Goal: Information Seeking & Learning: Learn about a topic

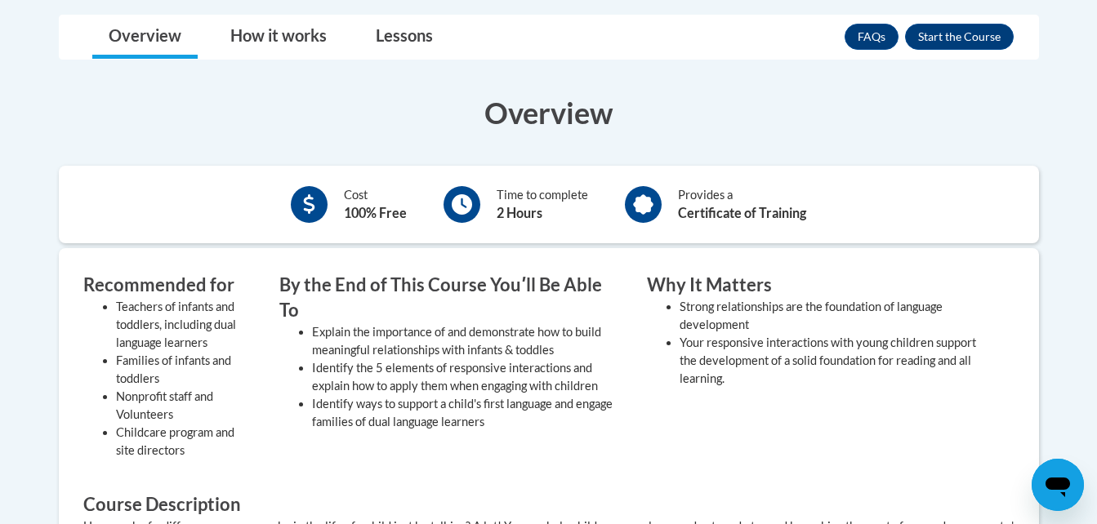
scroll to position [463, 0]
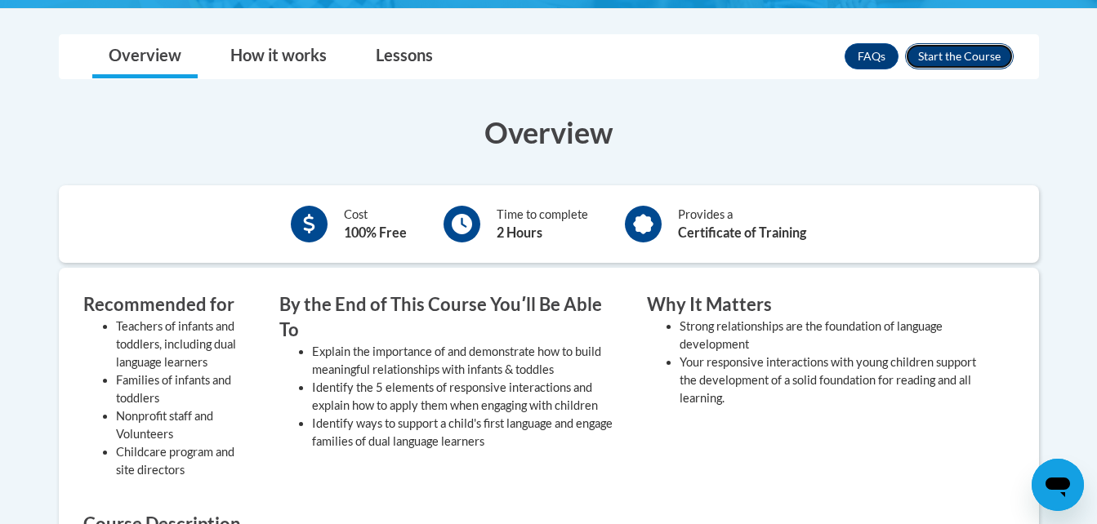
click at [939, 58] on button "Enroll" at bounding box center [959, 56] width 109 height 26
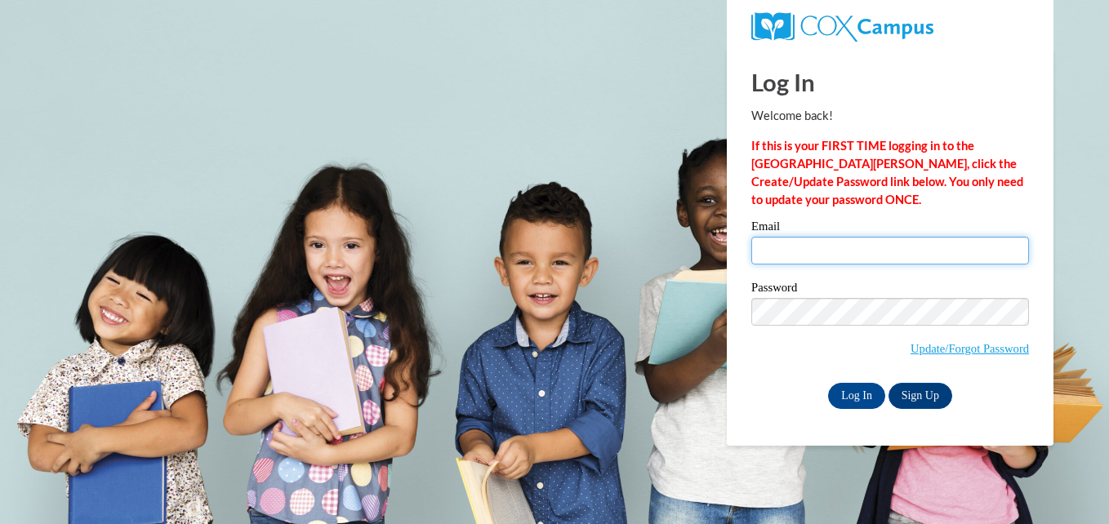
click at [859, 252] on input "Email" at bounding box center [891, 251] width 278 height 28
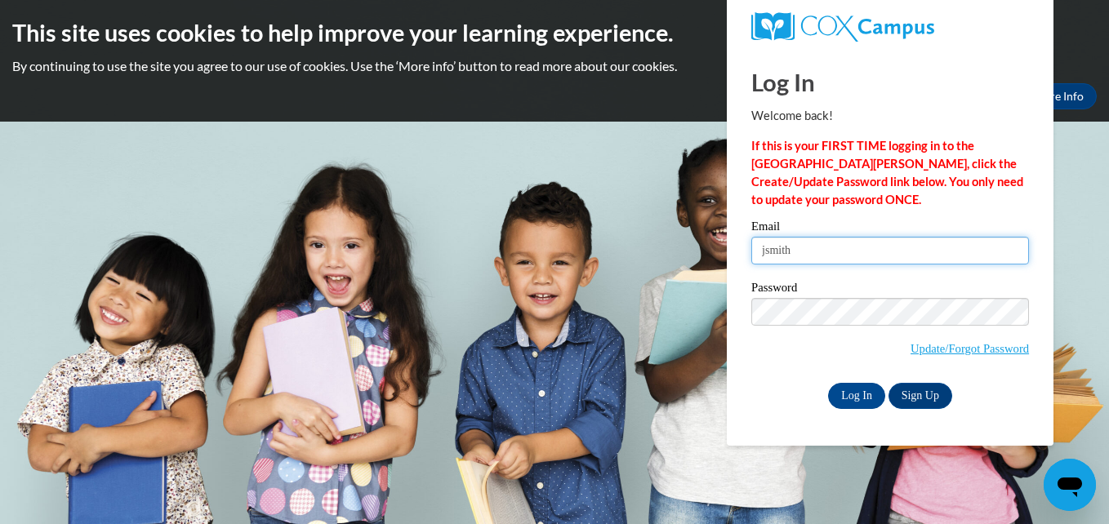
type input "jsmith2563@kctcs.edu"
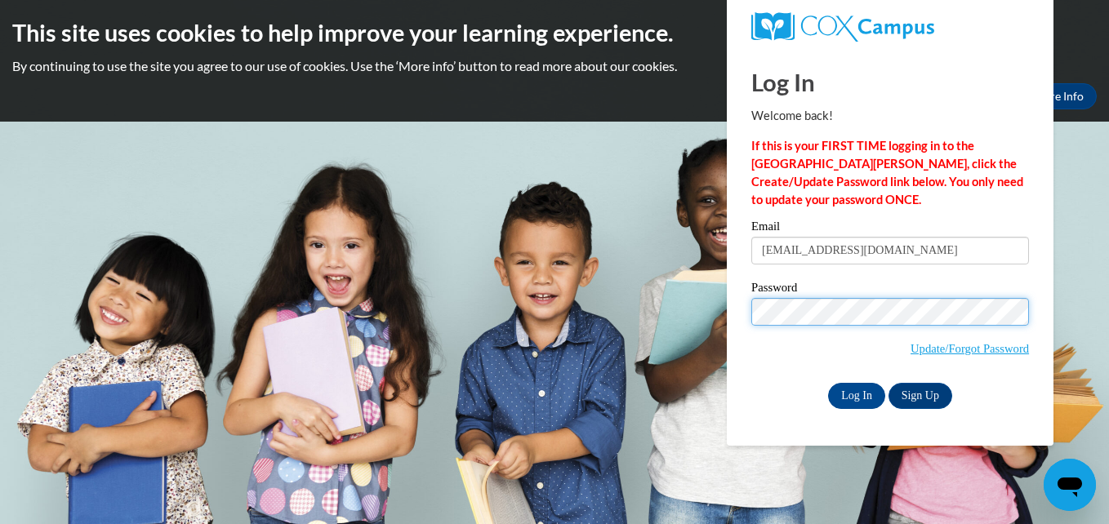
click at [828, 383] on input "Log In" at bounding box center [856, 396] width 57 height 26
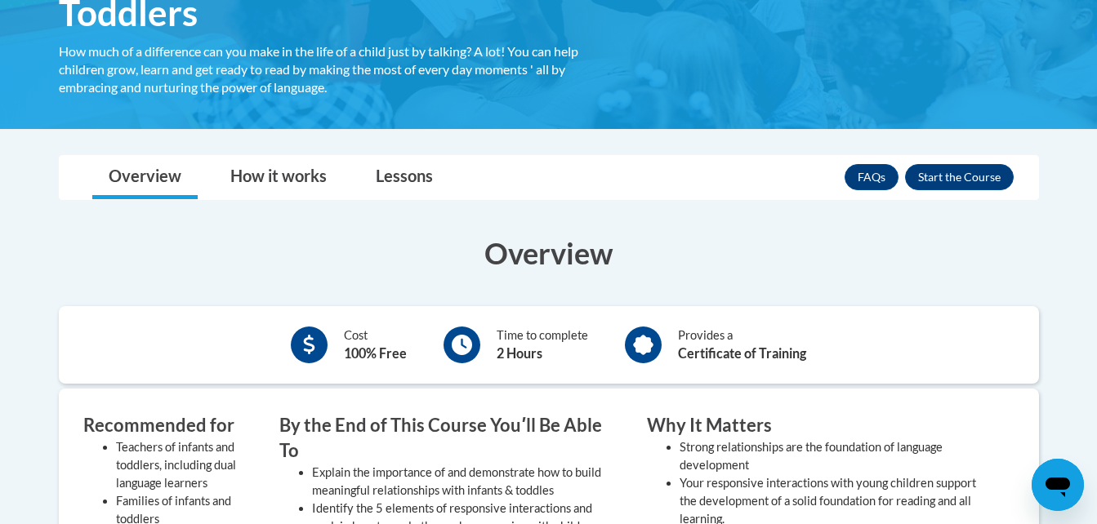
scroll to position [361, 0]
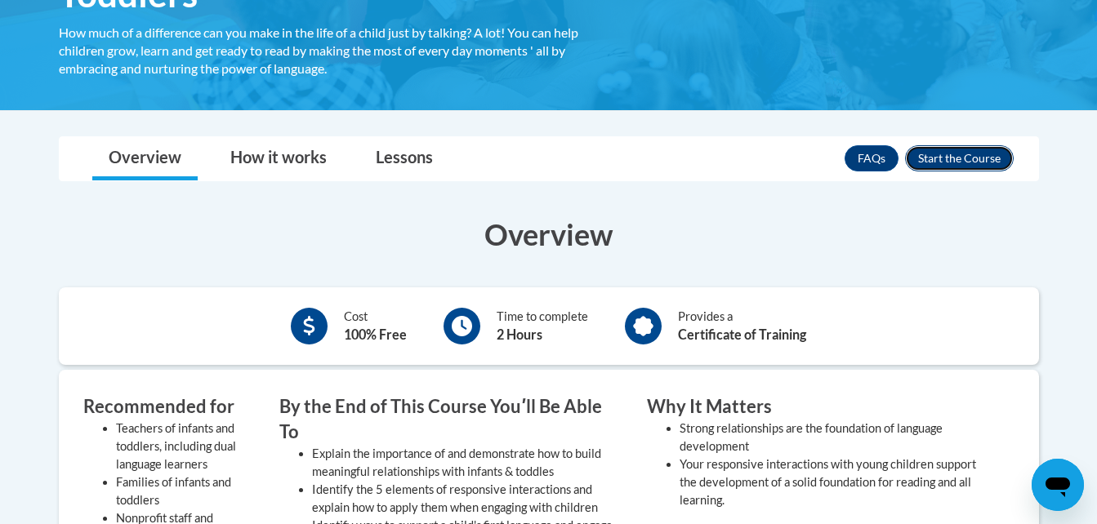
click at [961, 162] on button "Enroll" at bounding box center [959, 158] width 109 height 26
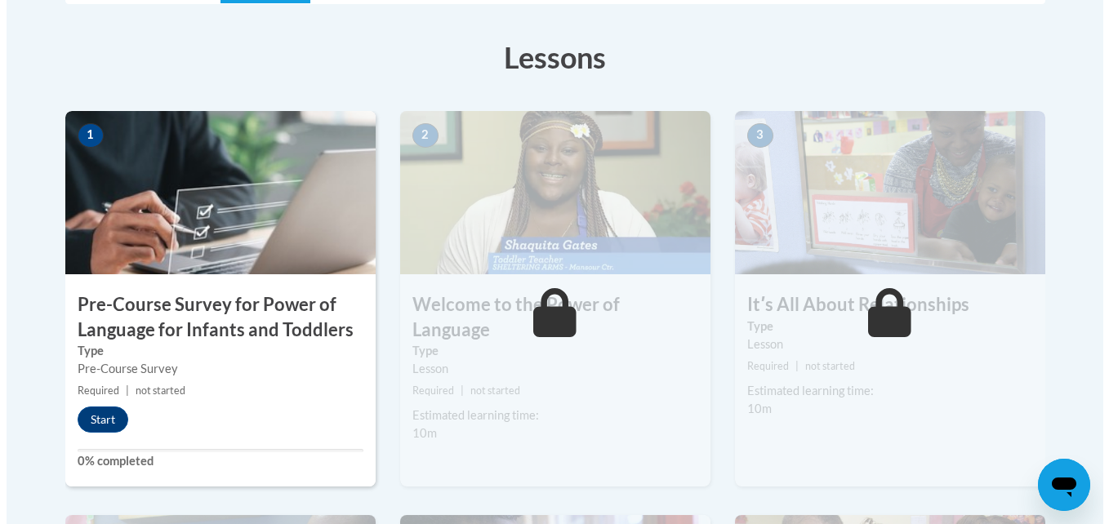
scroll to position [413, 0]
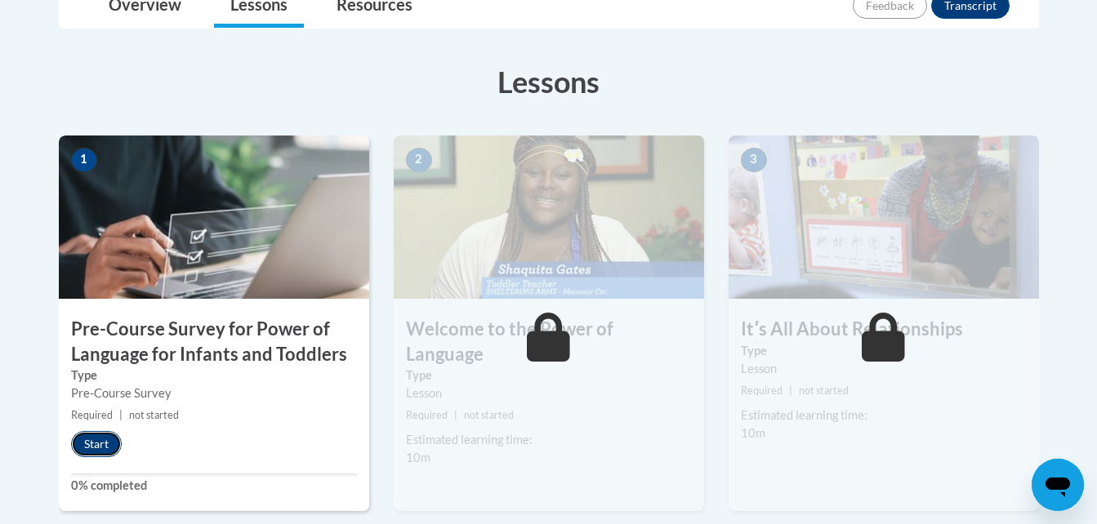
click at [95, 448] on button "Start" at bounding box center [96, 444] width 51 height 26
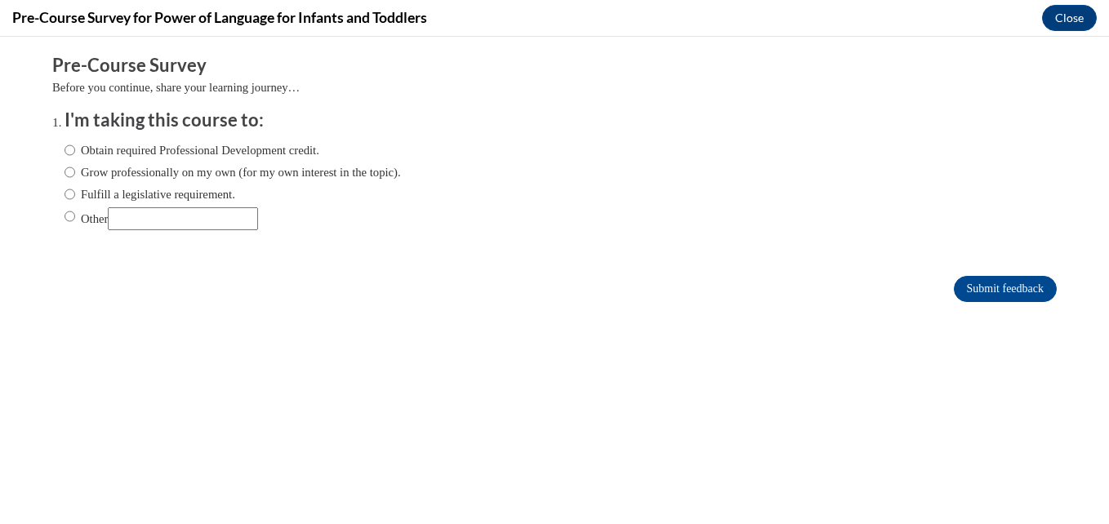
scroll to position [0, 0]
click at [154, 156] on label "Obtain required Professional Development credit." at bounding box center [192, 150] width 255 height 18
click at [75, 156] on input "Obtain required Professional Development credit." at bounding box center [70, 150] width 11 height 18
radio input "true"
click at [954, 284] on input "Submit feedback" at bounding box center [1005, 289] width 103 height 26
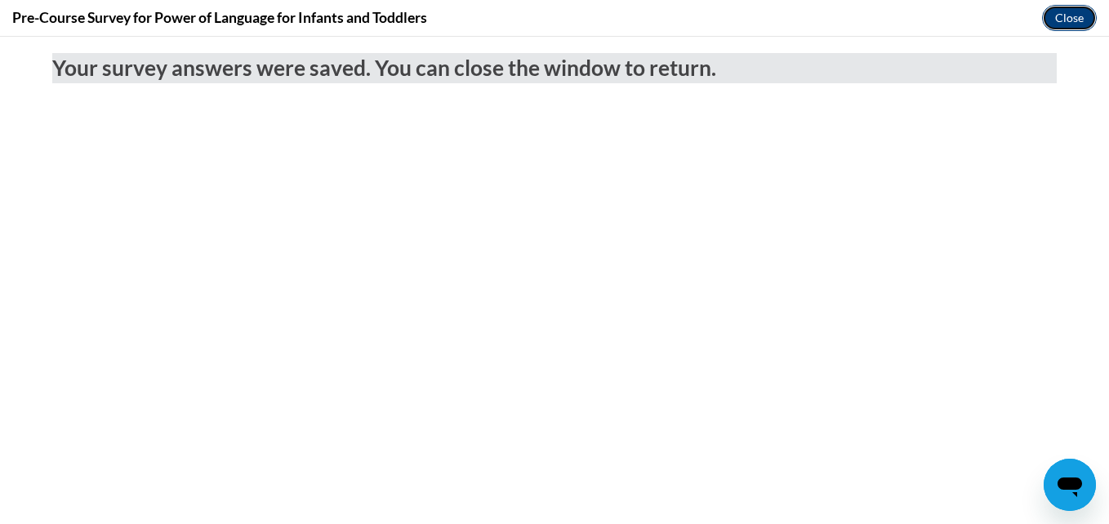
click at [1072, 25] on button "Close" at bounding box center [1069, 18] width 55 height 26
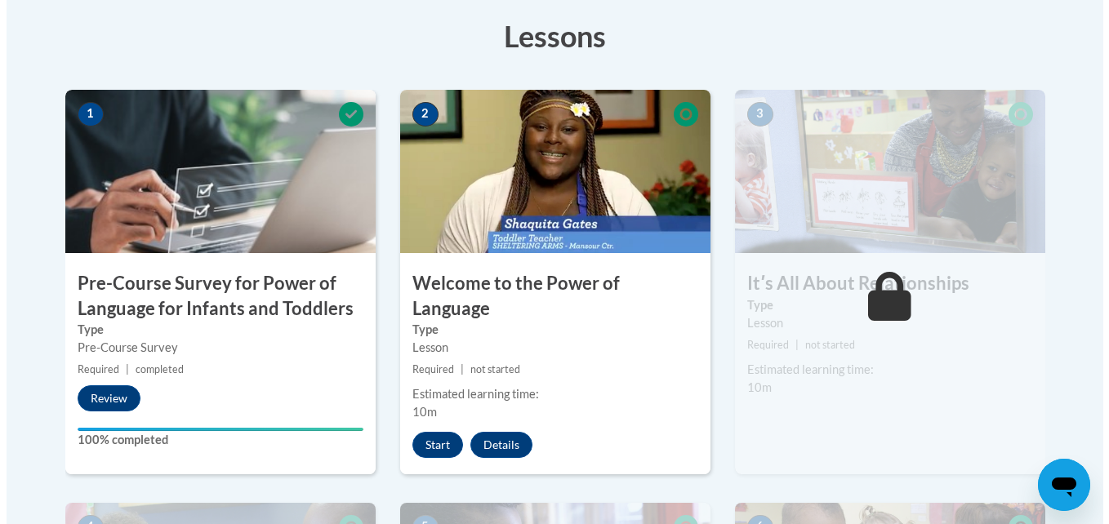
scroll to position [463, 0]
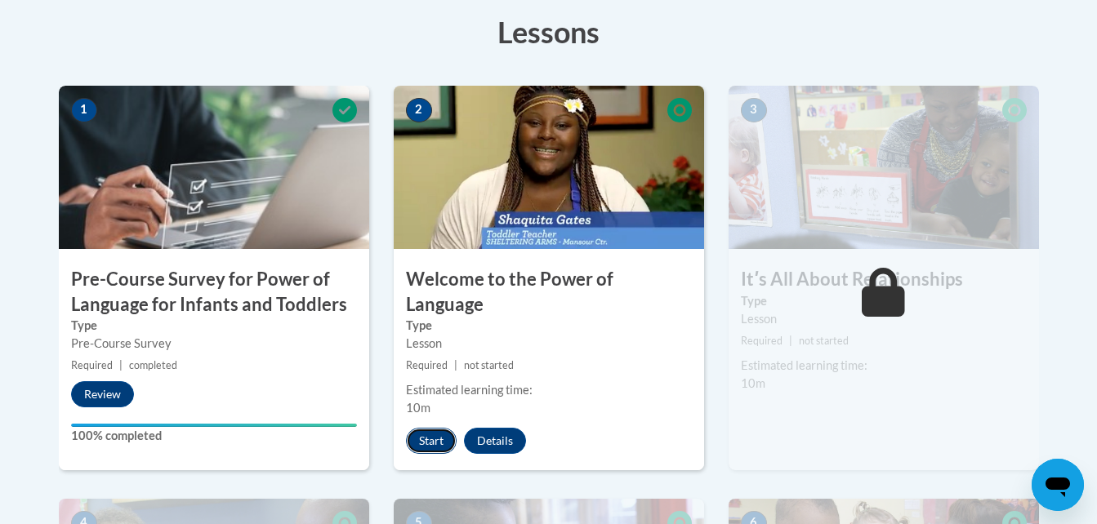
click at [430, 428] on button "Start" at bounding box center [431, 441] width 51 height 26
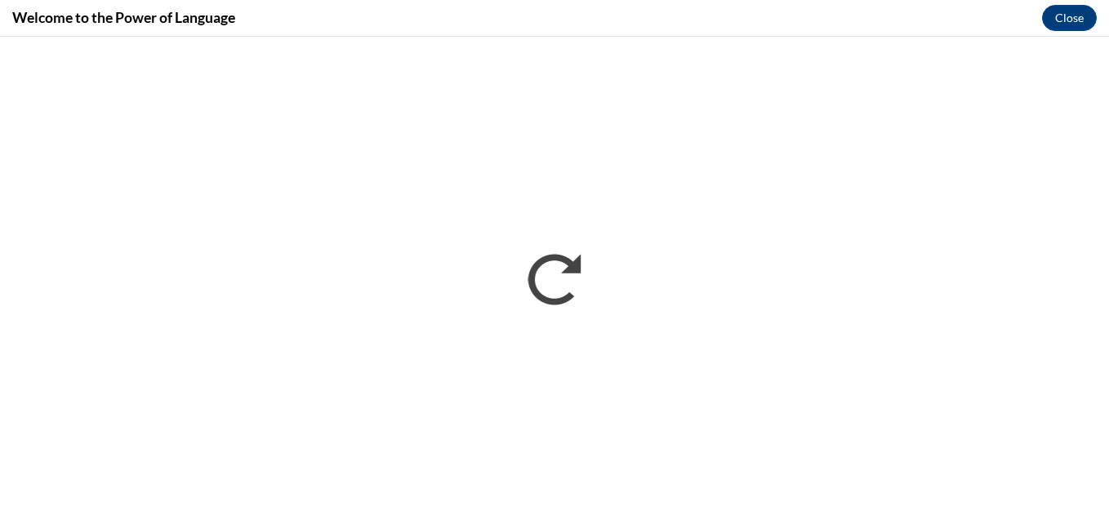
scroll to position [0, 0]
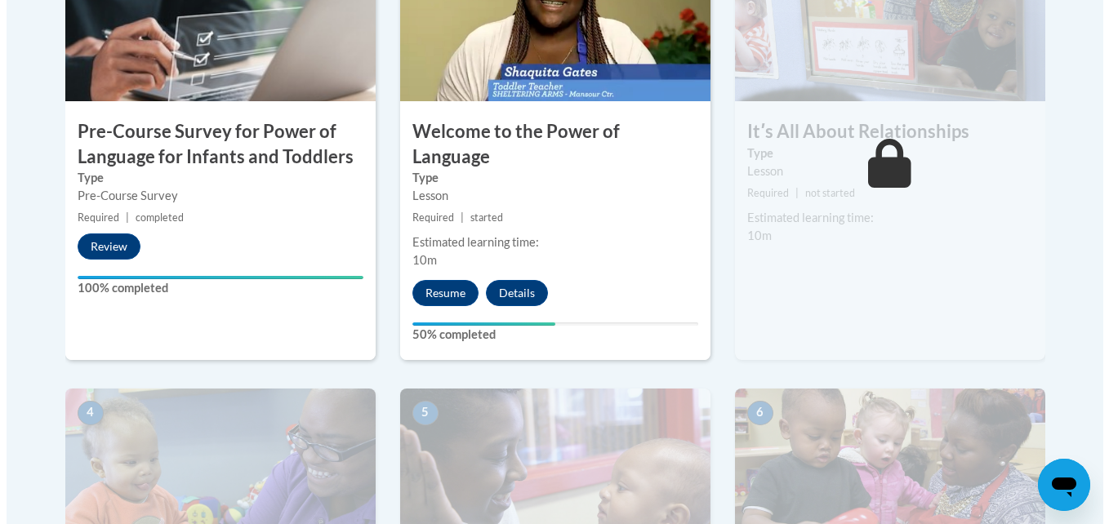
scroll to position [578, 0]
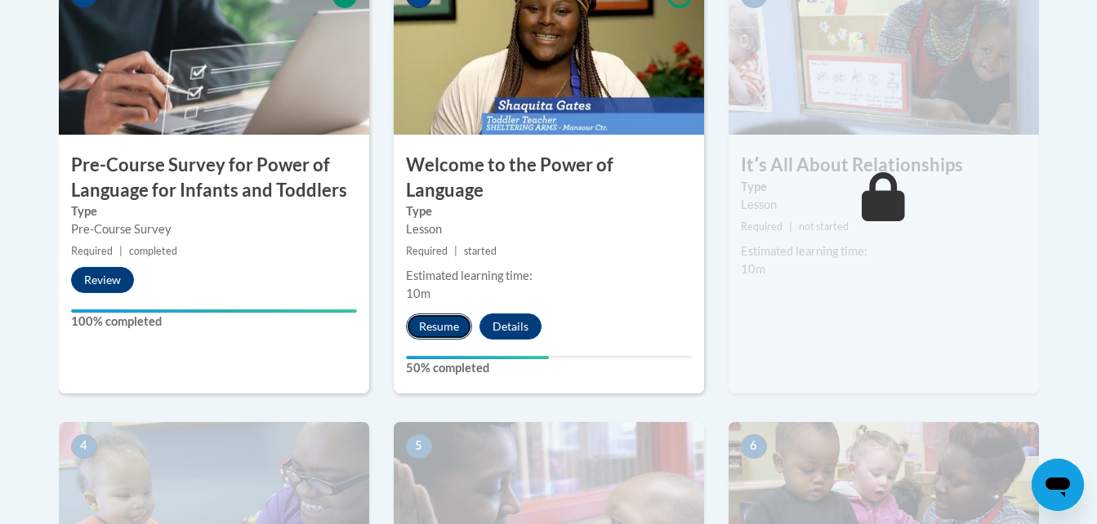
click at [460, 314] on button "Resume" at bounding box center [439, 327] width 66 height 26
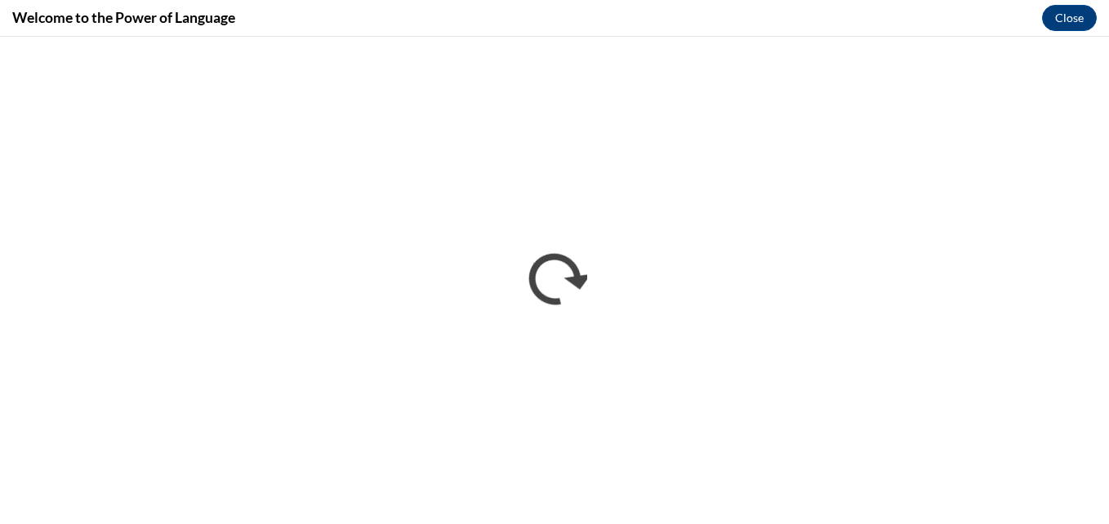
scroll to position [0, 0]
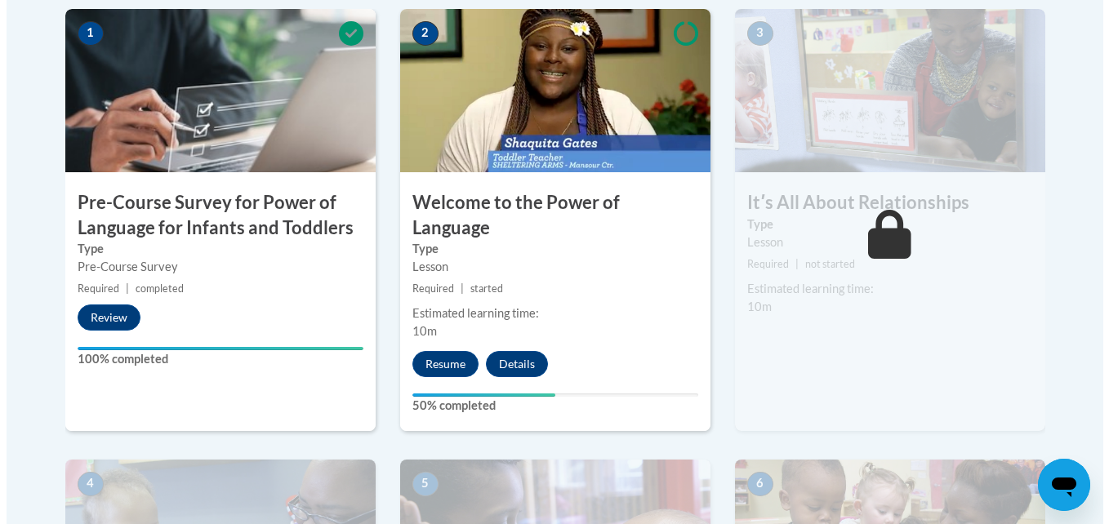
scroll to position [523, 0]
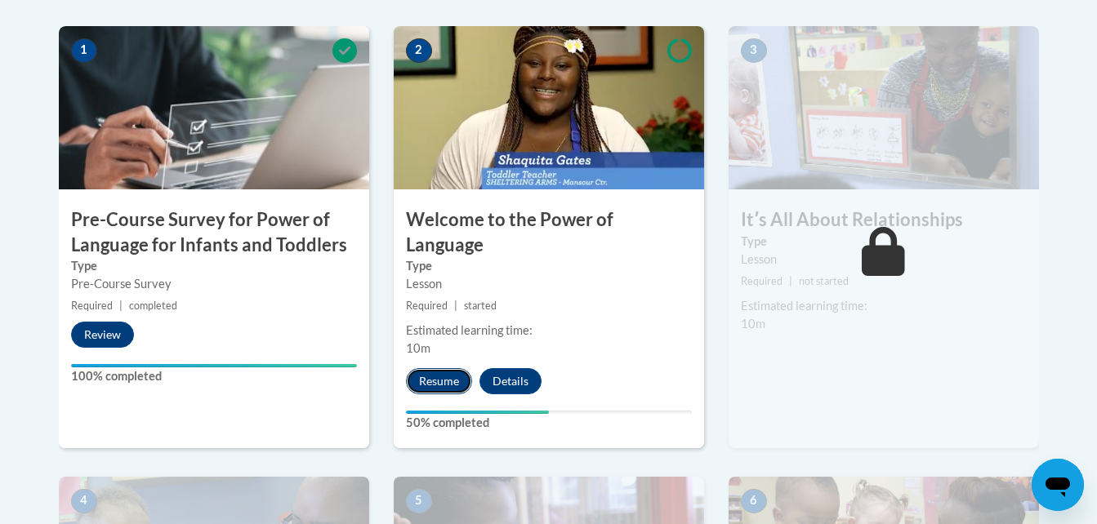
click at [463, 368] on button "Resume" at bounding box center [439, 381] width 66 height 26
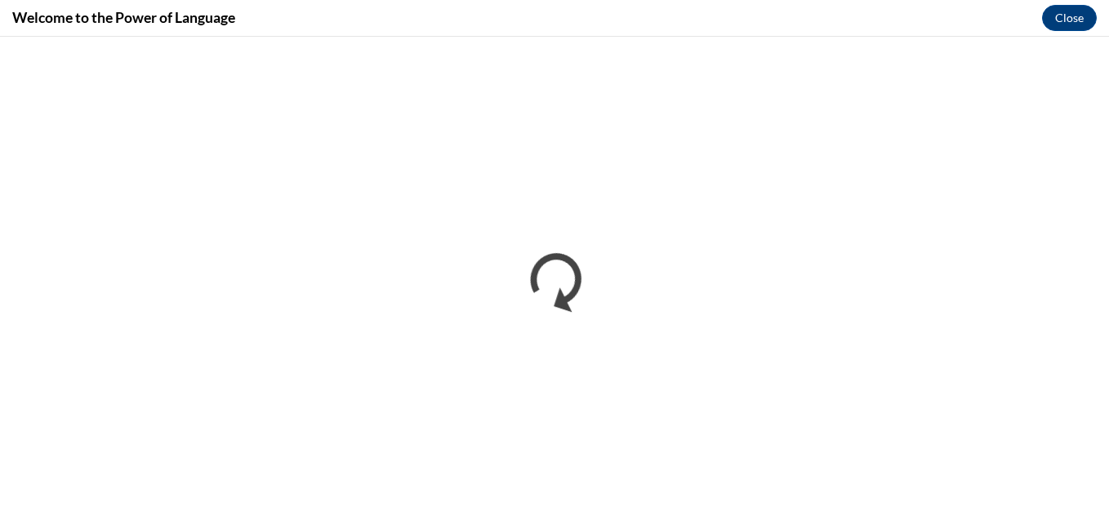
scroll to position [0, 0]
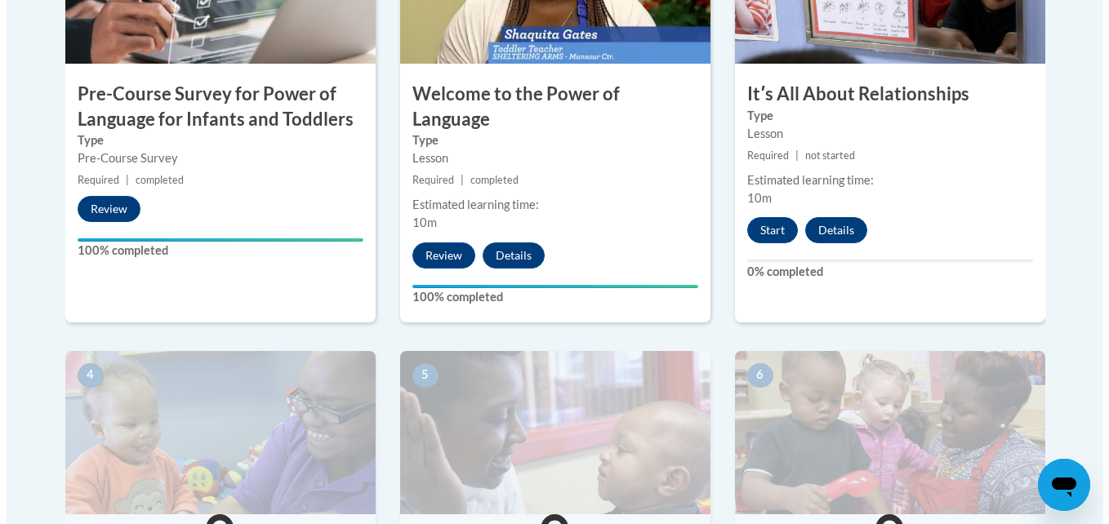
scroll to position [636, 0]
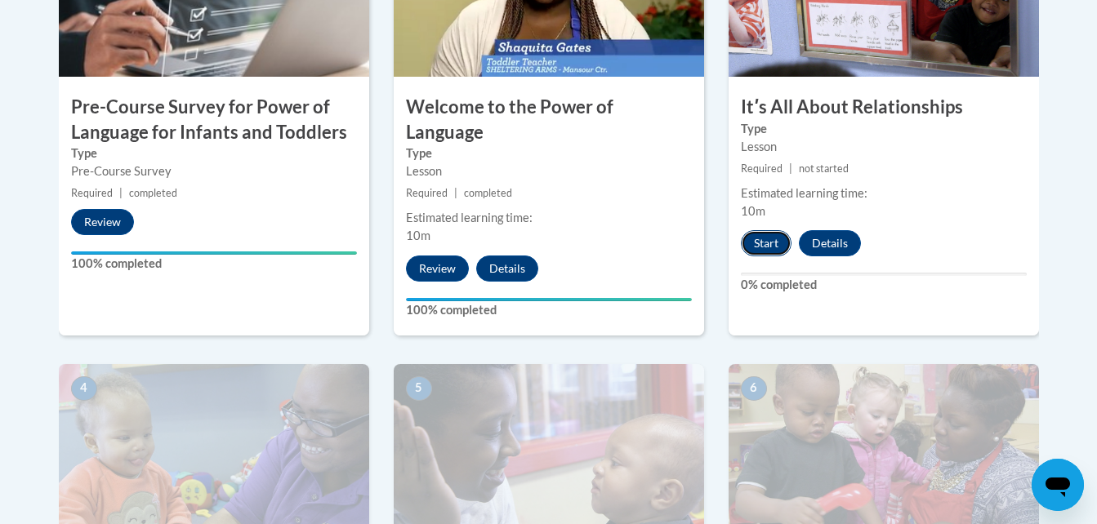
click at [772, 247] on button "Start" at bounding box center [766, 243] width 51 height 26
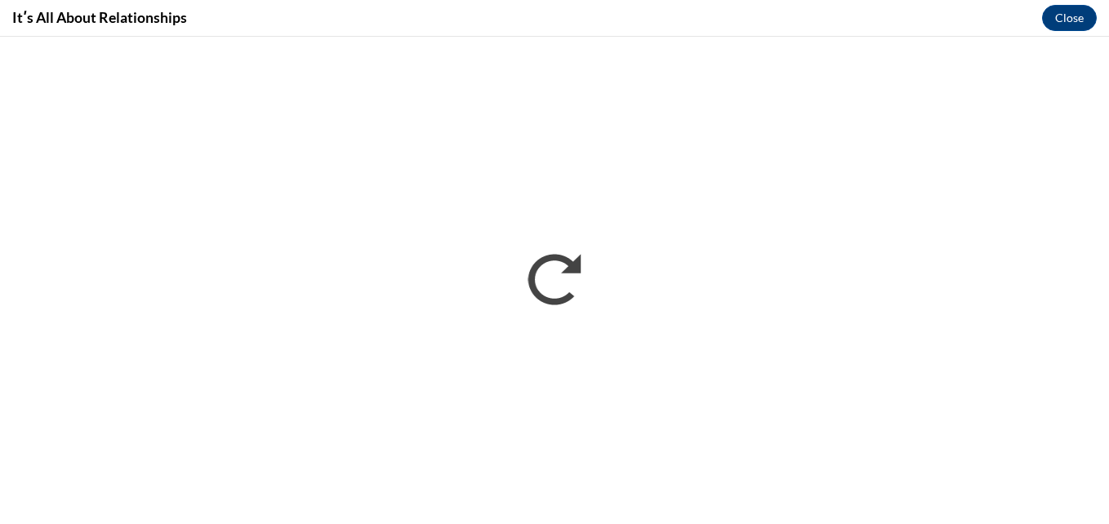
scroll to position [0, 0]
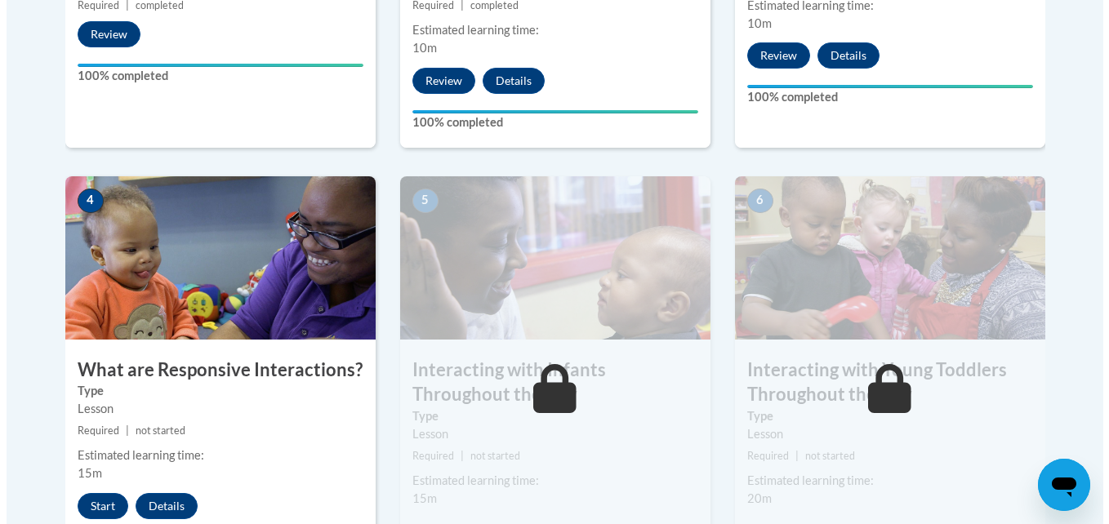
scroll to position [850, 0]
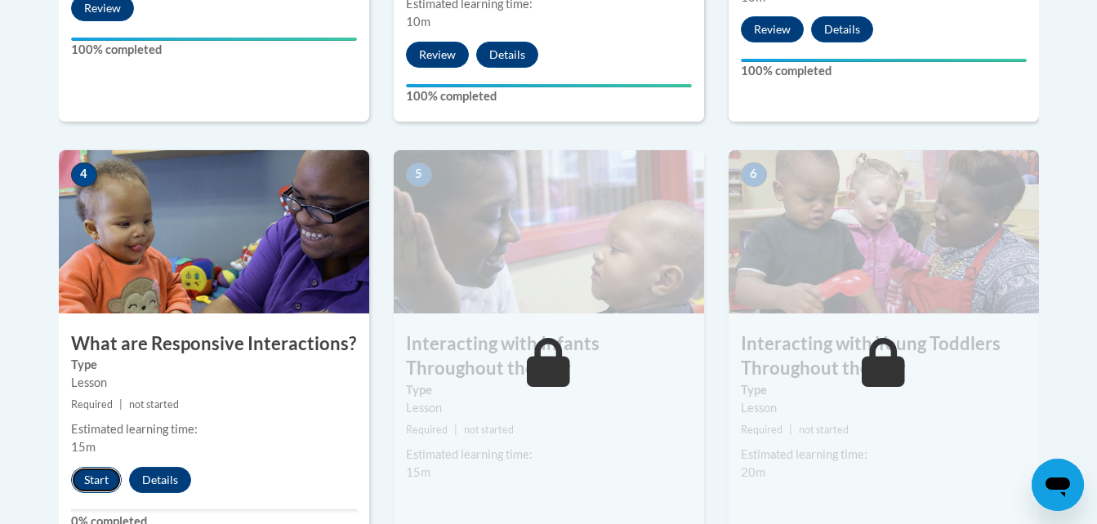
click at [101, 467] on button "Start" at bounding box center [96, 480] width 51 height 26
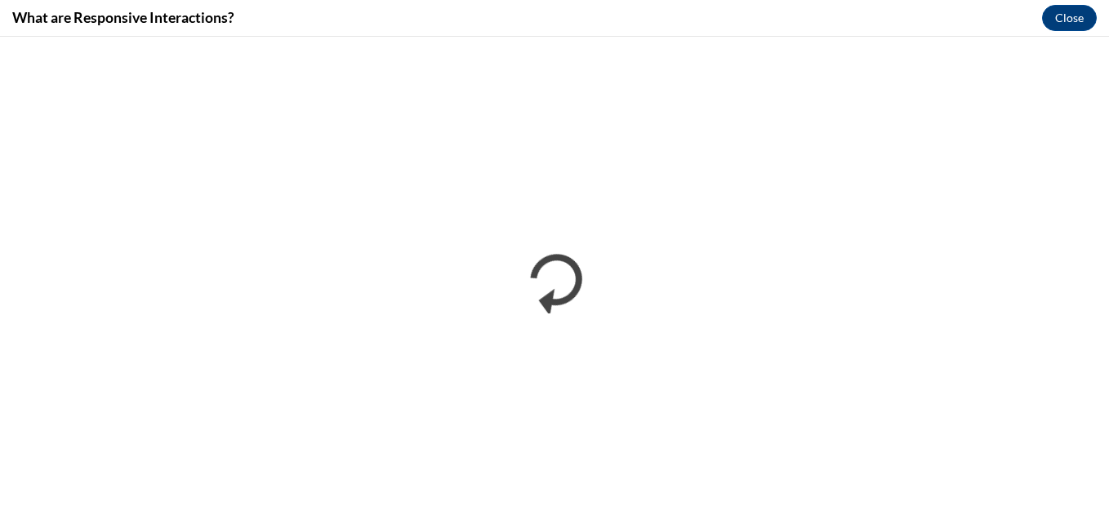
scroll to position [0, 0]
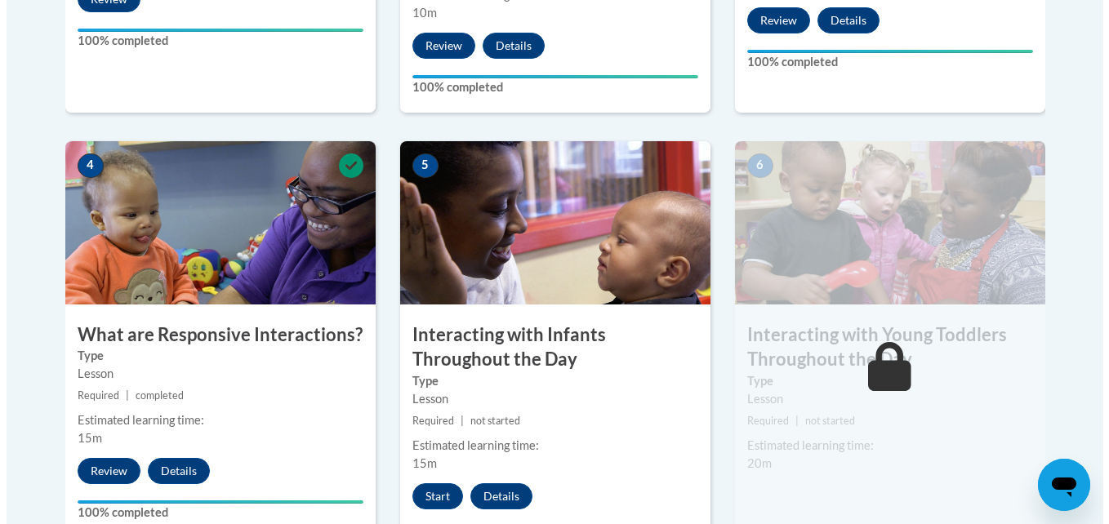
scroll to position [923, 0]
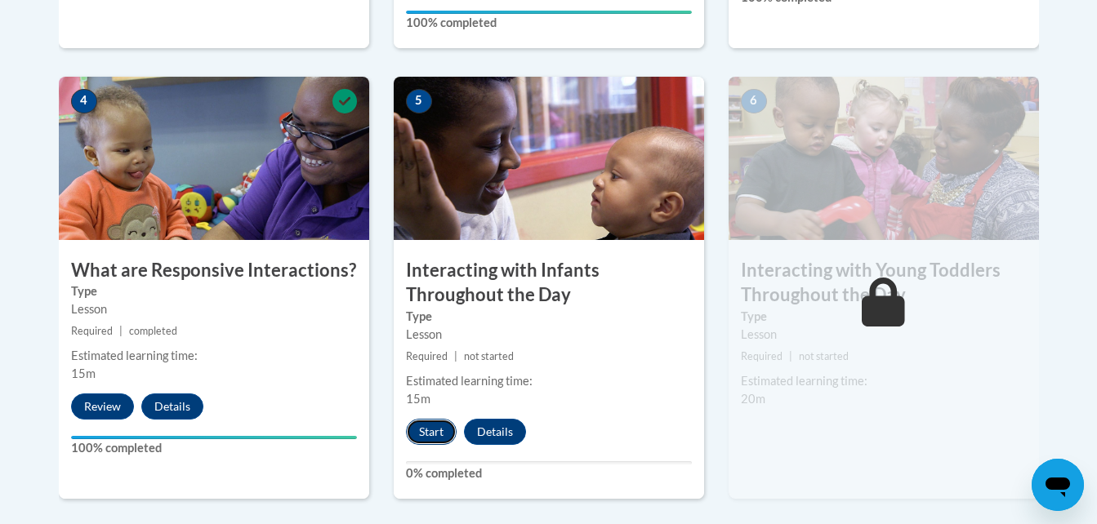
click at [430, 419] on button "Start" at bounding box center [431, 432] width 51 height 26
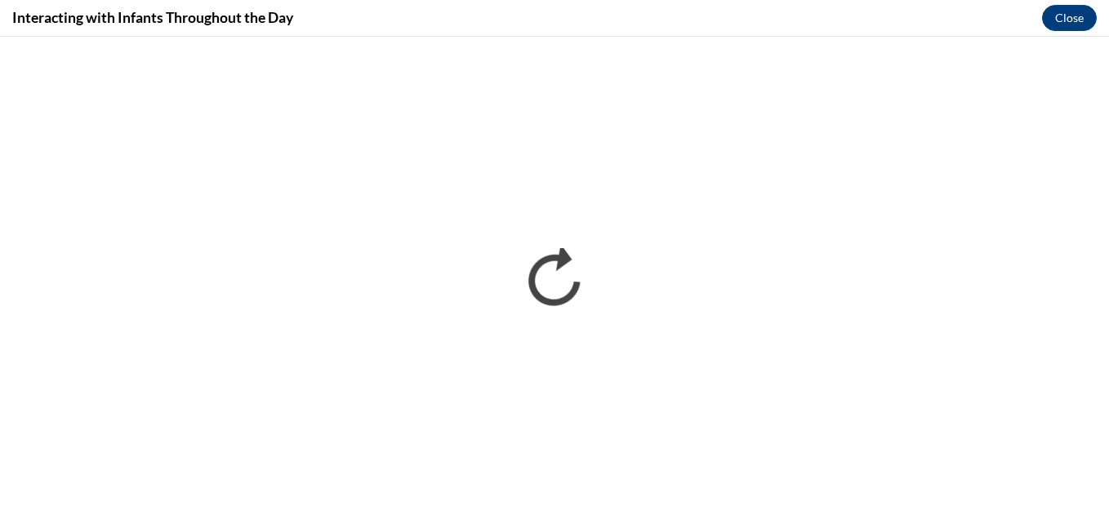
scroll to position [0, 0]
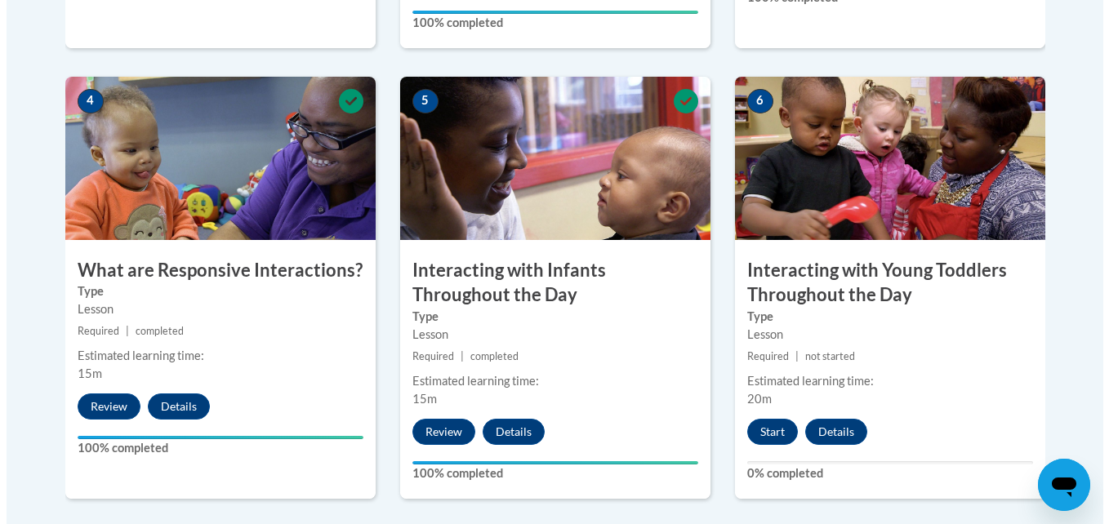
scroll to position [906, 0]
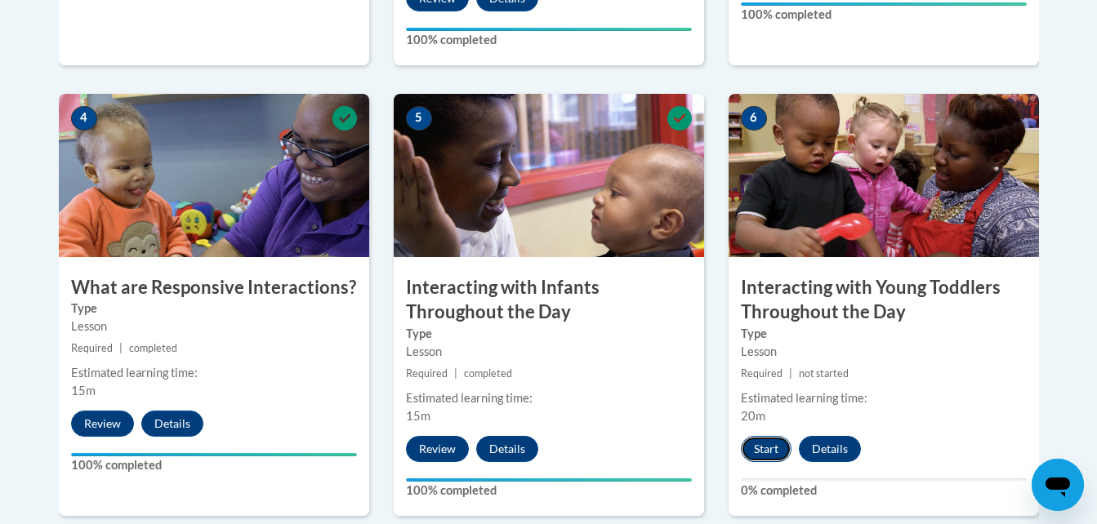
click at [773, 436] on button "Start" at bounding box center [766, 449] width 51 height 26
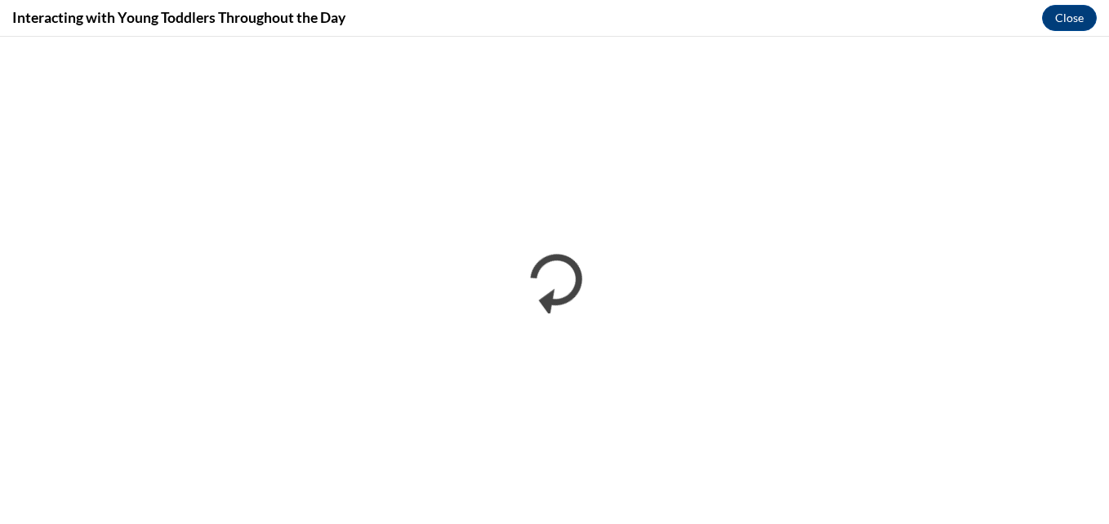
scroll to position [0, 0]
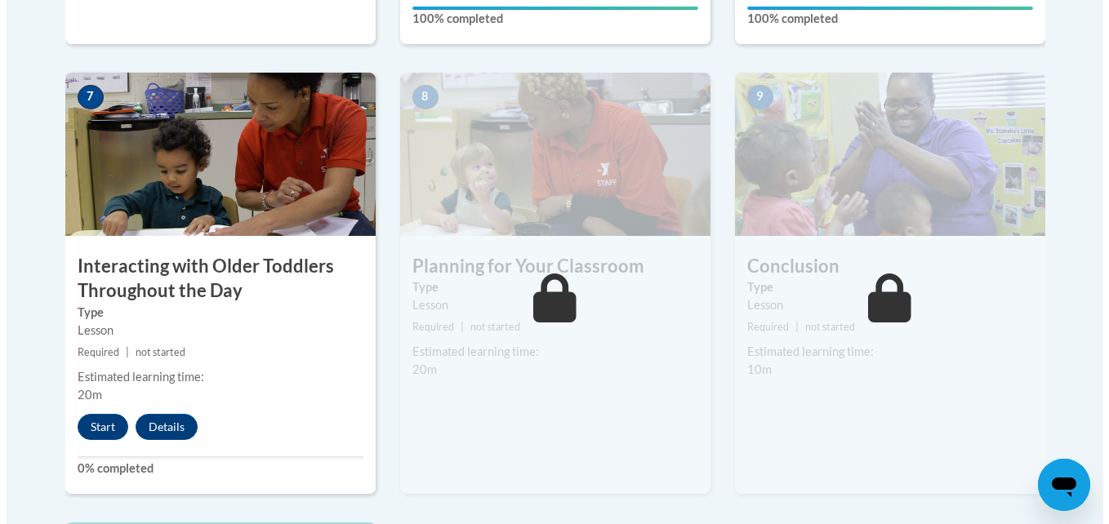
scroll to position [1449, 0]
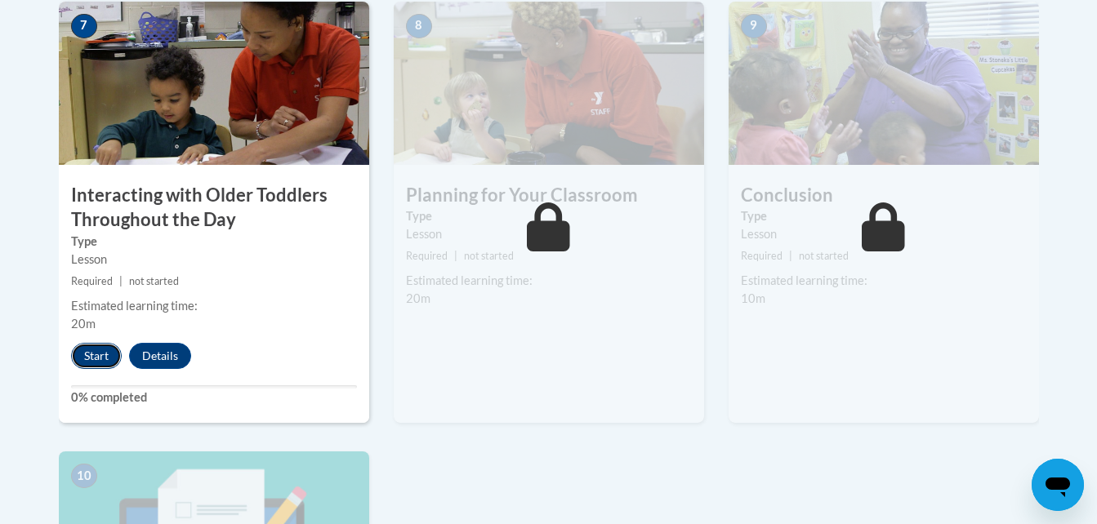
click at [96, 343] on button "Start" at bounding box center [96, 356] width 51 height 26
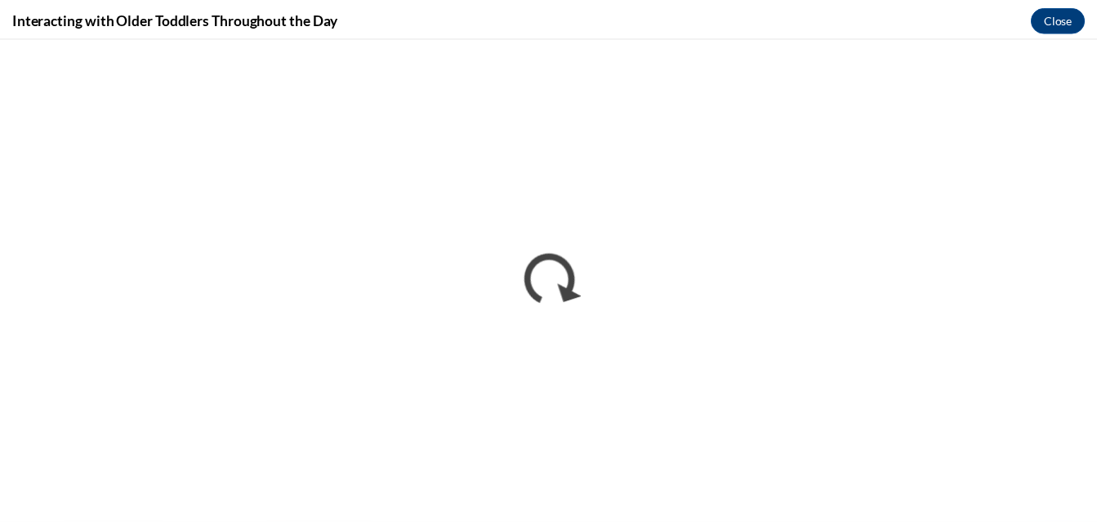
scroll to position [0, 0]
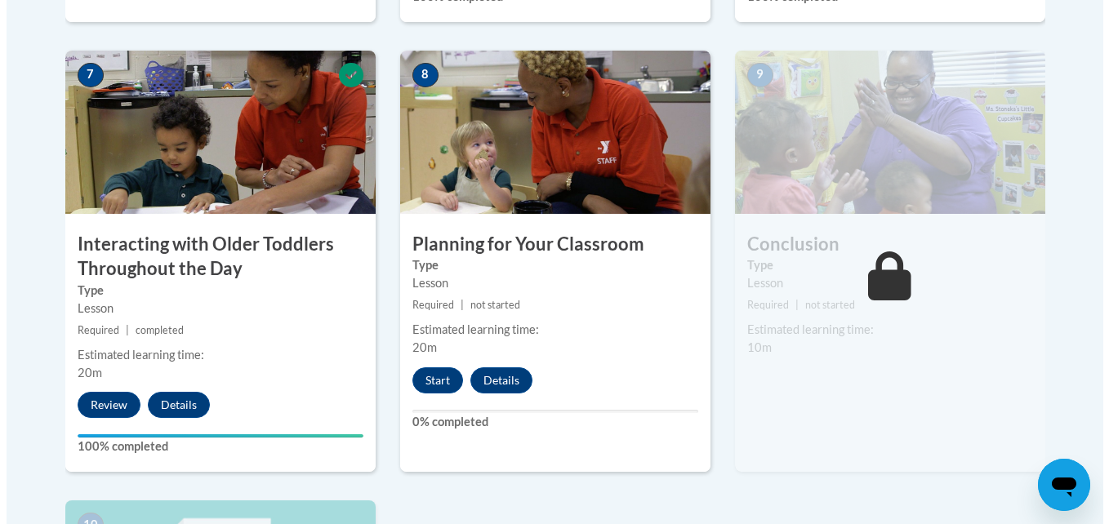
scroll to position [1374, 0]
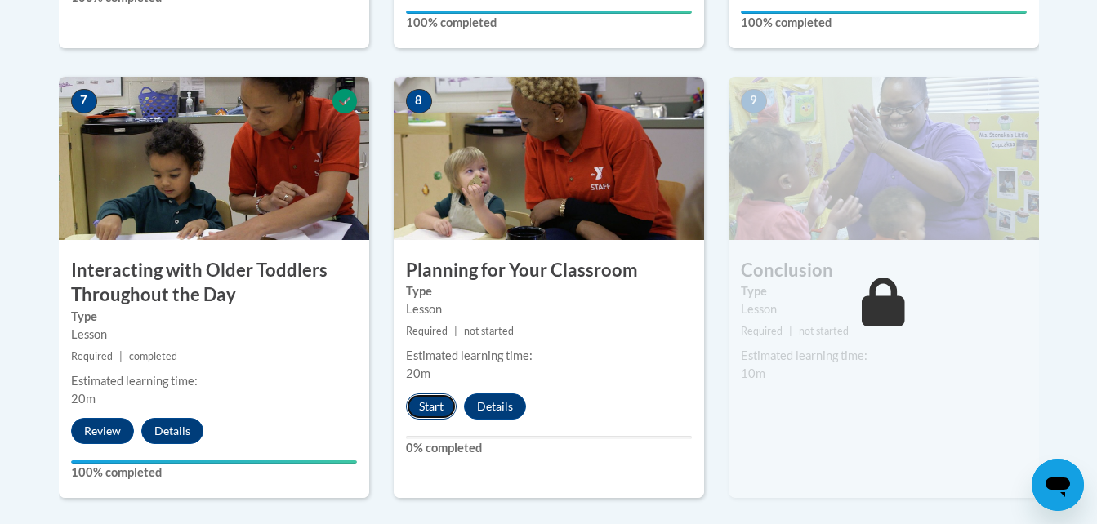
click at [431, 394] on button "Start" at bounding box center [431, 407] width 51 height 26
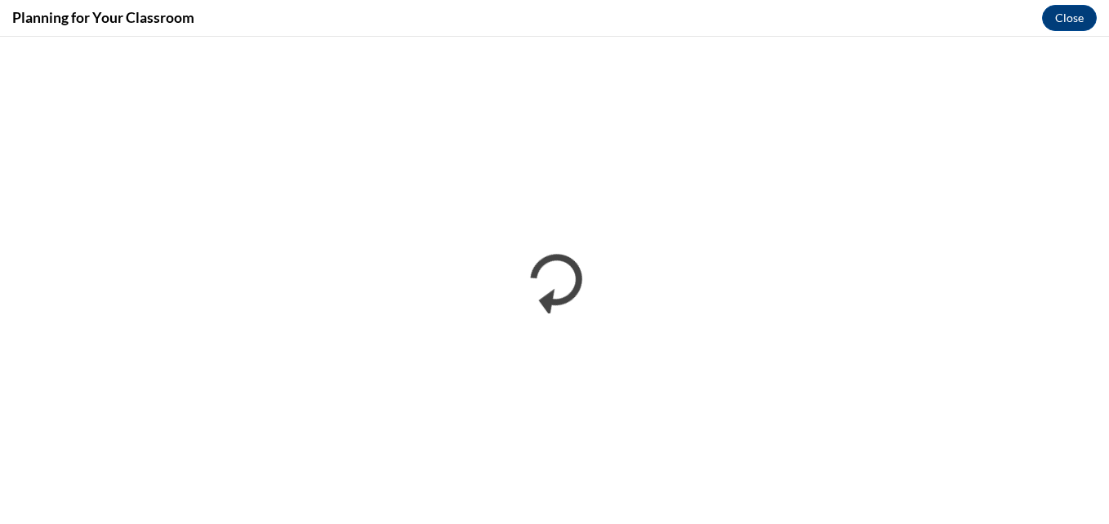
scroll to position [0, 0]
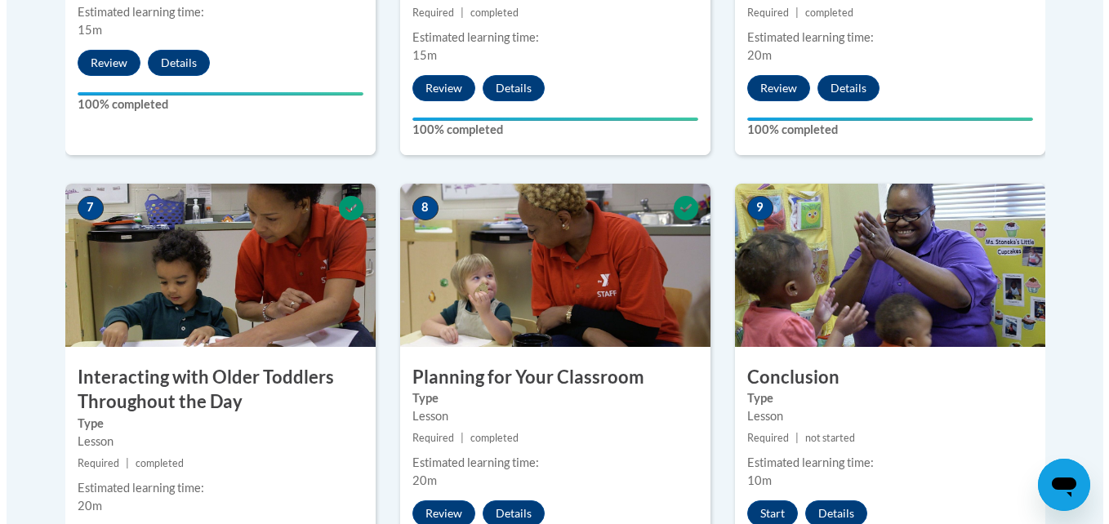
scroll to position [1413, 0]
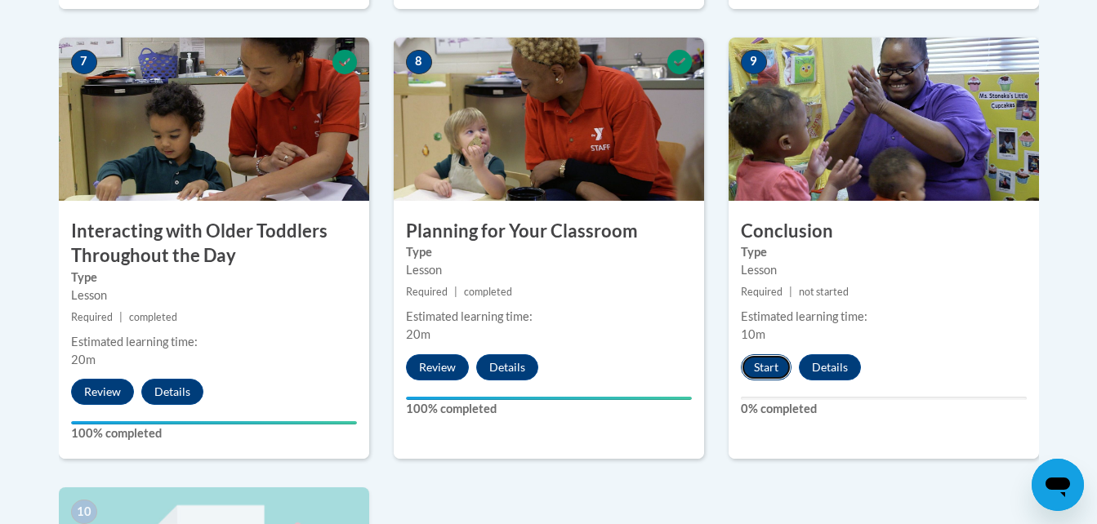
click at [765, 355] on button "Start" at bounding box center [766, 368] width 51 height 26
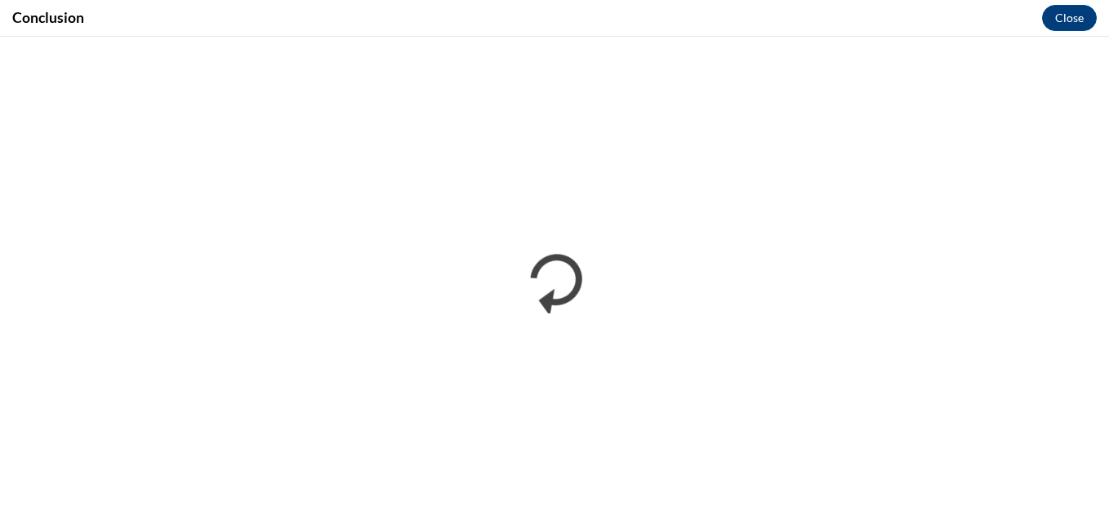
scroll to position [0, 0]
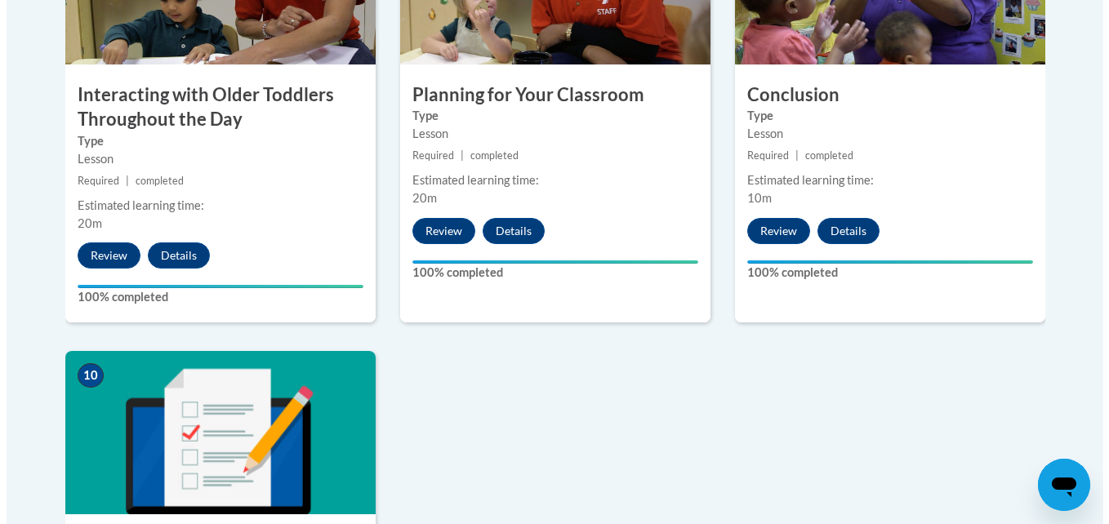
scroll to position [1840, 0]
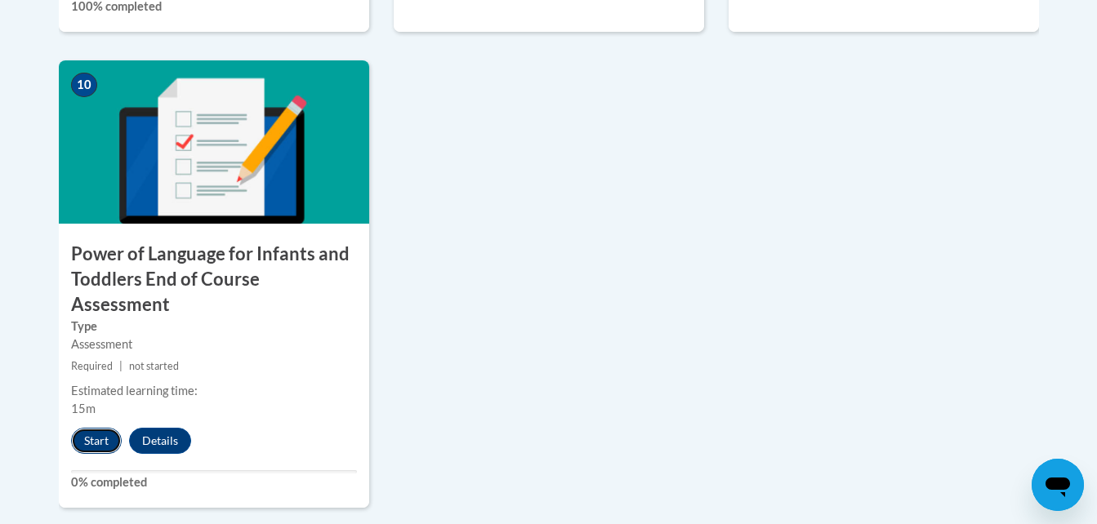
click at [114, 428] on button "Start" at bounding box center [96, 441] width 51 height 26
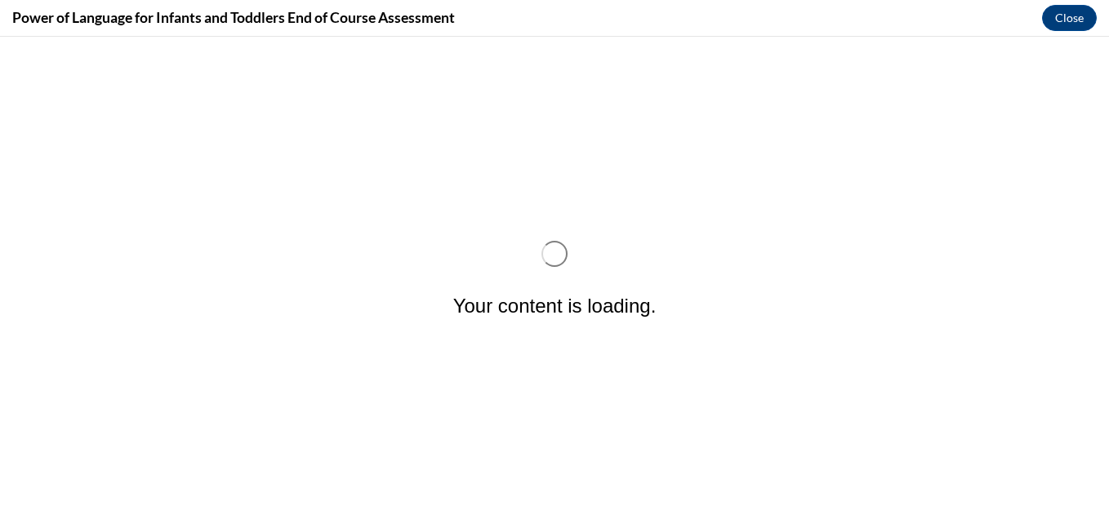
scroll to position [0, 0]
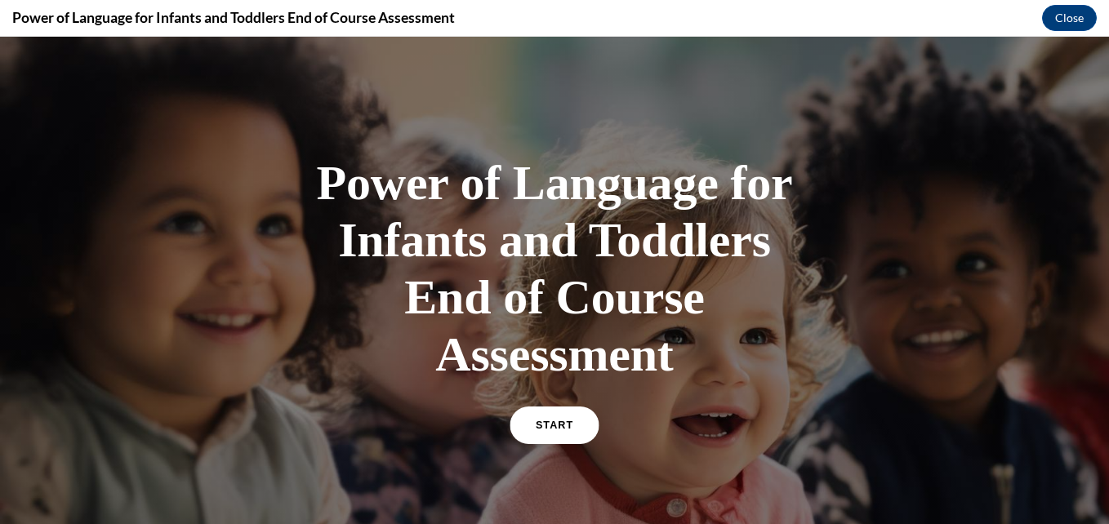
click at [536, 433] on link "START" at bounding box center [554, 426] width 89 height 38
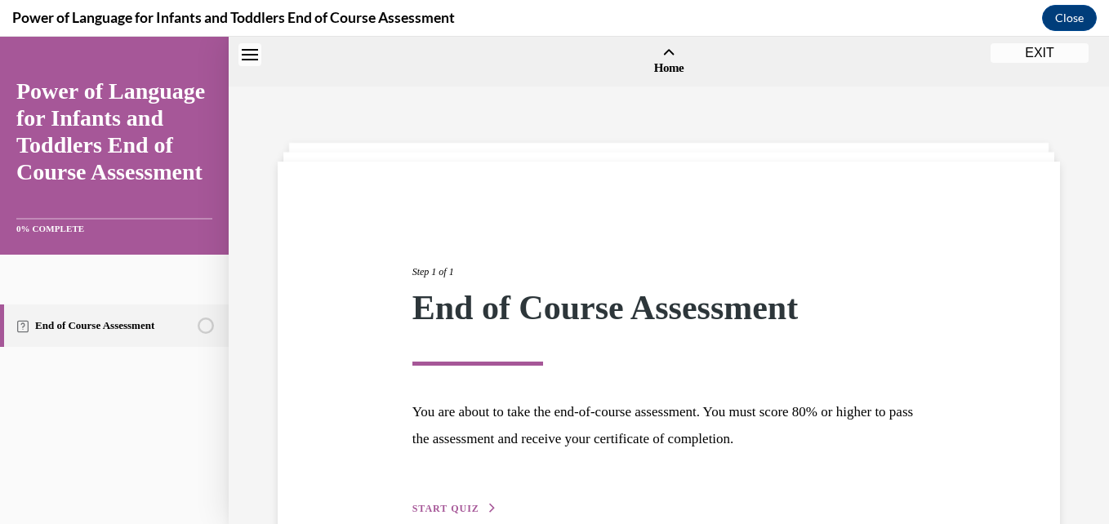
scroll to position [51, 0]
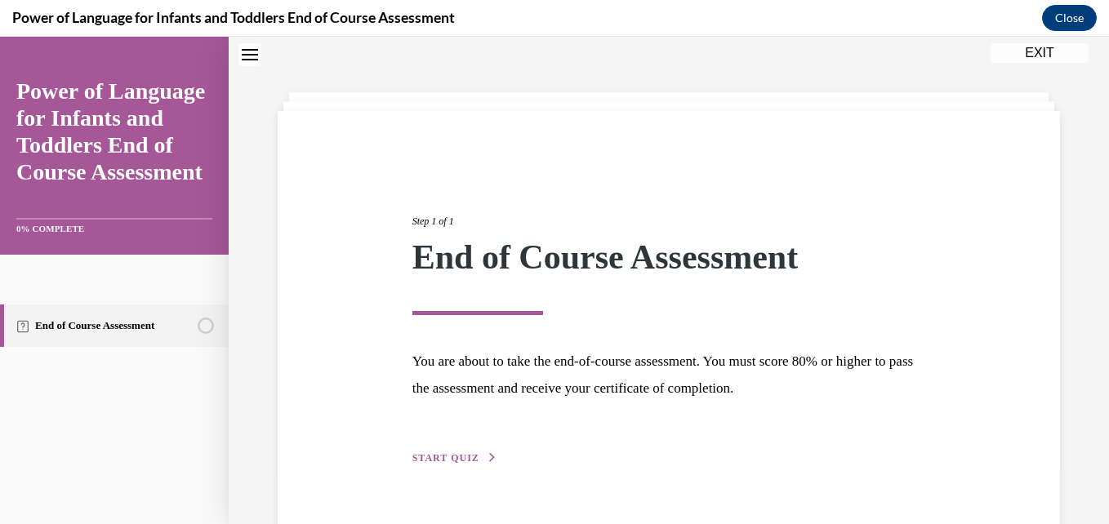
click at [453, 460] on span "START QUIZ" at bounding box center [446, 458] width 67 height 11
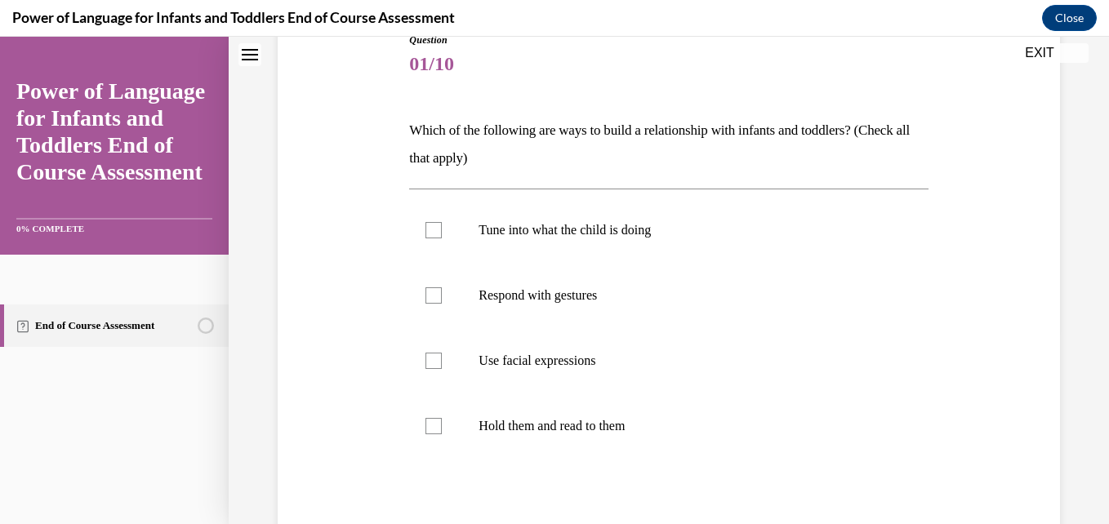
scroll to position [200, 0]
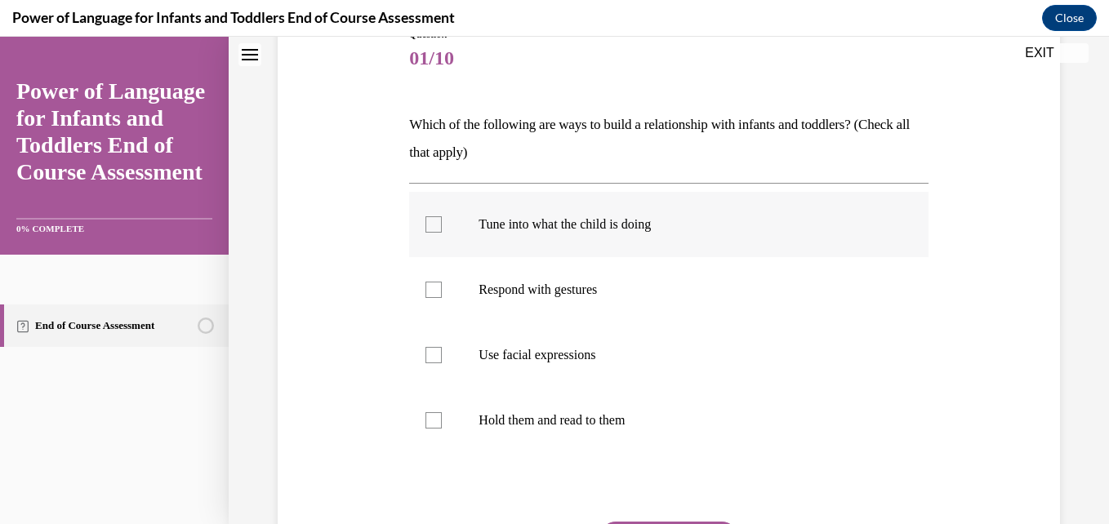
click at [552, 242] on label "Tune into what the child is doing" at bounding box center [668, 224] width 519 height 65
click at [442, 233] on input "Tune into what the child is doing" at bounding box center [434, 224] width 16 height 16
checkbox input "true"
click at [551, 289] on p "Respond with gestures" at bounding box center [683, 290] width 408 height 16
click at [442, 289] on input "Respond with gestures" at bounding box center [434, 290] width 16 height 16
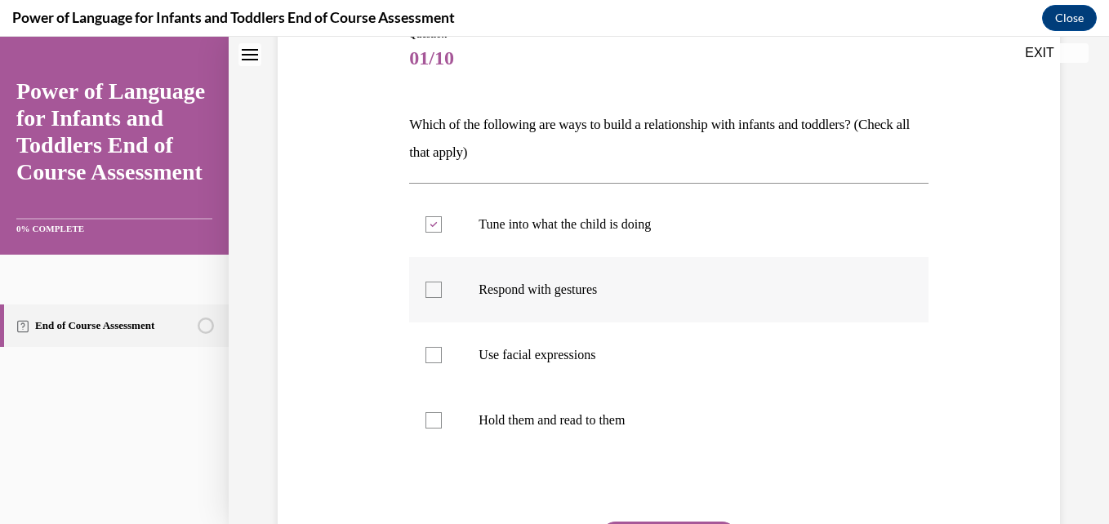
checkbox input "true"
click at [555, 354] on p "Use facial expressions" at bounding box center [683, 355] width 408 height 16
click at [442, 354] on input "Use facial expressions" at bounding box center [434, 355] width 16 height 16
checkbox input "true"
click at [564, 425] on p "Hold them and read to them" at bounding box center [683, 421] width 408 height 16
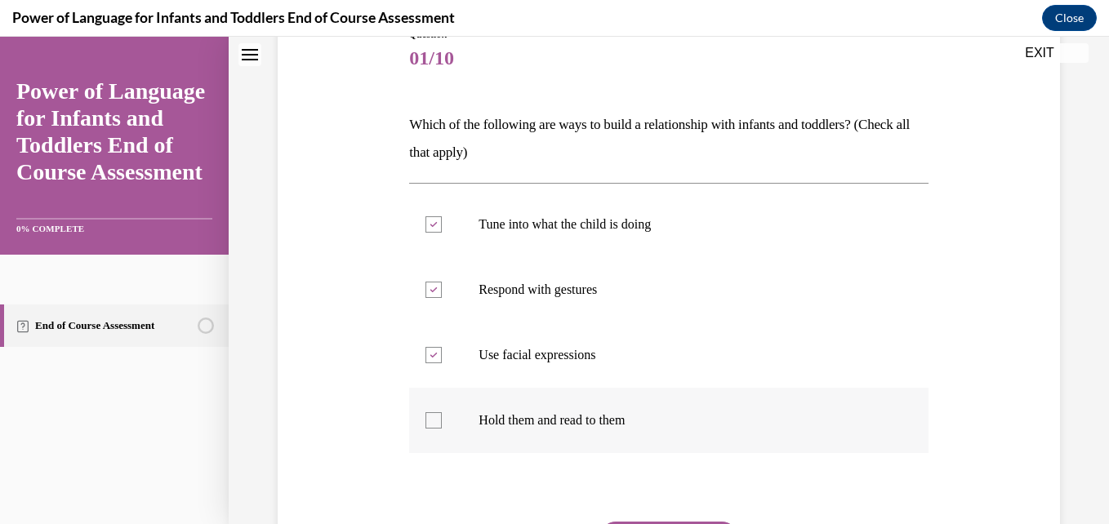
click at [442, 425] on input "Hold them and read to them" at bounding box center [434, 421] width 16 height 16
checkbox input "true"
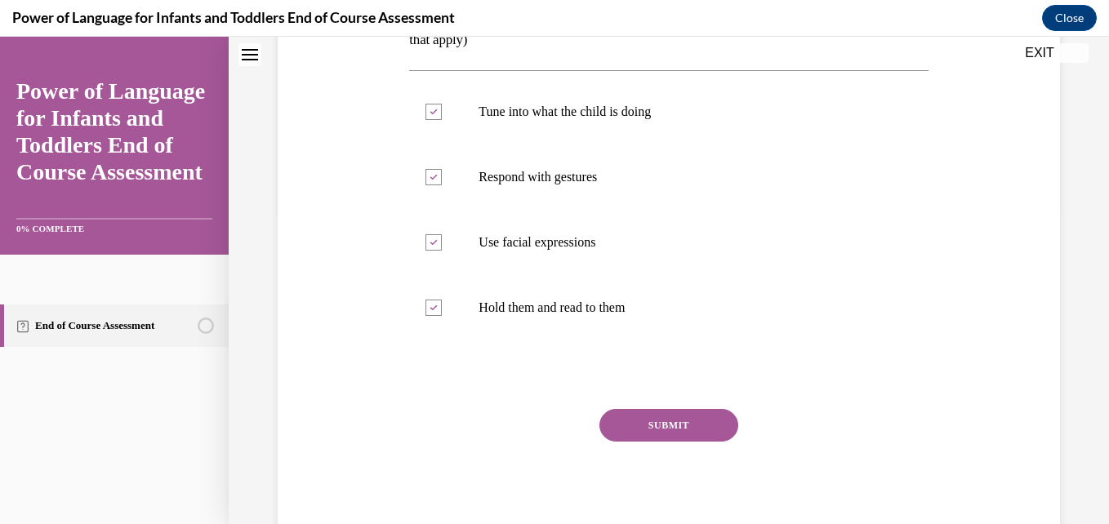
click at [716, 421] on button "SUBMIT" at bounding box center [669, 425] width 139 height 33
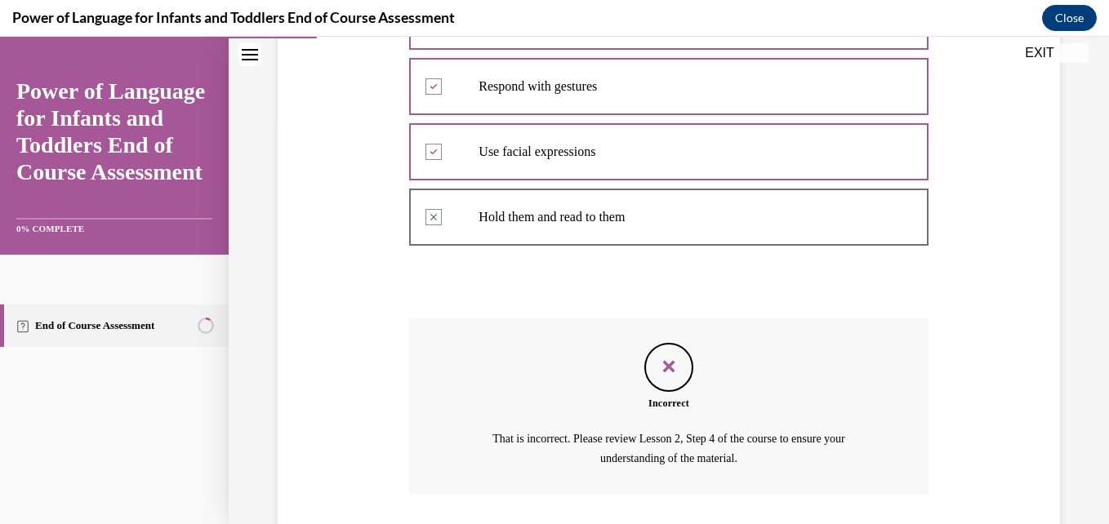
scroll to position [503, 0]
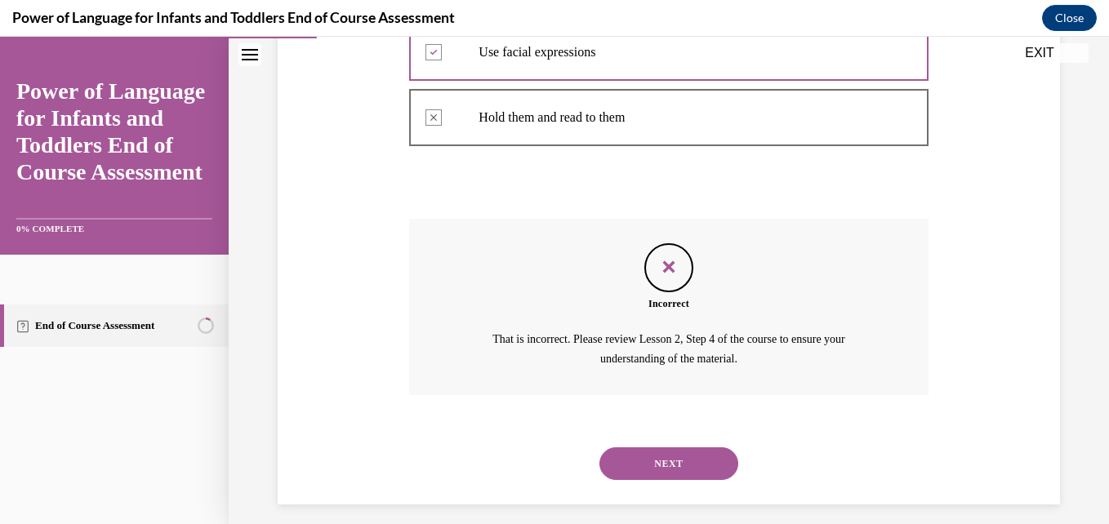
click at [673, 466] on button "NEXT" at bounding box center [669, 464] width 139 height 33
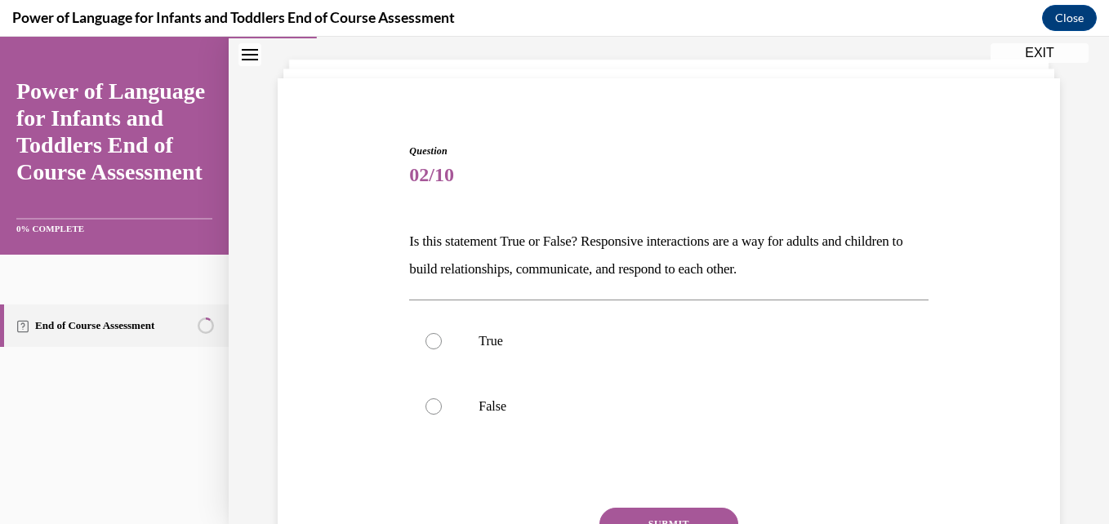
scroll to position [86, 0]
click at [537, 335] on p "True" at bounding box center [683, 339] width 408 height 16
click at [442, 335] on input "True" at bounding box center [434, 339] width 16 height 16
radio input "true"
click at [652, 507] on button "SUBMIT" at bounding box center [669, 522] width 139 height 33
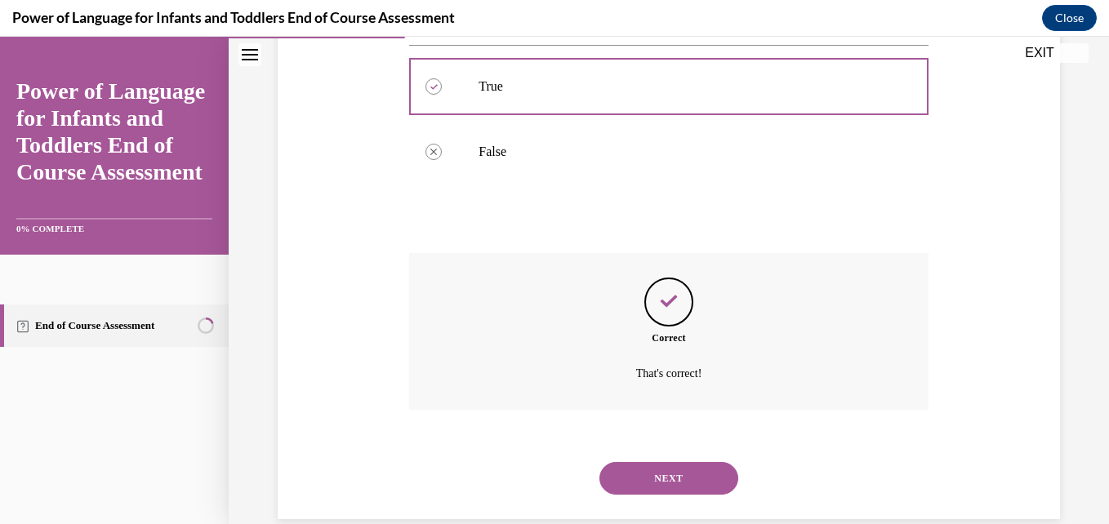
scroll to position [366, 0]
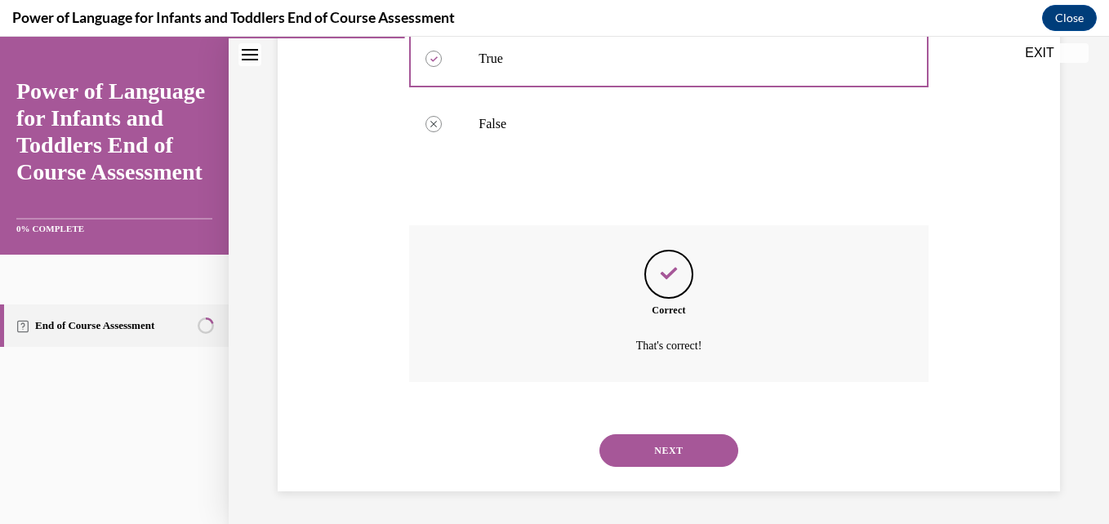
click at [673, 457] on button "NEXT" at bounding box center [669, 451] width 139 height 33
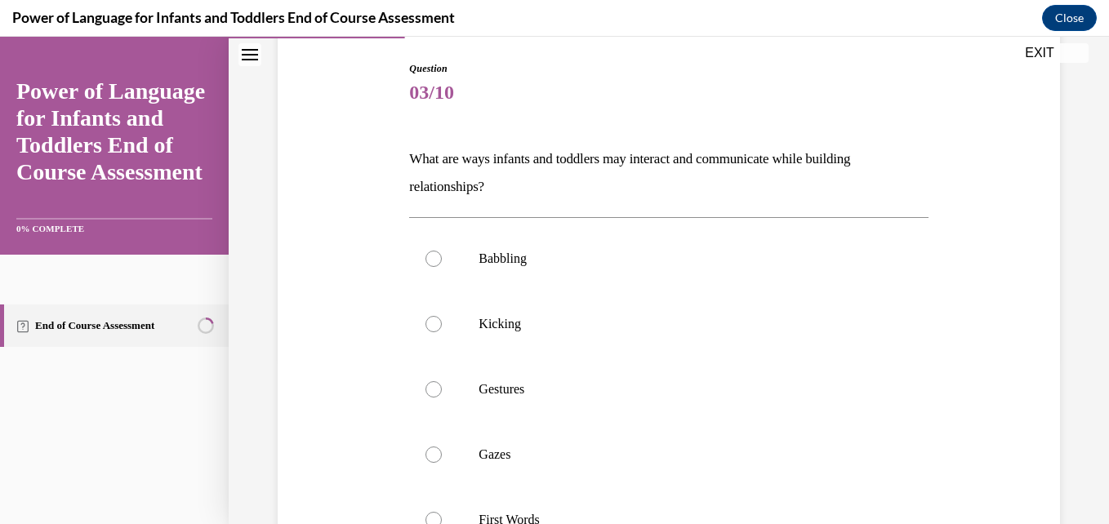
scroll to position [169, 0]
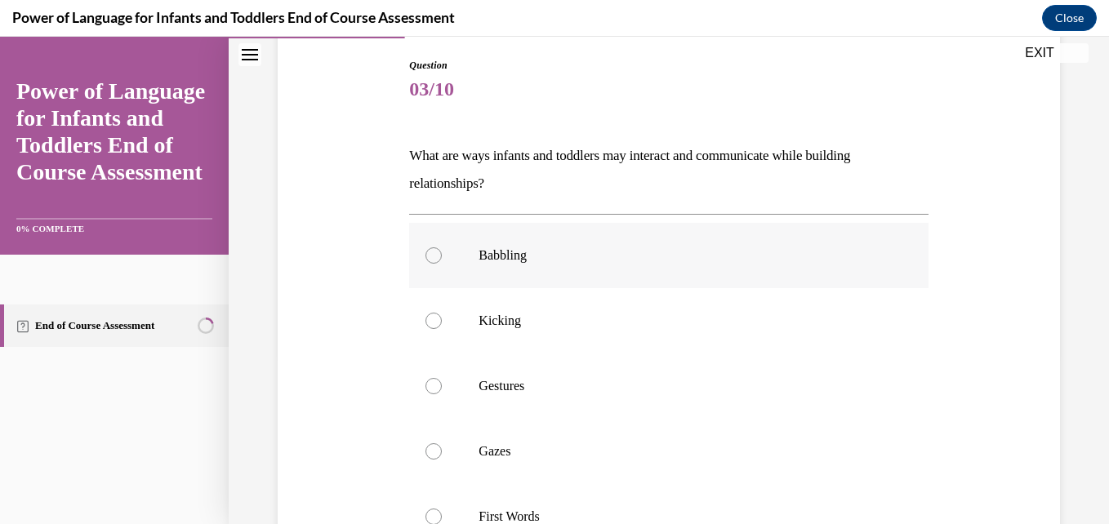
click at [769, 262] on p "Babbling" at bounding box center [683, 256] width 408 height 16
click at [442, 262] on input "Babbling" at bounding box center [434, 256] width 16 height 16
radio input "true"
click at [747, 324] on p "Kicking" at bounding box center [683, 321] width 408 height 16
click at [442, 324] on input "Kicking" at bounding box center [434, 321] width 16 height 16
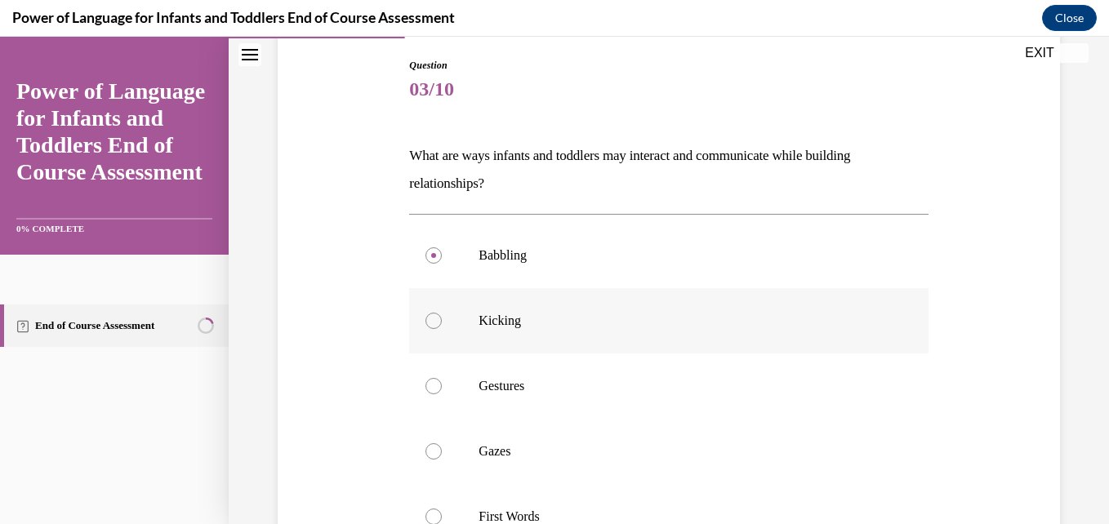
radio input "true"
click at [736, 376] on label "Gestures" at bounding box center [668, 386] width 519 height 65
click at [442, 378] on input "Gestures" at bounding box center [434, 386] width 16 height 16
radio input "true"
click at [726, 439] on label "Gazes" at bounding box center [668, 451] width 519 height 65
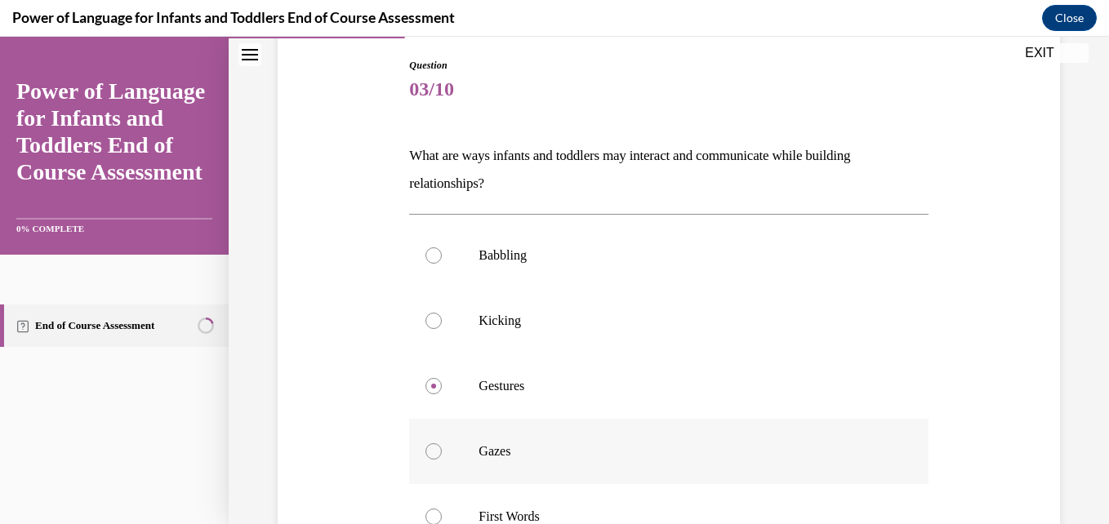
click at [442, 444] on input "Gazes" at bounding box center [434, 452] width 16 height 16
radio input "true"
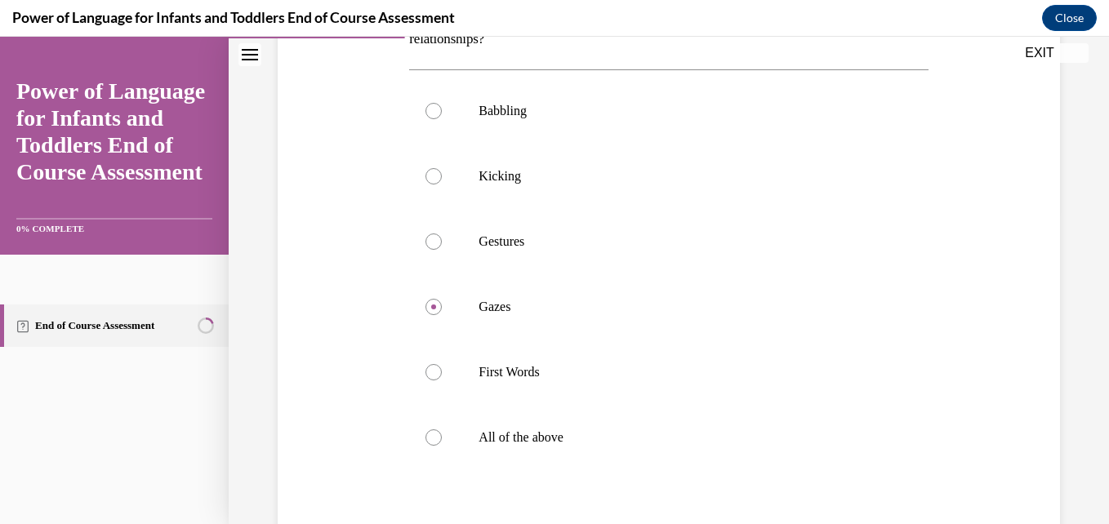
scroll to position [323, 0]
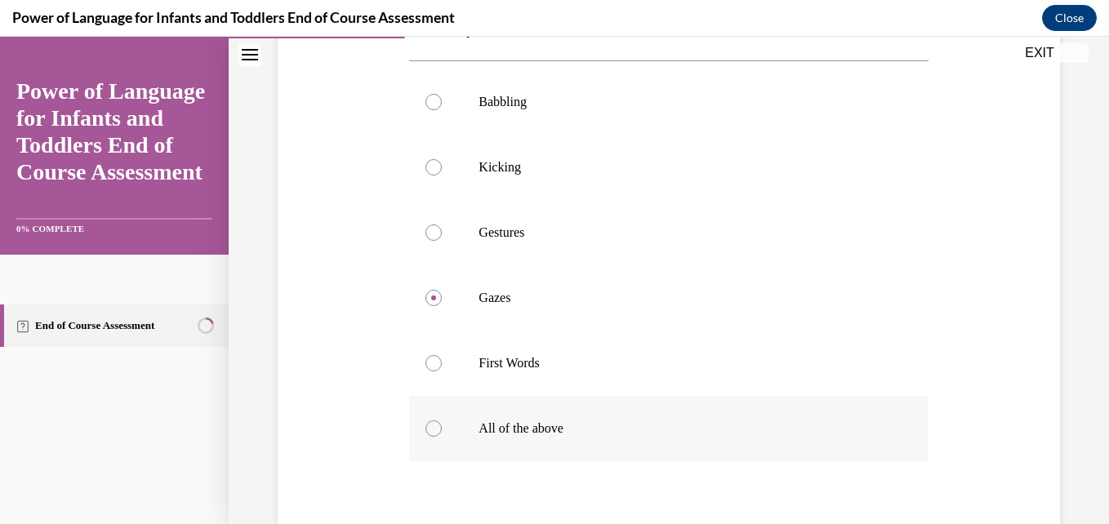
click at [628, 442] on label "All of the above" at bounding box center [668, 428] width 519 height 65
click at [442, 437] on input "All of the above" at bounding box center [434, 429] width 16 height 16
radio input "true"
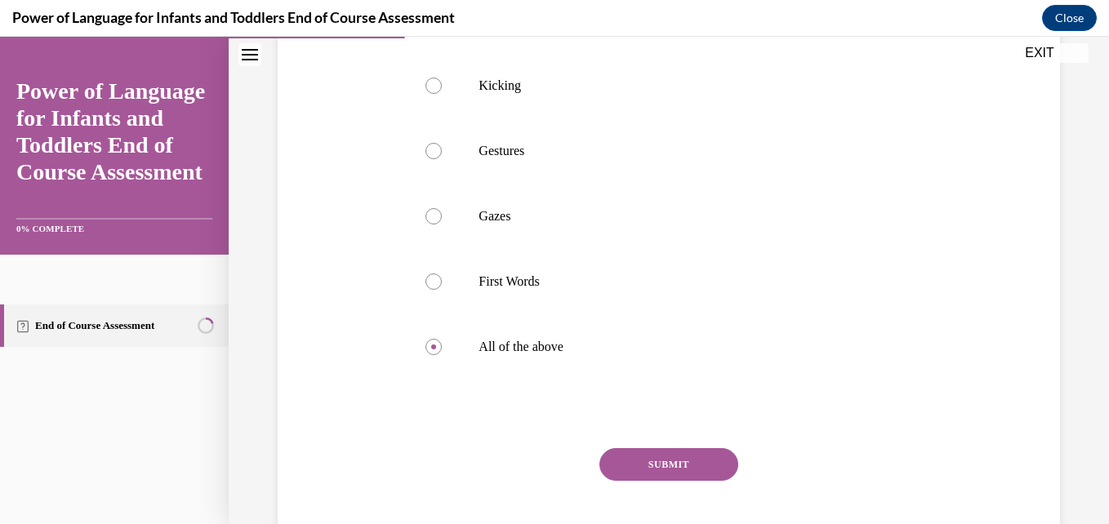
click at [694, 454] on button "SUBMIT" at bounding box center [669, 464] width 139 height 33
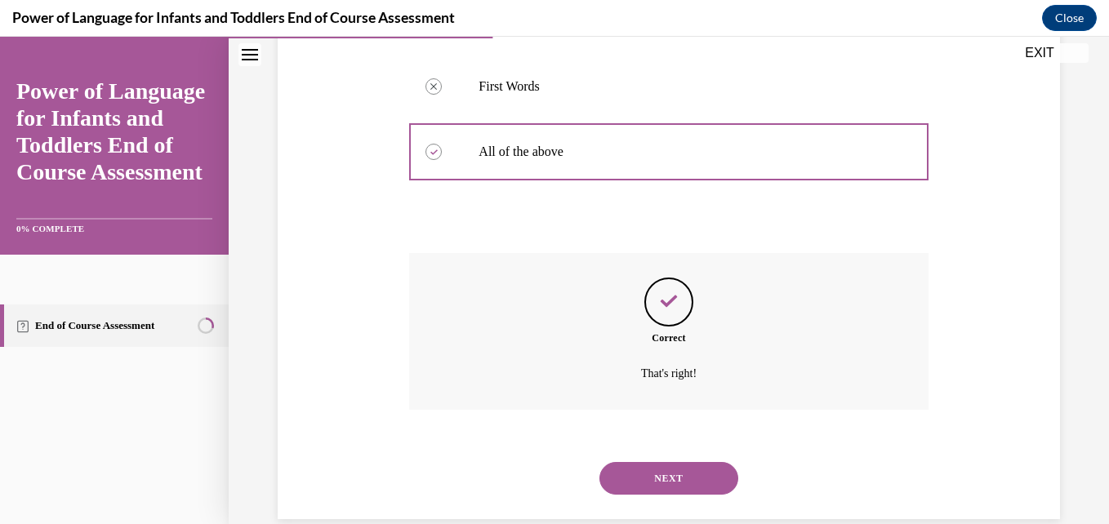
scroll to position [627, 0]
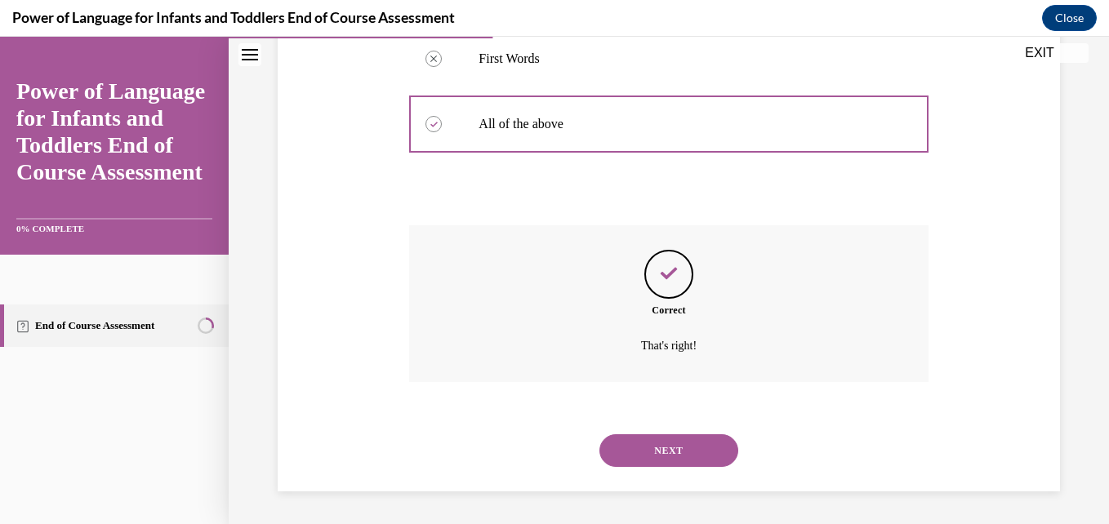
click at [688, 437] on button "NEXT" at bounding box center [669, 451] width 139 height 33
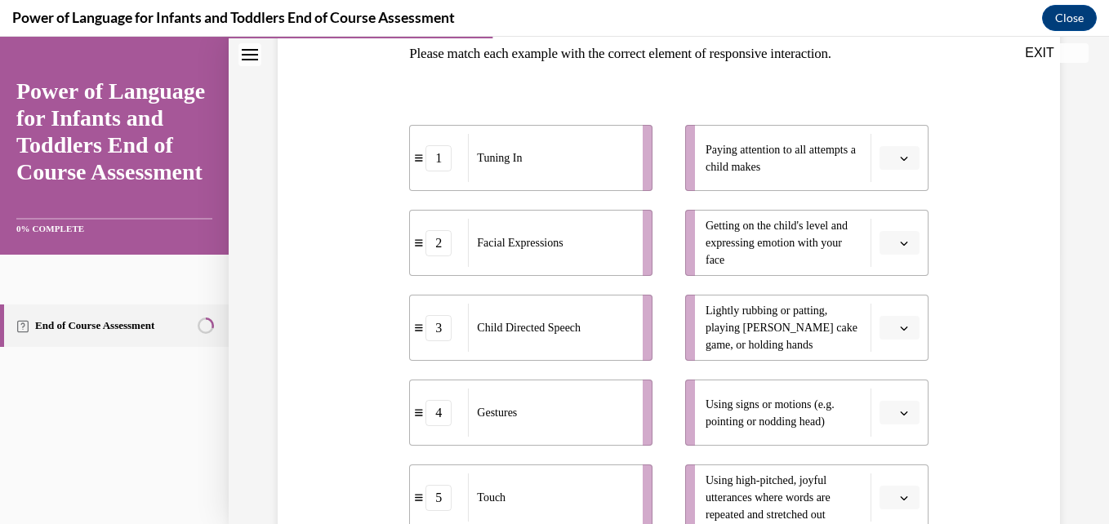
scroll to position [288, 0]
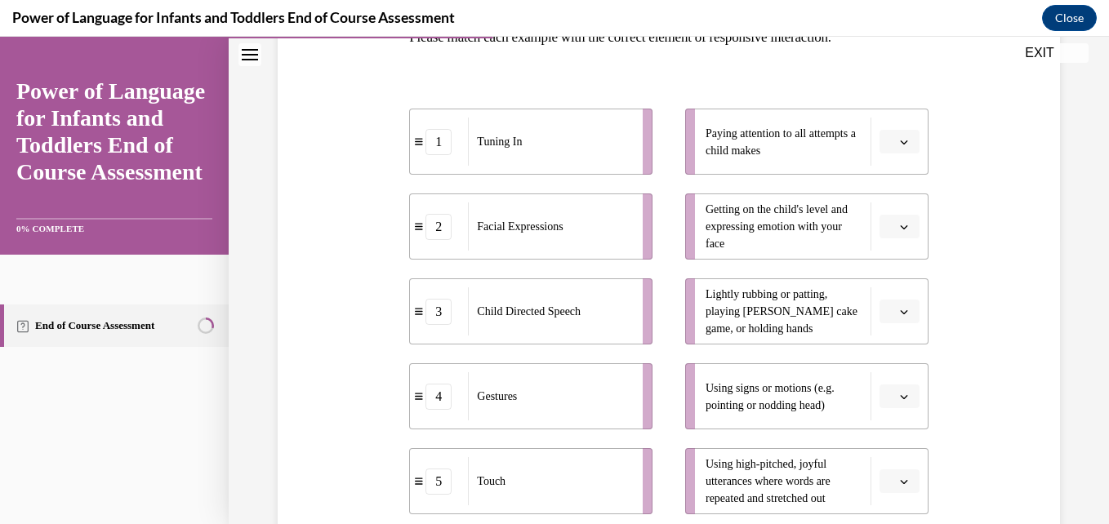
click at [900, 138] on icon "button" at bounding box center [904, 142] width 8 height 8
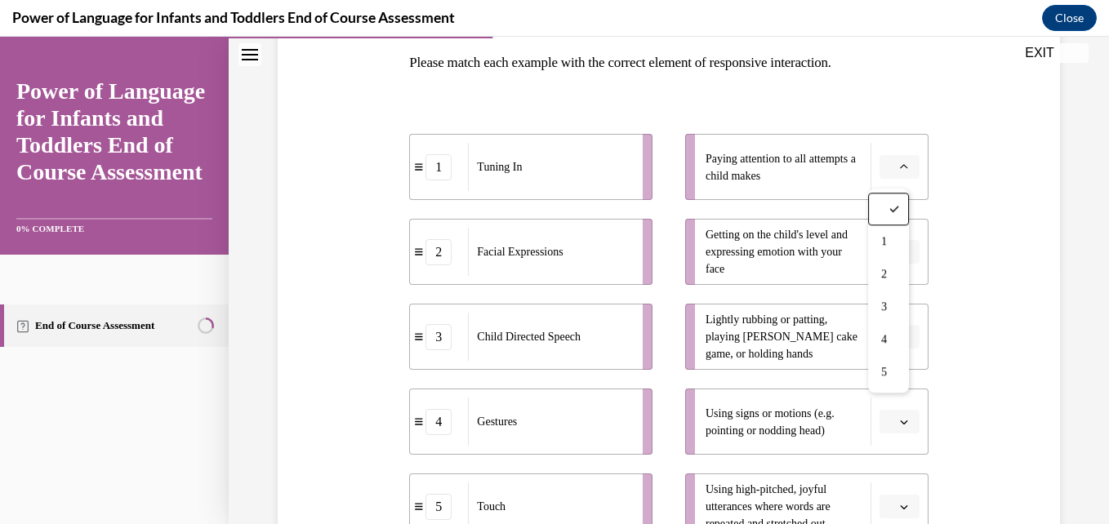
scroll to position [264, 0]
click at [886, 230] on span "1" at bounding box center [884, 234] width 6 height 13
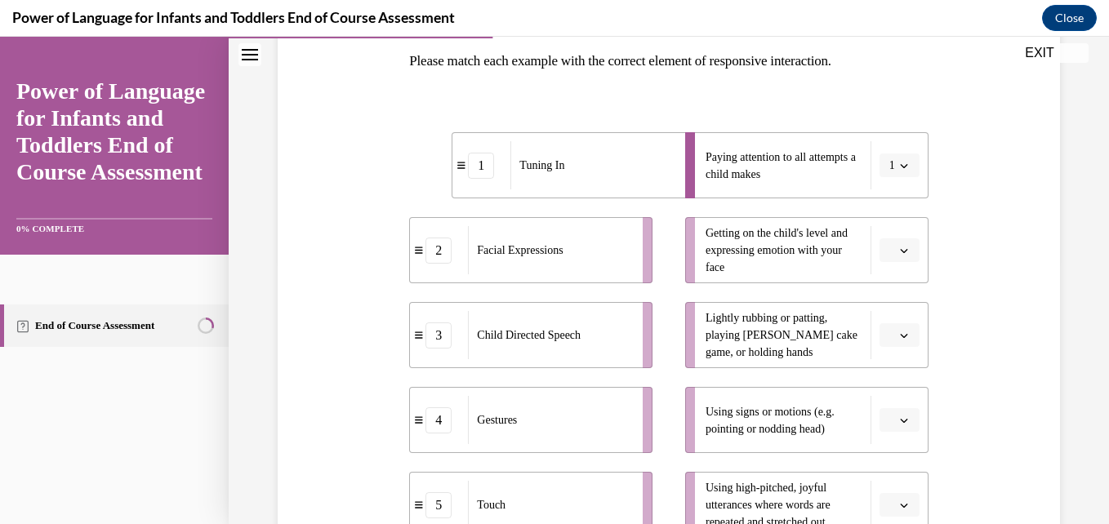
click at [899, 255] on span "button" at bounding box center [904, 250] width 11 height 11
click at [884, 346] on span "2" at bounding box center [883, 352] width 6 height 13
click at [884, 346] on button "button" at bounding box center [900, 335] width 40 height 25
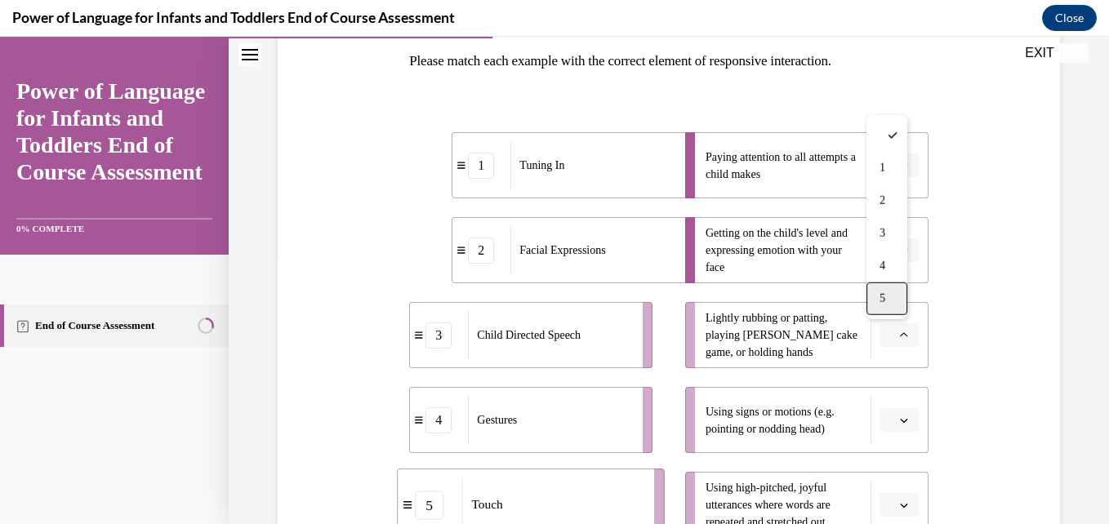
click at [880, 297] on span "5" at bounding box center [883, 298] width 6 height 13
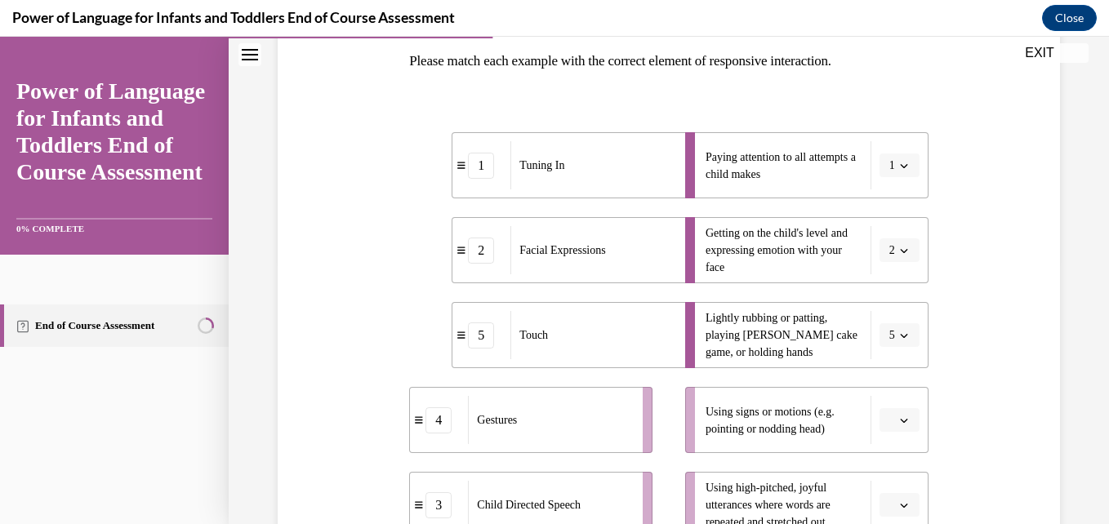
click at [899, 425] on span "button" at bounding box center [904, 420] width 11 height 11
click at [883, 348] on span "4" at bounding box center [883, 351] width 6 height 13
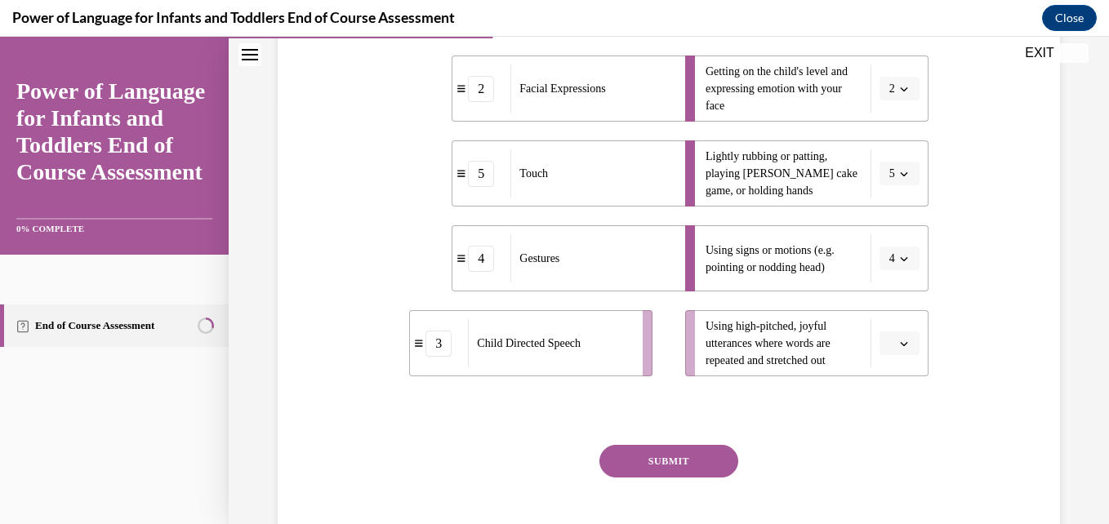
scroll to position [435, 0]
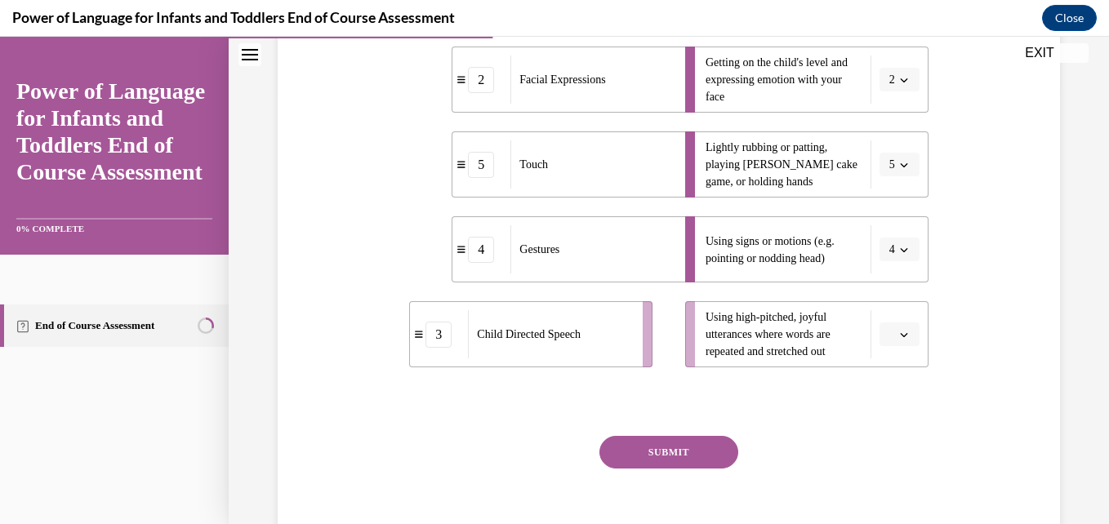
click at [903, 350] on li "Using high-pitched, joyful utterances where words are repeated and stretched out" at bounding box center [806, 334] width 243 height 66
click at [900, 335] on icon "button" at bounding box center [903, 335] width 7 height 4
click at [888, 240] on div "3" at bounding box center [887, 232] width 41 height 33
click at [700, 464] on button "SUBMIT" at bounding box center [669, 452] width 139 height 33
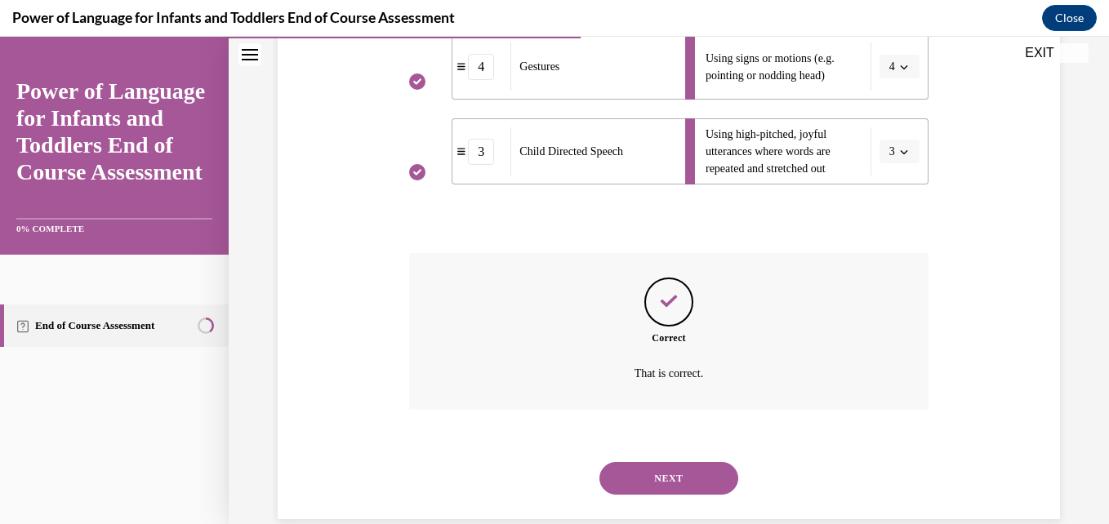
scroll to position [645, 0]
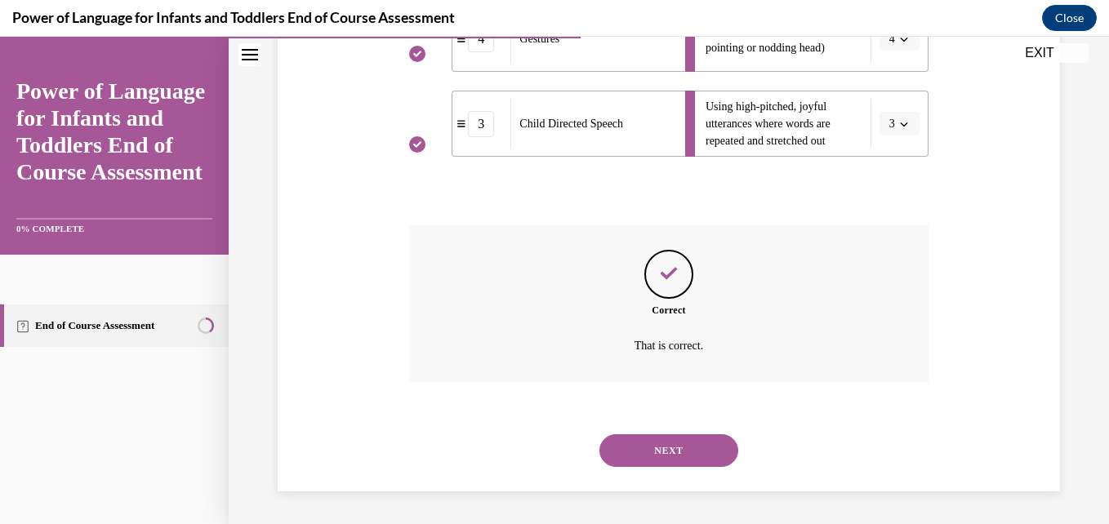
click at [697, 443] on button "NEXT" at bounding box center [669, 451] width 139 height 33
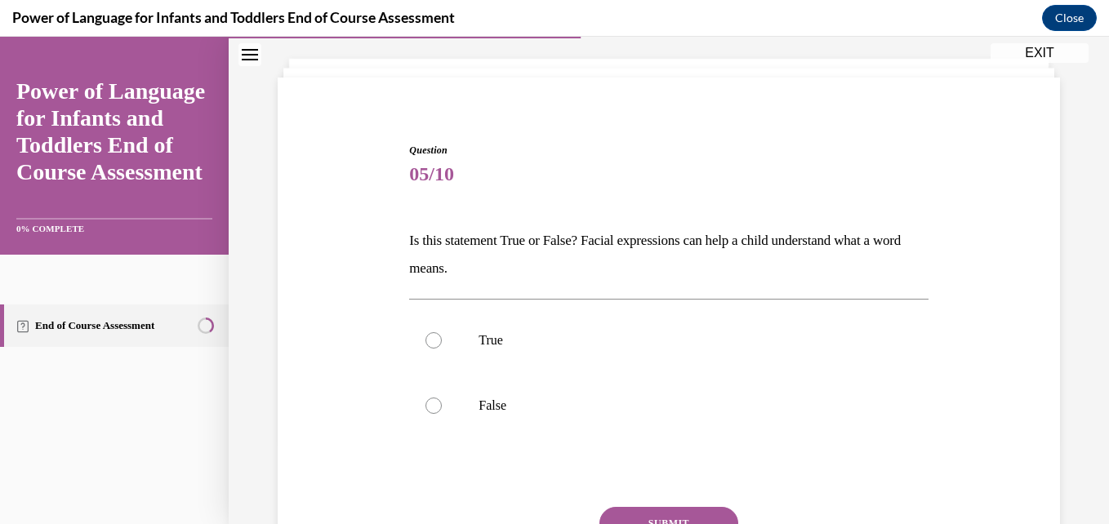
scroll to position [89, 0]
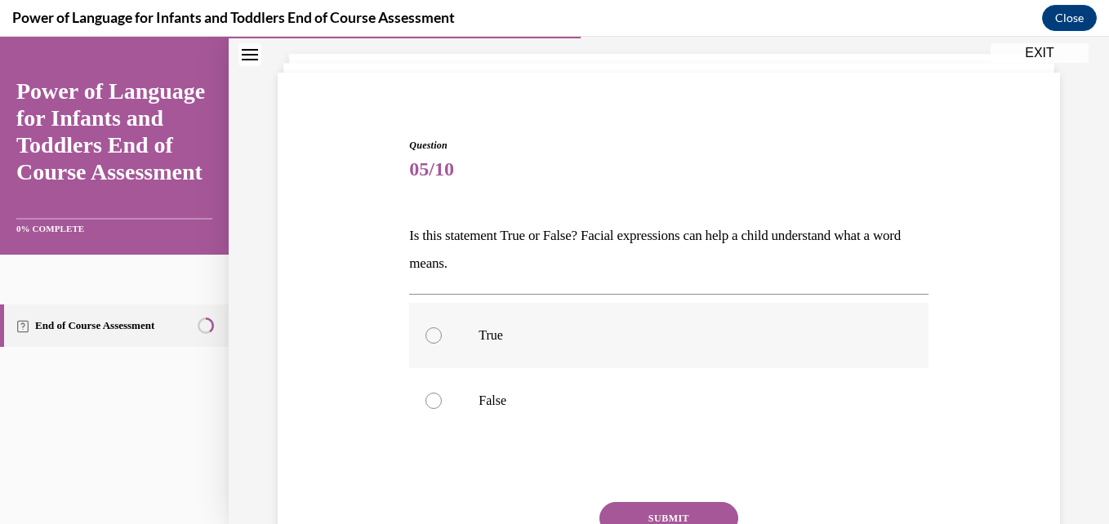
click at [610, 327] on label "True" at bounding box center [668, 335] width 519 height 65
click at [442, 328] on input "True" at bounding box center [434, 336] width 16 height 16
radio input "true"
click at [675, 511] on button "SUBMIT" at bounding box center [669, 518] width 139 height 33
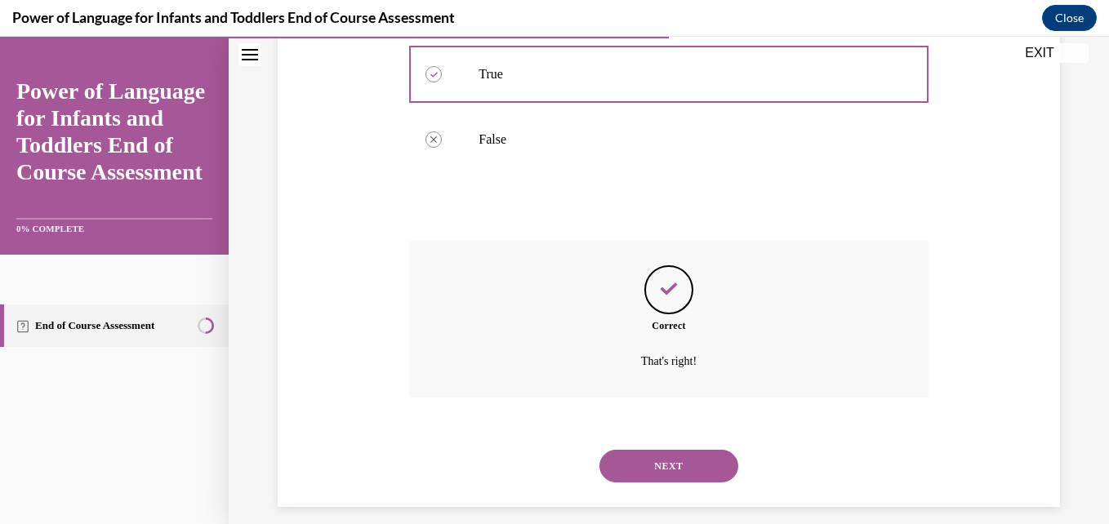
scroll to position [366, 0]
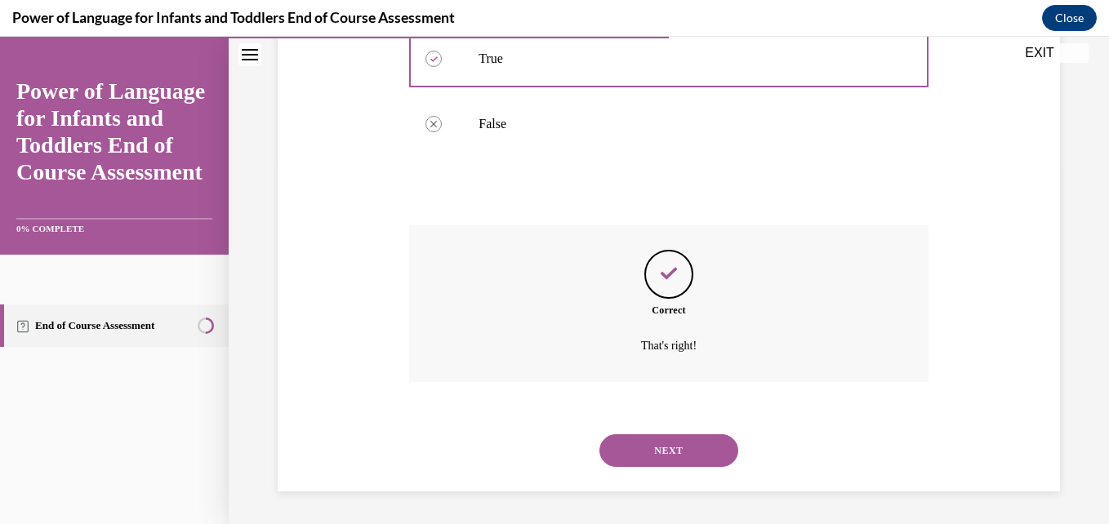
click at [664, 459] on button "NEXT" at bounding box center [669, 451] width 139 height 33
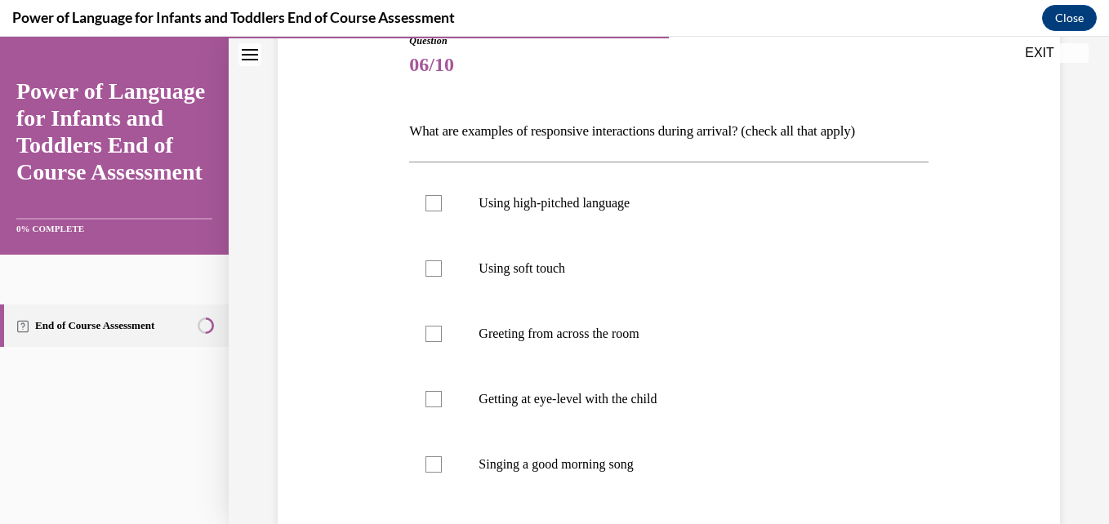
scroll to position [197, 0]
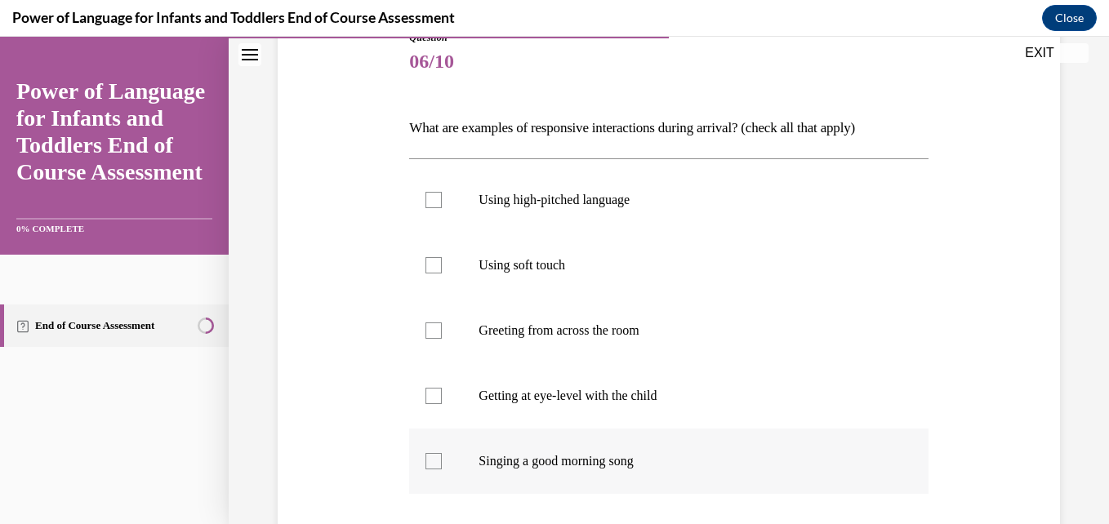
click at [591, 459] on p "Singing a good morning song" at bounding box center [683, 461] width 408 height 16
click at [442, 459] on input "Singing a good morning song" at bounding box center [434, 461] width 16 height 16
checkbox input "true"
click at [590, 388] on p "Getting at eye-level with the child" at bounding box center [683, 396] width 408 height 16
click at [442, 388] on input "Getting at eye-level with the child" at bounding box center [434, 396] width 16 height 16
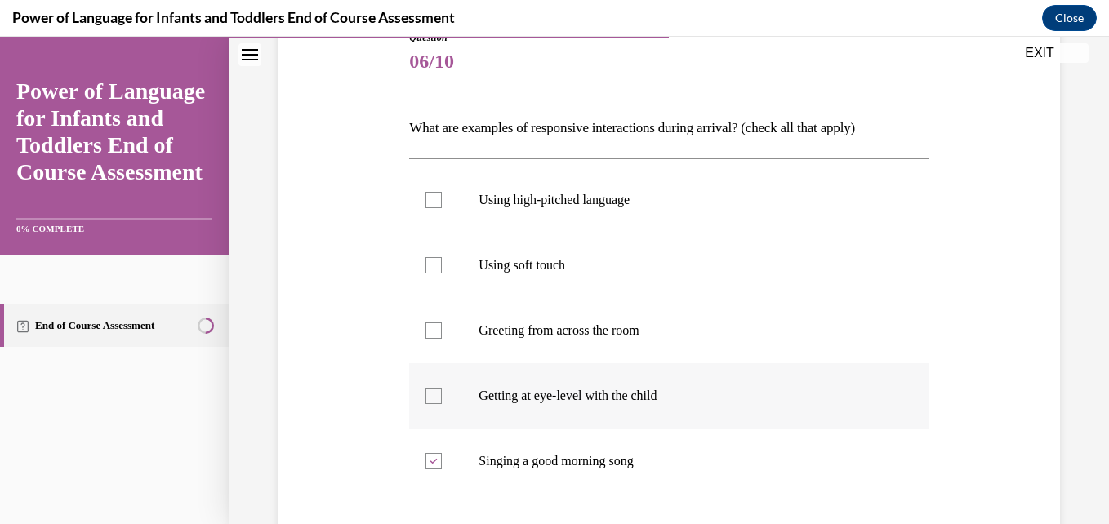
checkbox input "true"
click at [600, 296] on label "Using soft touch" at bounding box center [668, 265] width 519 height 65
click at [442, 274] on input "Using soft touch" at bounding box center [434, 265] width 16 height 16
checkbox input "true"
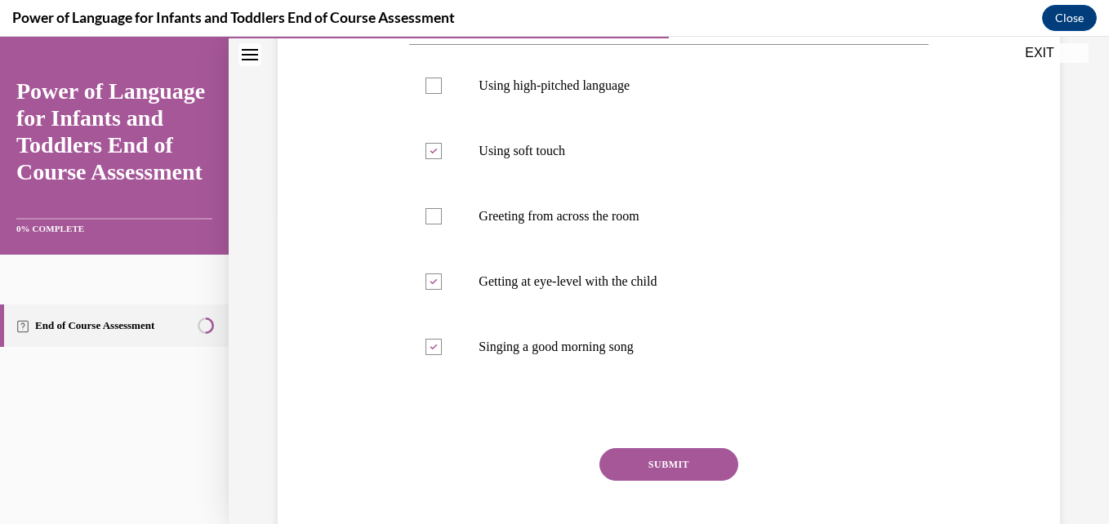
scroll to position [318, 0]
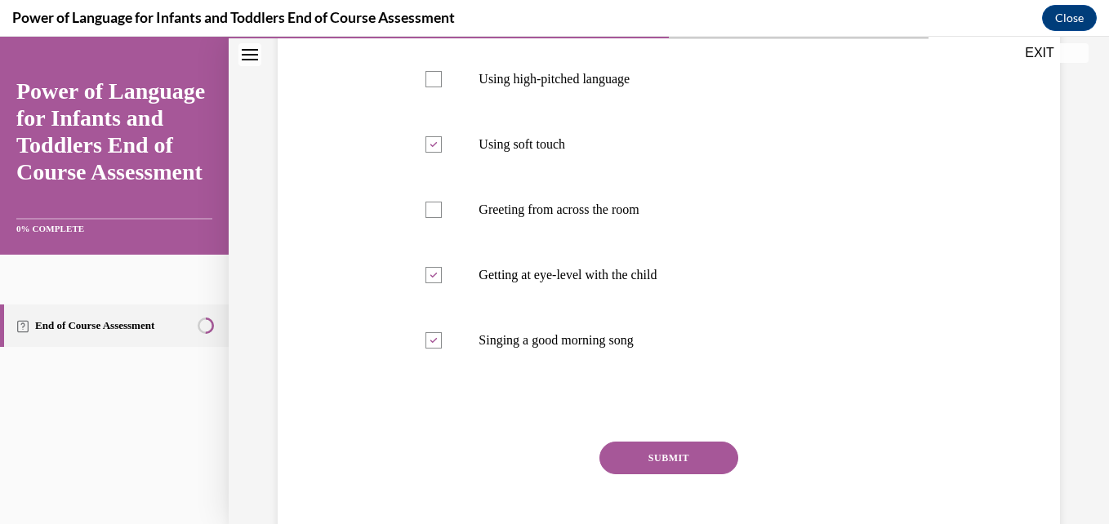
click at [655, 470] on button "SUBMIT" at bounding box center [669, 458] width 139 height 33
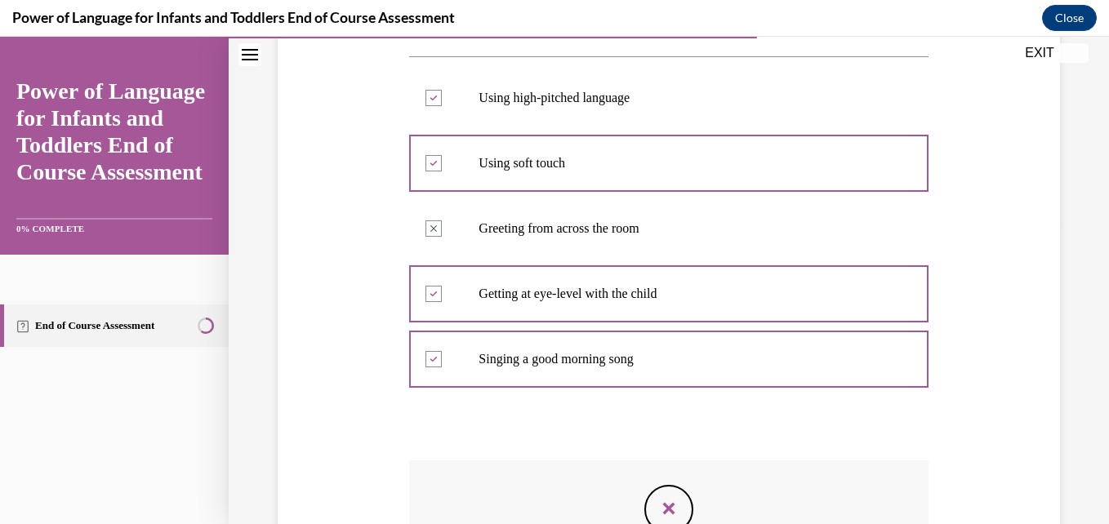
scroll to position [520, 0]
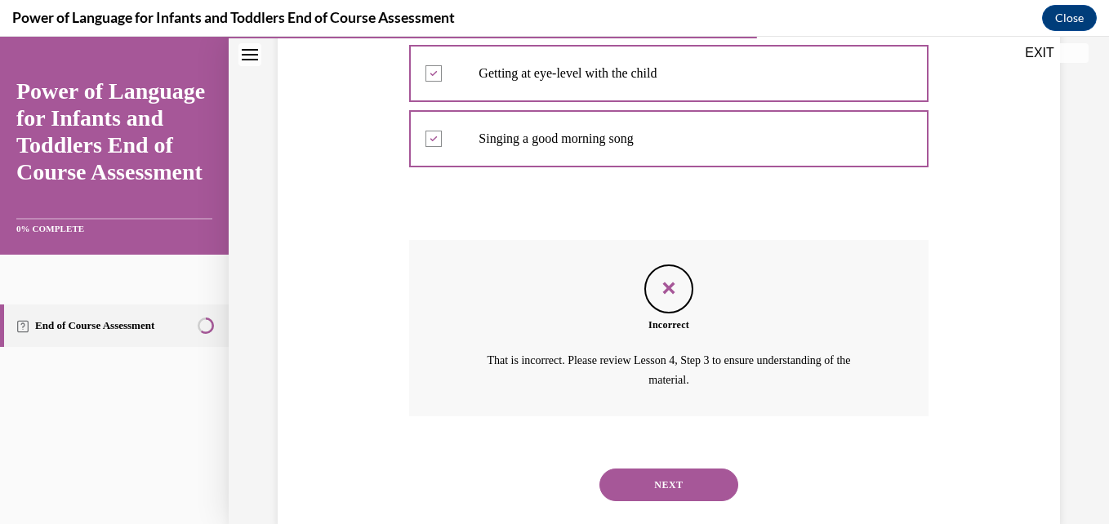
click at [661, 483] on button "NEXT" at bounding box center [669, 485] width 139 height 33
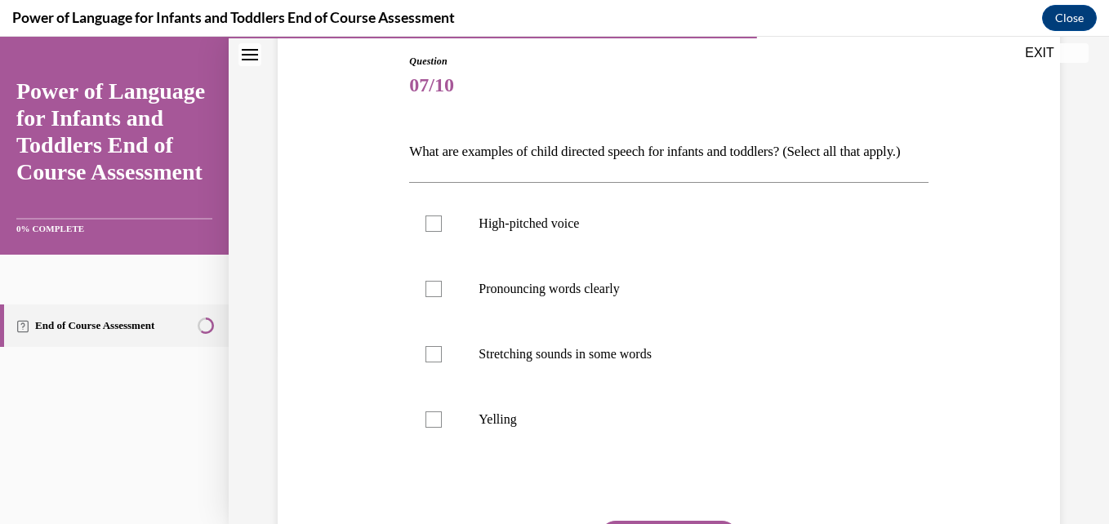
scroll to position [176, 0]
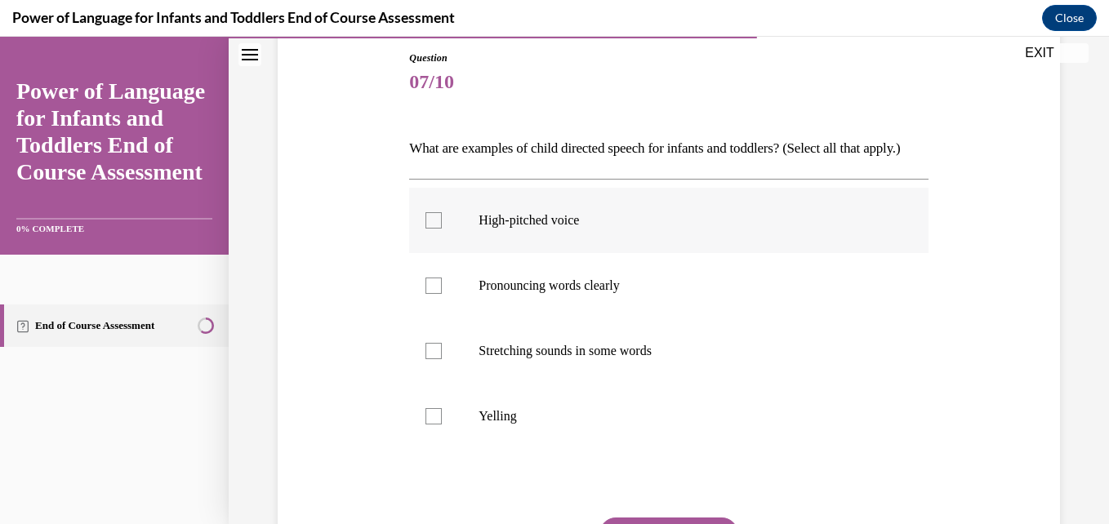
click at [577, 253] on label "High-pitched voice" at bounding box center [668, 220] width 519 height 65
click at [442, 229] on input "High-pitched voice" at bounding box center [434, 220] width 16 height 16
checkbox input "true"
click at [582, 359] on p "Stretching sounds in some words" at bounding box center [683, 351] width 408 height 16
click at [442, 359] on input "Stretching sounds in some words" at bounding box center [434, 351] width 16 height 16
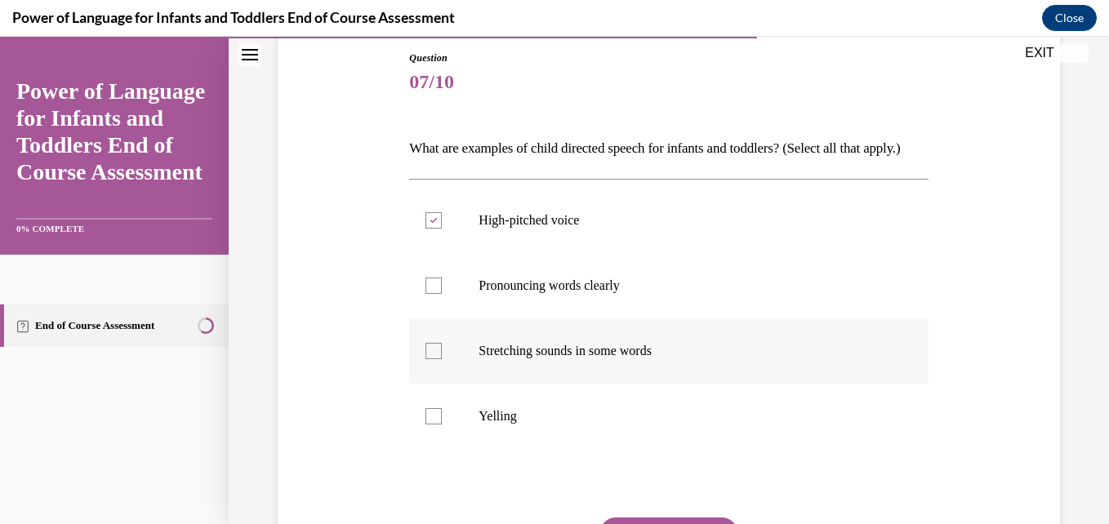
checkbox input "true"
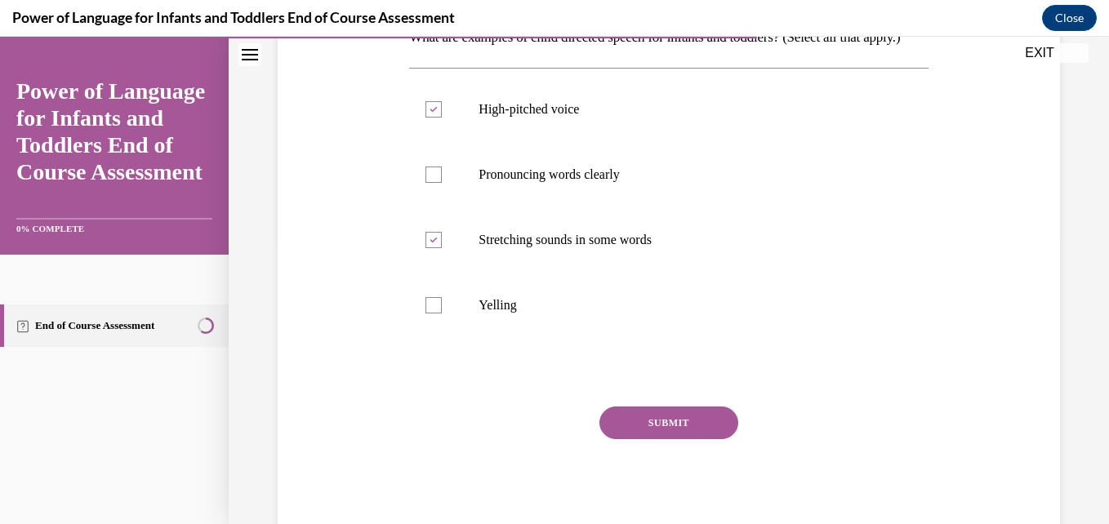
scroll to position [324, 0]
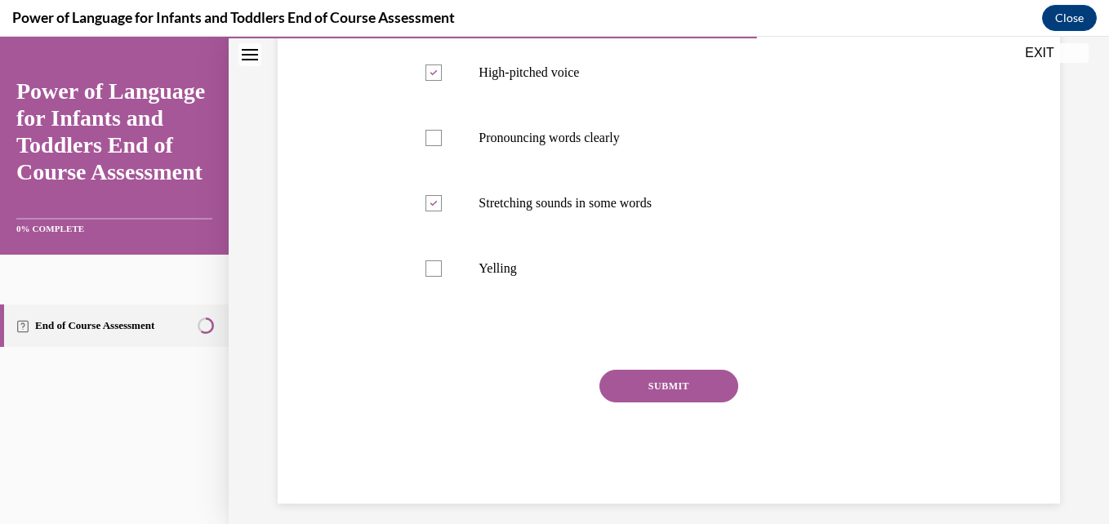
click at [674, 403] on button "SUBMIT" at bounding box center [669, 386] width 139 height 33
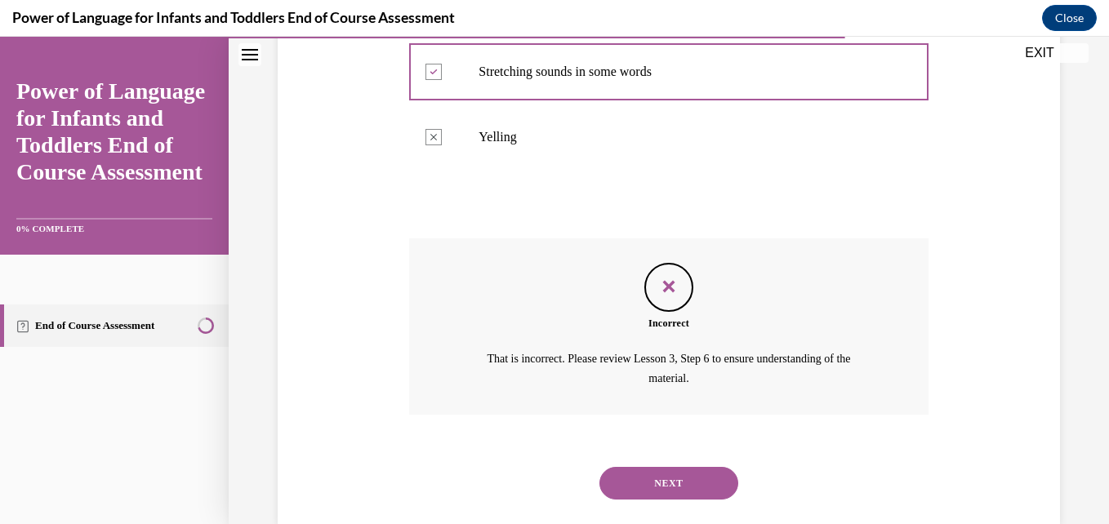
scroll to position [476, 0]
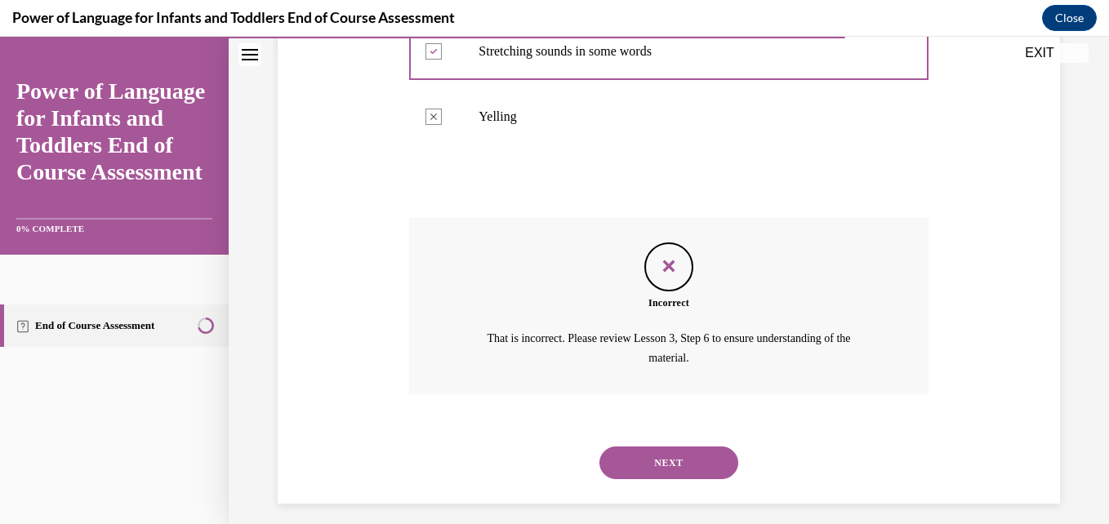
click at [686, 479] on button "NEXT" at bounding box center [669, 463] width 139 height 33
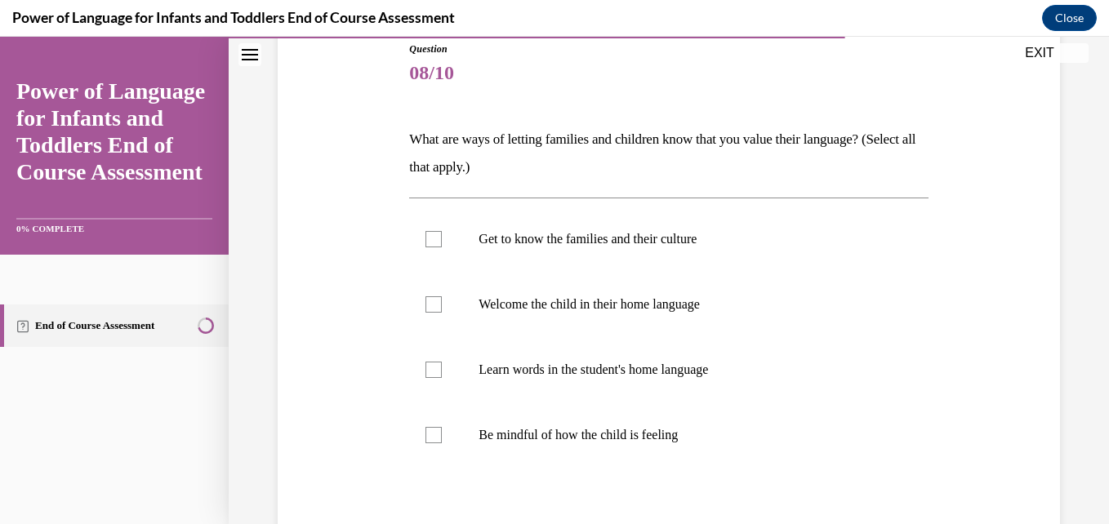
scroll to position [187, 0]
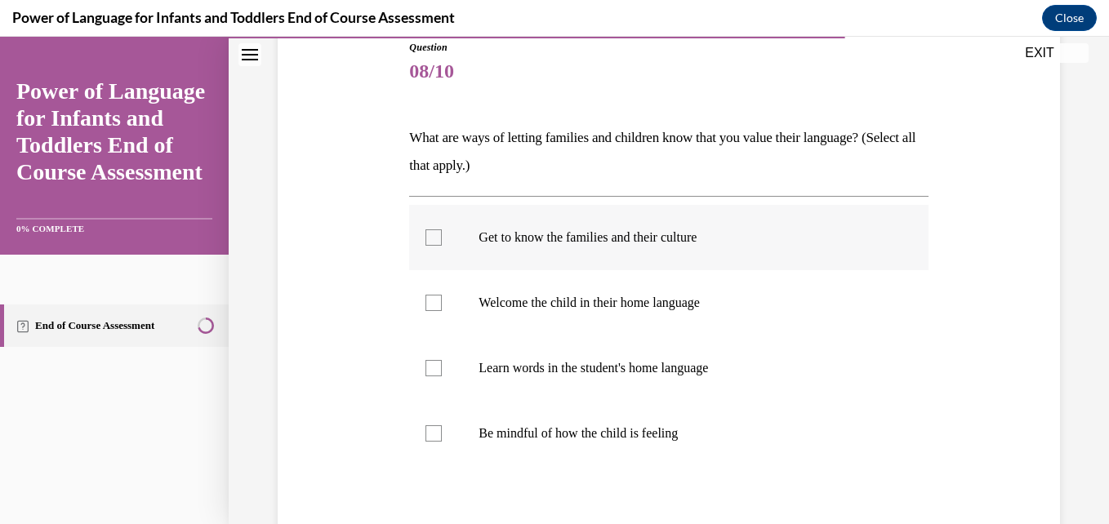
click at [570, 246] on label "Get to know the families and their culture" at bounding box center [668, 237] width 519 height 65
click at [442, 246] on input "Get to know the families and their culture" at bounding box center [434, 238] width 16 height 16
checkbox input "true"
click at [575, 310] on p "Welcome the child in their home language" at bounding box center [683, 303] width 408 height 16
click at [442, 310] on input "Welcome the child in their home language" at bounding box center [434, 303] width 16 height 16
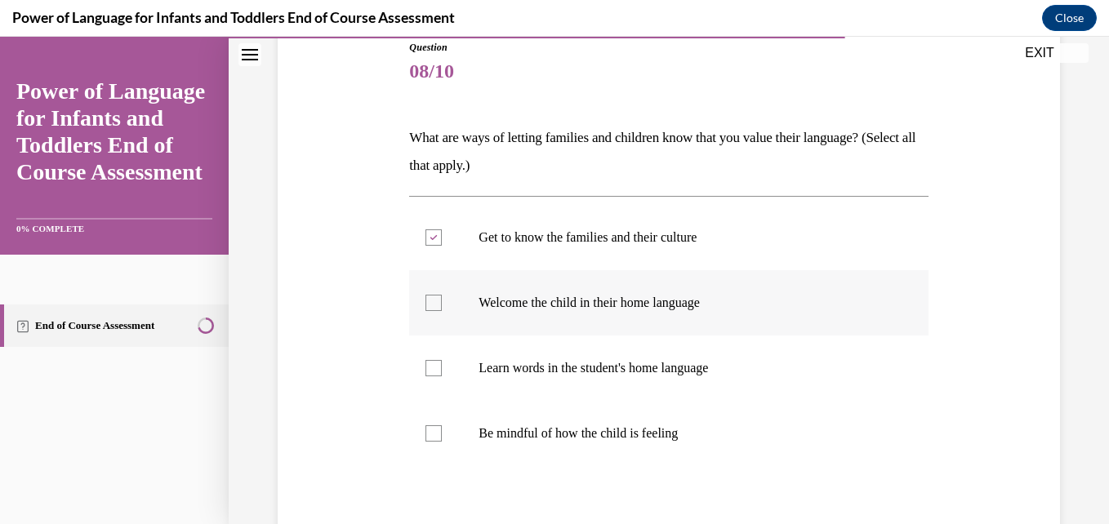
checkbox input "true"
click at [586, 375] on p "Learn words in the student's home language" at bounding box center [683, 368] width 408 height 16
click at [442, 375] on input "Learn words in the student's home language" at bounding box center [434, 368] width 16 height 16
checkbox input "true"
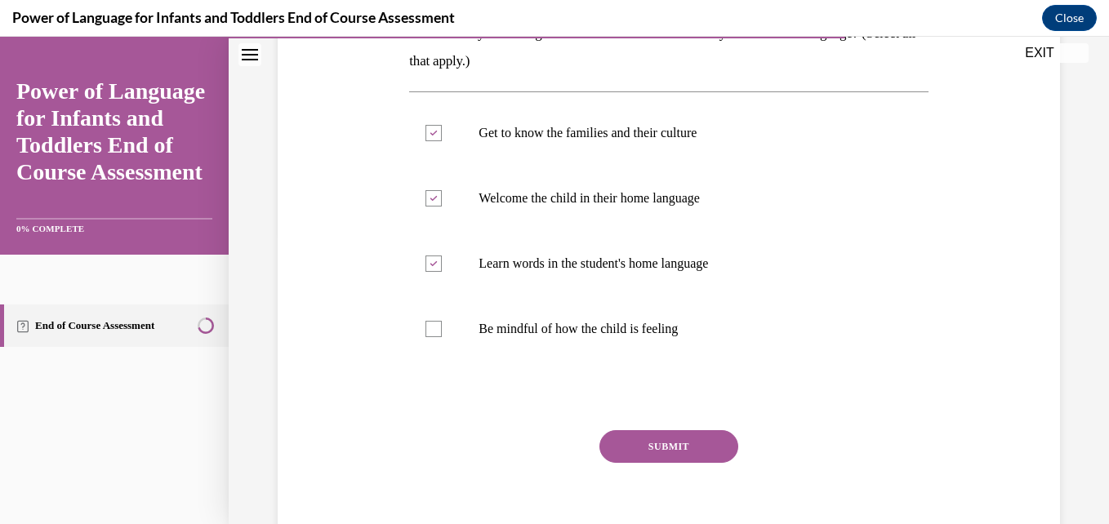
click at [693, 439] on button "SUBMIT" at bounding box center [669, 446] width 139 height 33
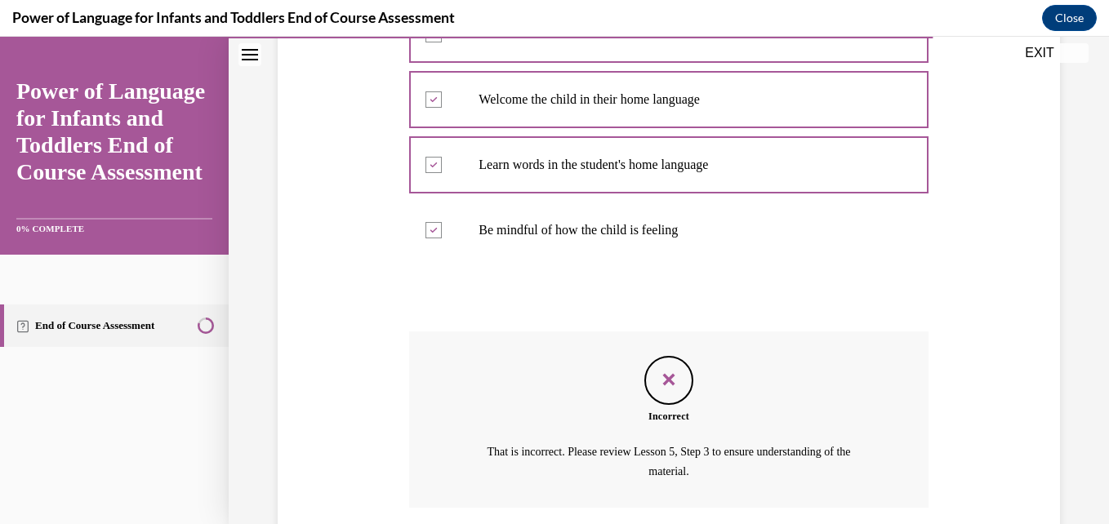
scroll to position [511, 0]
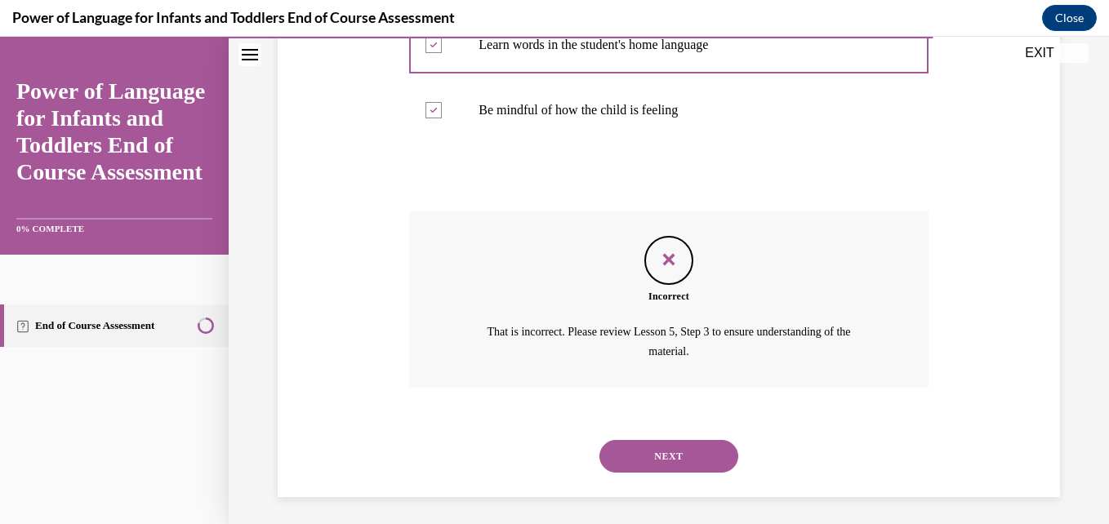
click at [663, 472] on button "NEXT" at bounding box center [669, 456] width 139 height 33
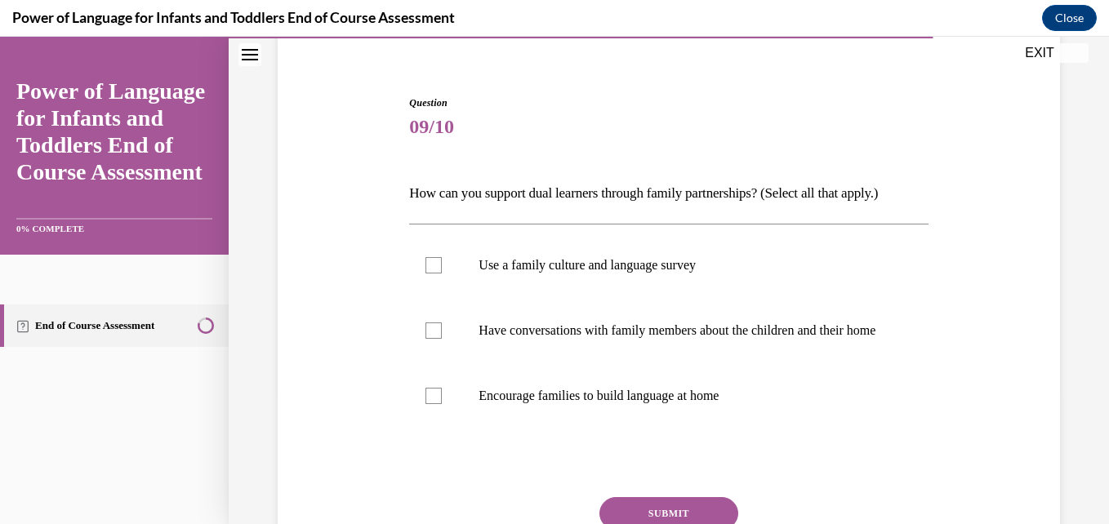
scroll to position [136, 0]
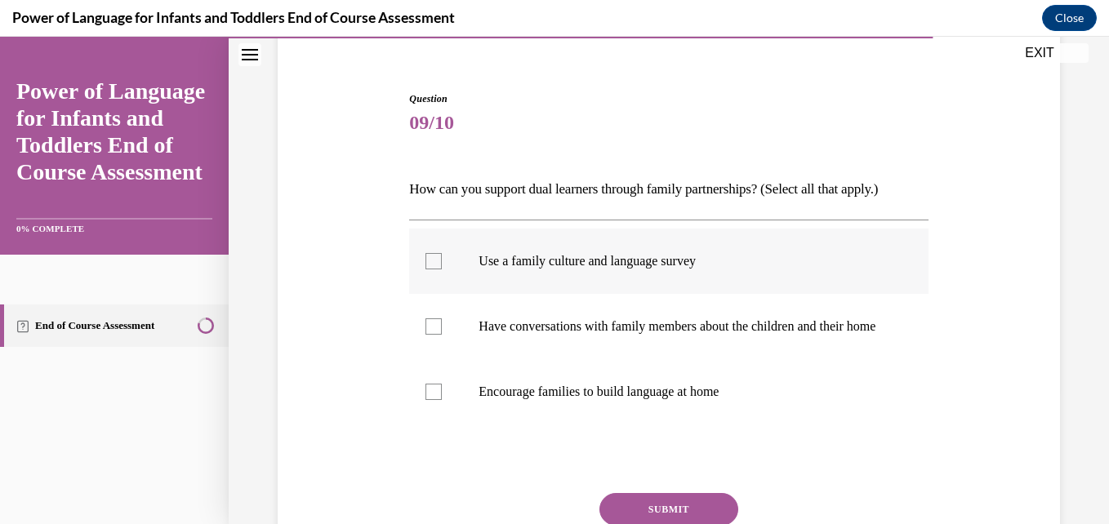
click at [546, 280] on label "Use a family culture and language survey" at bounding box center [668, 261] width 519 height 65
click at [442, 270] on input "Use a family culture and language survey" at bounding box center [434, 261] width 16 height 16
checkbox input "true"
click at [542, 335] on p "Have conversations with family members about the children and their home" at bounding box center [683, 327] width 408 height 16
click at [442, 335] on input "Have conversations with family members about the children and their home" at bounding box center [434, 327] width 16 height 16
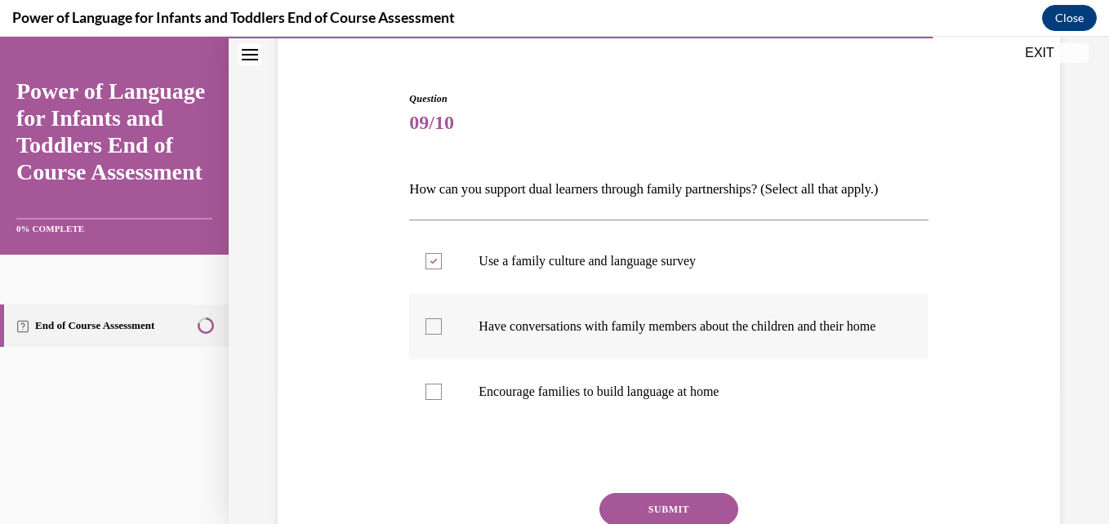
checkbox input "true"
click at [555, 400] on p "Encourage families to build language at home" at bounding box center [683, 392] width 408 height 16
click at [442, 400] on input "Encourage families to build language at home" at bounding box center [434, 392] width 16 height 16
checkbox input "true"
click at [653, 521] on button "SUBMIT" at bounding box center [669, 509] width 139 height 33
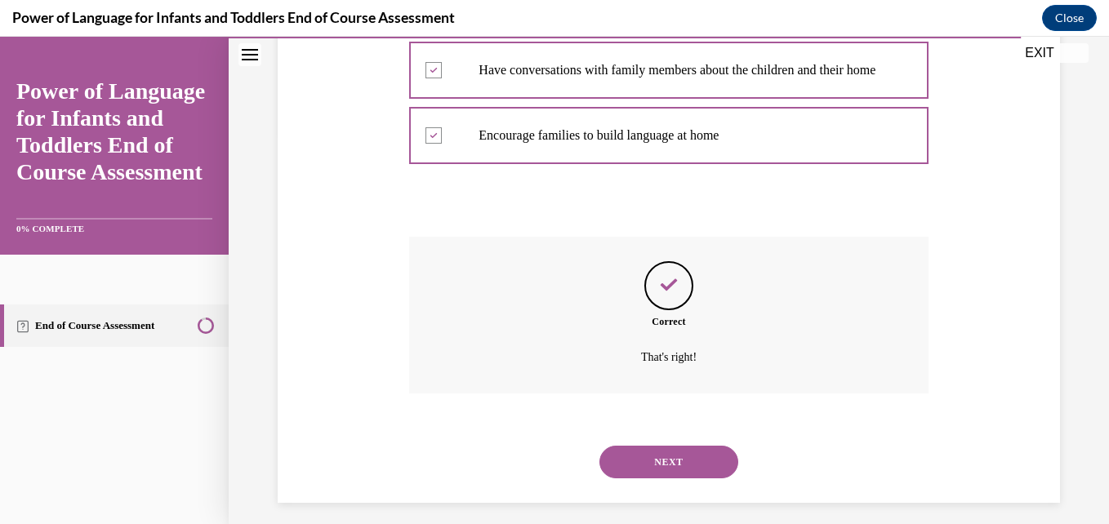
scroll to position [420, 0]
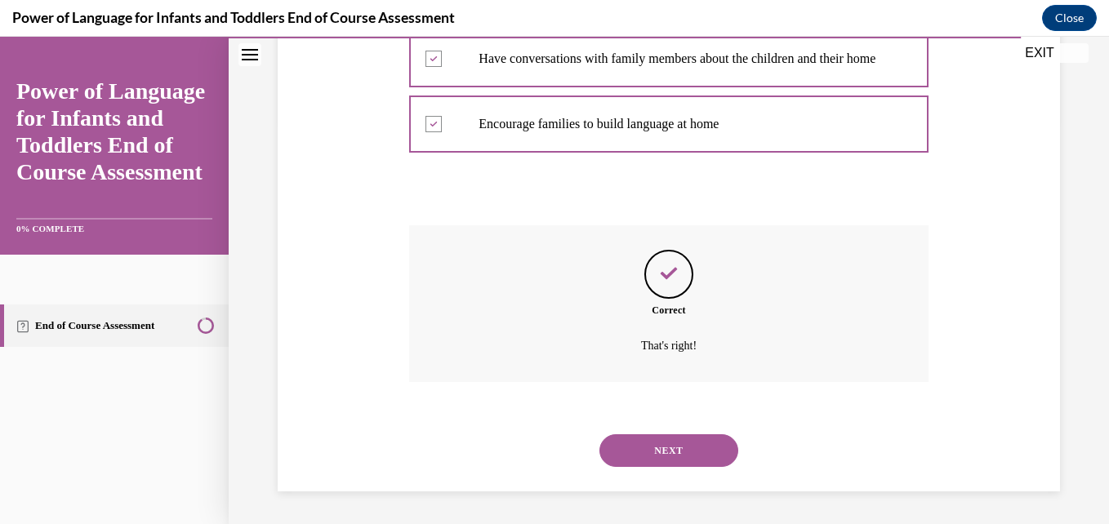
click at [683, 451] on button "NEXT" at bounding box center [669, 451] width 139 height 33
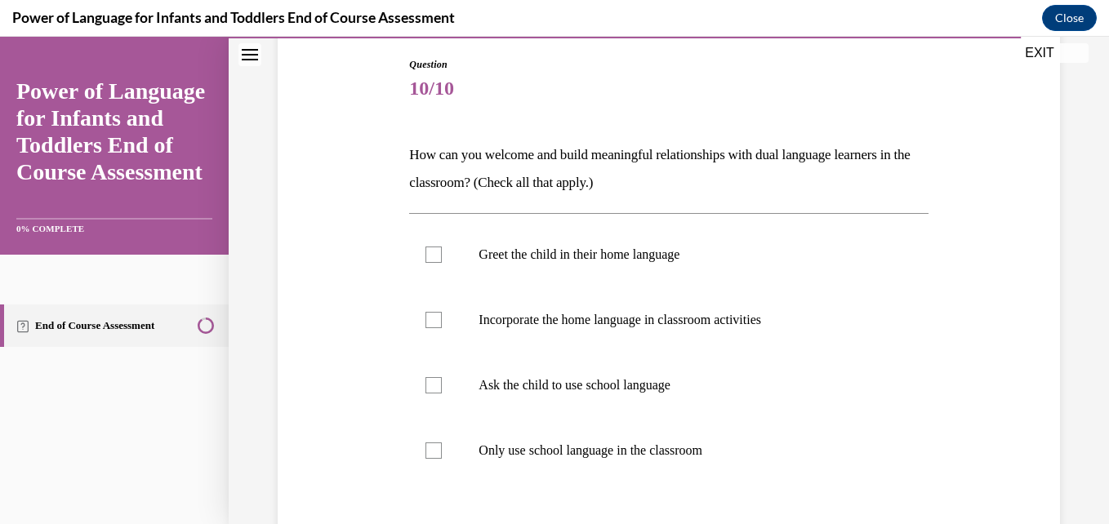
scroll to position [177, 0]
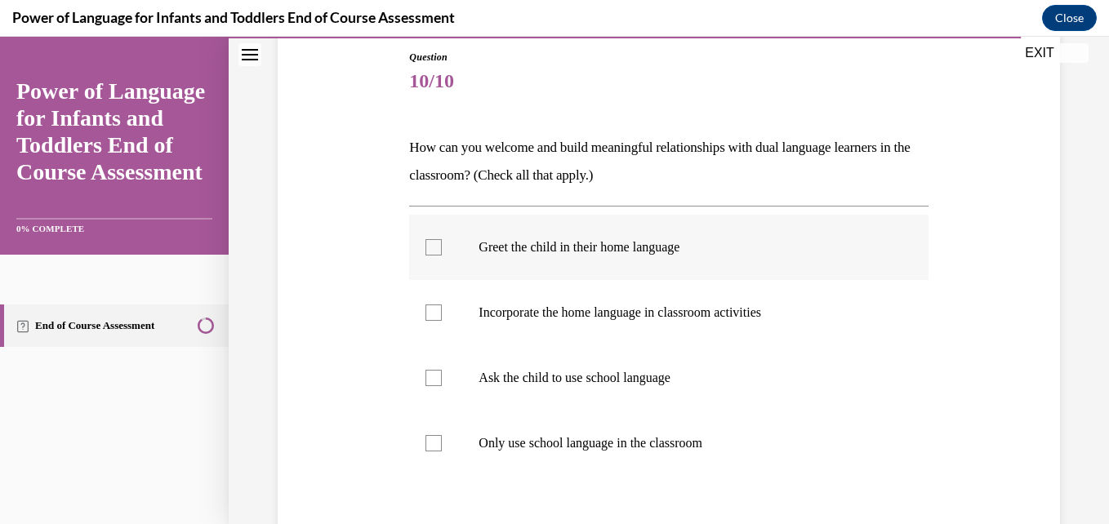
click at [723, 256] on label "Greet the child in their home language" at bounding box center [668, 247] width 519 height 65
click at [442, 256] on input "Greet the child in their home language" at bounding box center [434, 247] width 16 height 16
checkbox input "true"
click at [726, 310] on p "Incorporate the home language in classroom activities" at bounding box center [683, 313] width 408 height 16
click at [442, 310] on input "Incorporate the home language in classroom activities" at bounding box center [434, 313] width 16 height 16
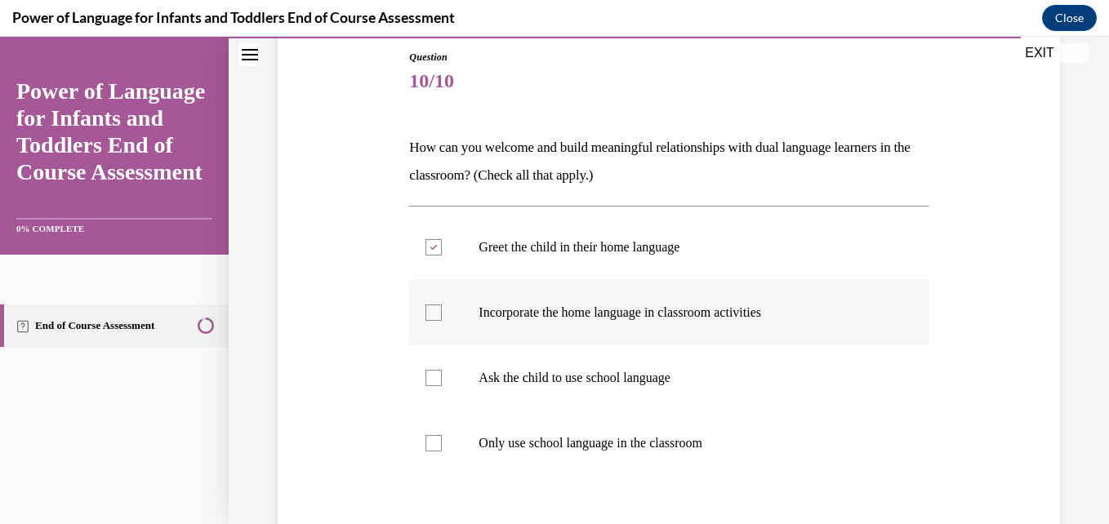
checkbox input "true"
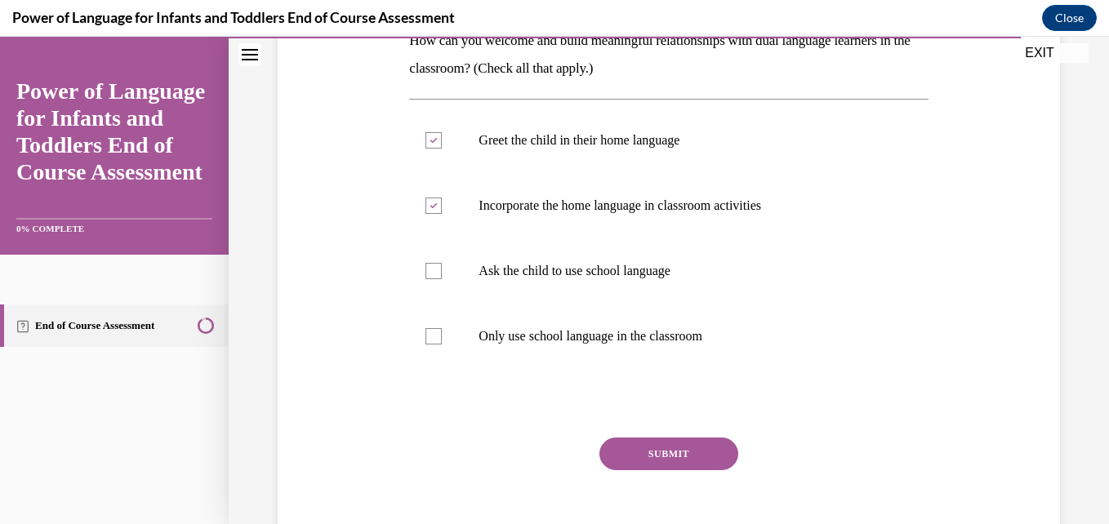
click at [669, 462] on button "SUBMIT" at bounding box center [669, 454] width 139 height 33
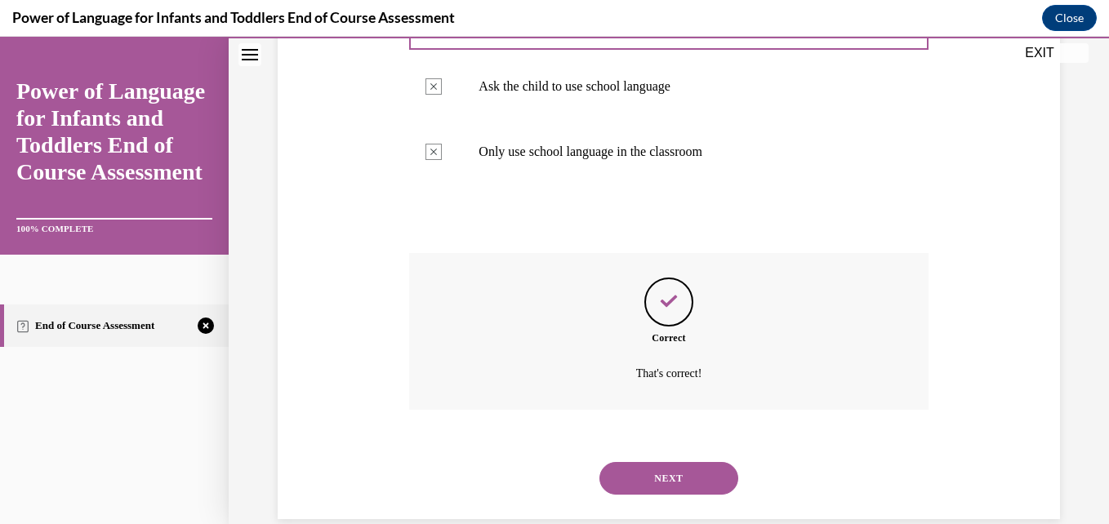
scroll to position [497, 0]
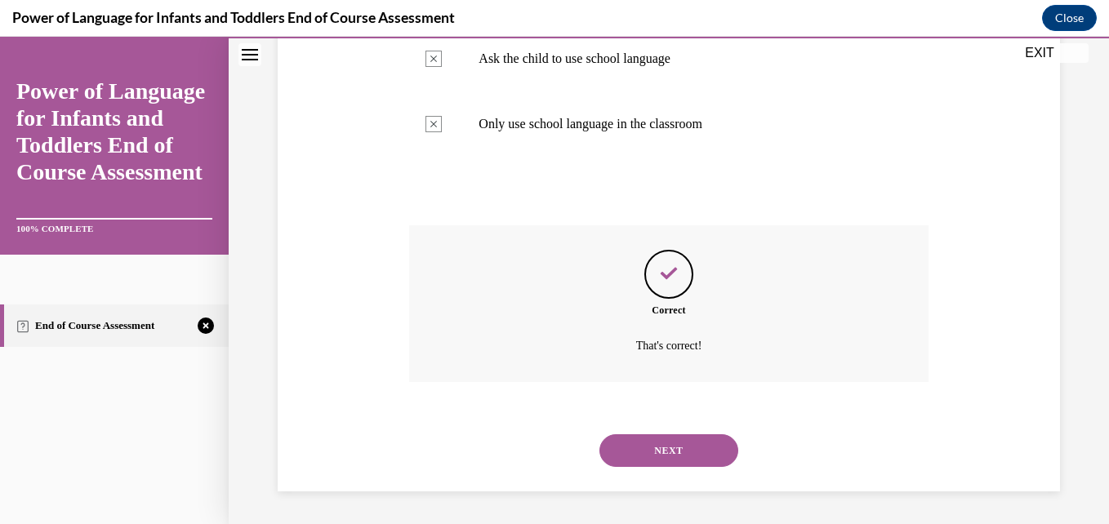
click at [685, 451] on button "NEXT" at bounding box center [669, 451] width 139 height 33
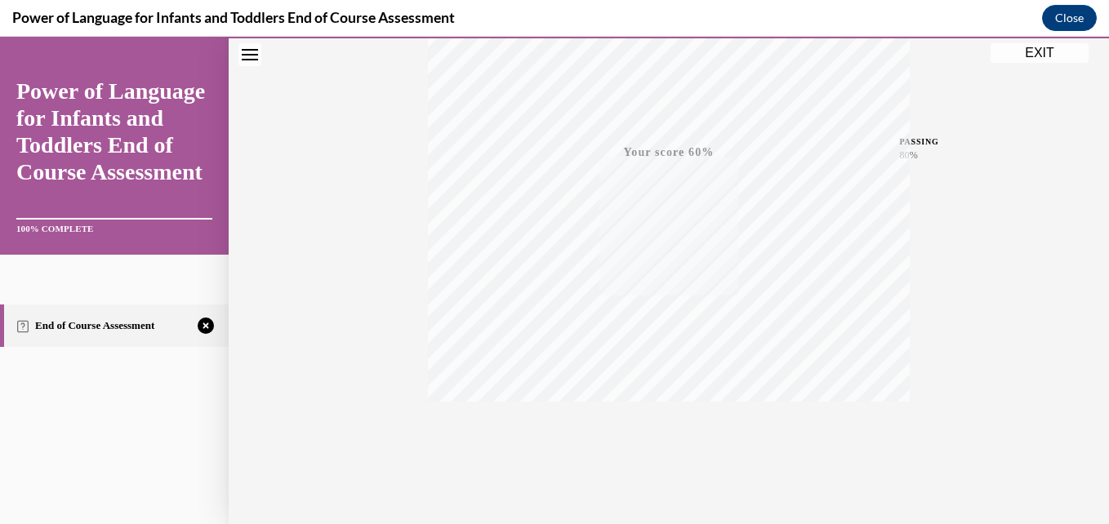
scroll to position [350, 0]
click at [673, 432] on icon "button" at bounding box center [669, 425] width 58 height 18
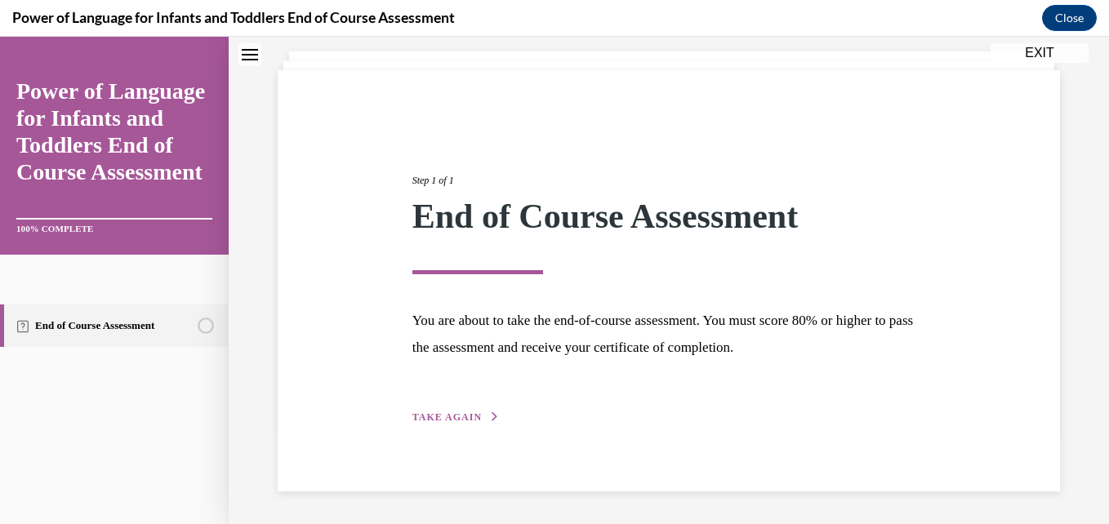
scroll to position [91, 0]
click at [477, 413] on button "TAKE AGAIN" at bounding box center [456, 417] width 87 height 15
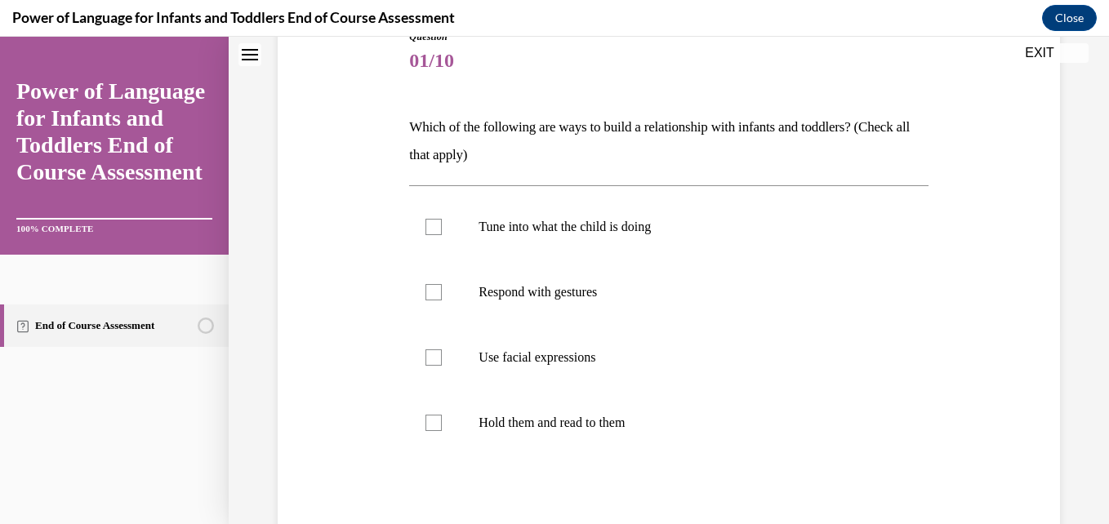
scroll to position [201, 0]
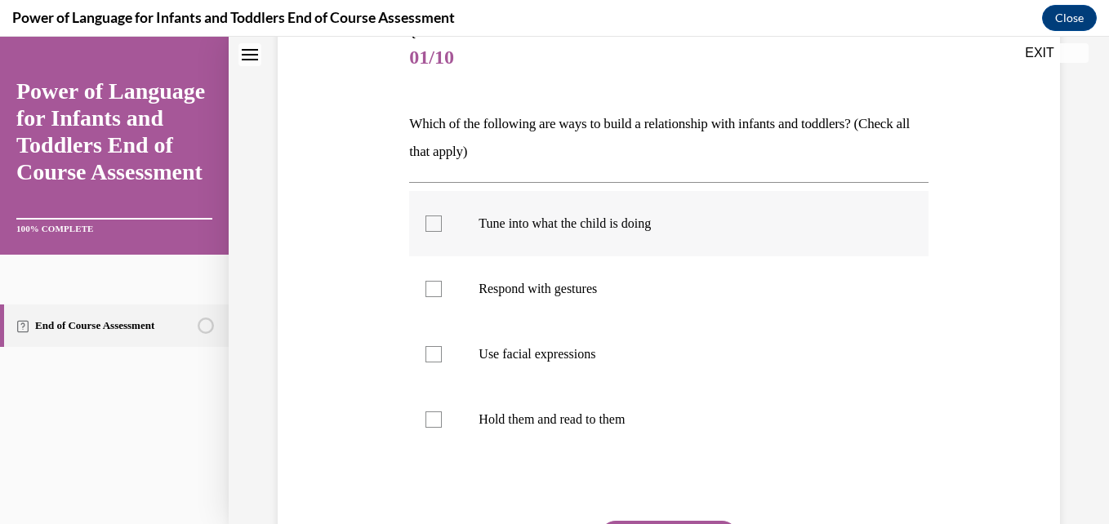
click at [435, 225] on div at bounding box center [434, 224] width 16 height 16
click at [435, 225] on input "Tune into what the child is doing" at bounding box center [434, 224] width 16 height 16
checkbox input "true"
click at [428, 289] on div at bounding box center [434, 289] width 16 height 16
click at [428, 289] on input "Respond with gestures" at bounding box center [434, 289] width 16 height 16
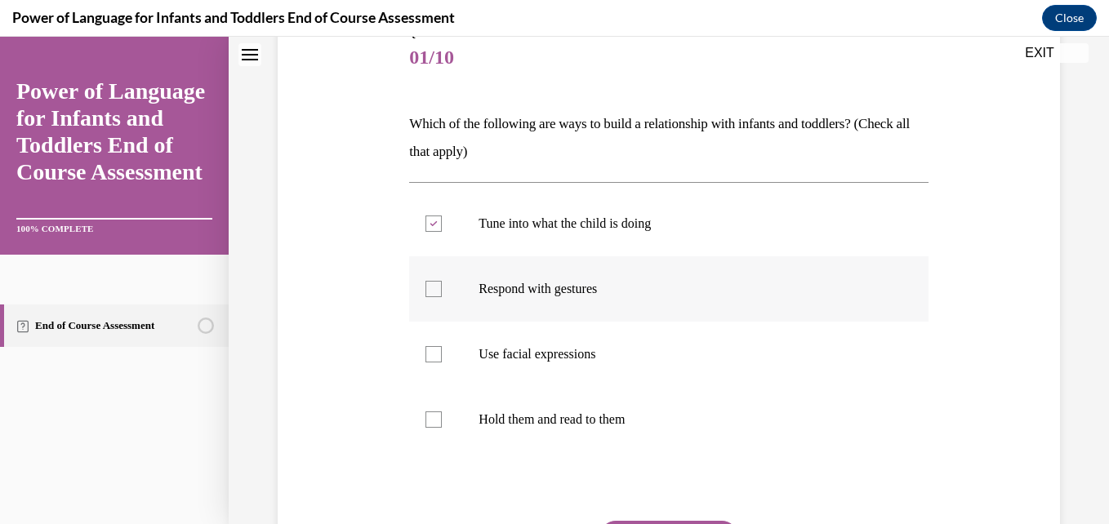
checkbox input "true"
click at [684, 371] on label "Use facial expressions" at bounding box center [668, 354] width 519 height 65
click at [442, 363] on input "Use facial expressions" at bounding box center [434, 354] width 16 height 16
checkbox input "true"
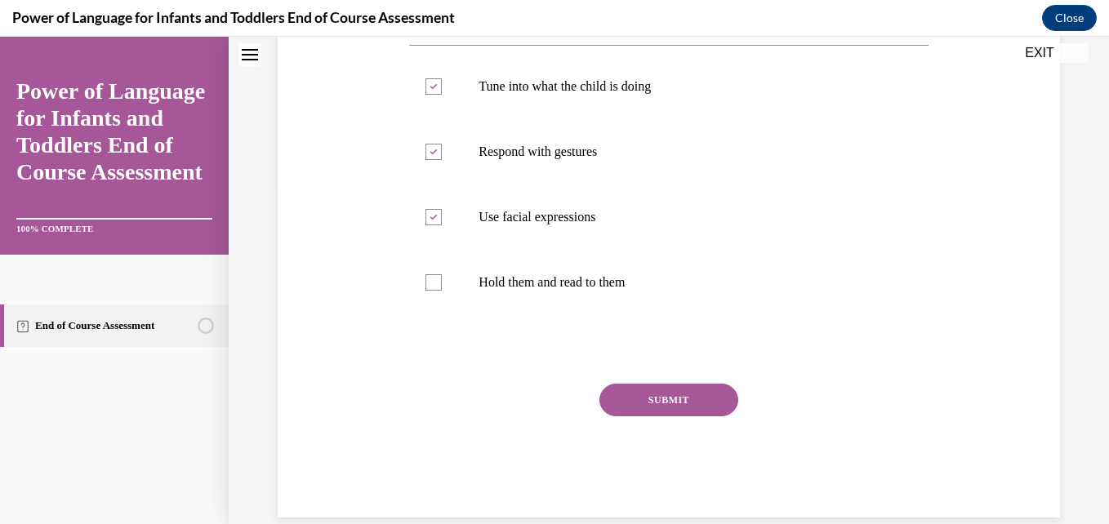
click at [653, 388] on button "SUBMIT" at bounding box center [669, 400] width 139 height 33
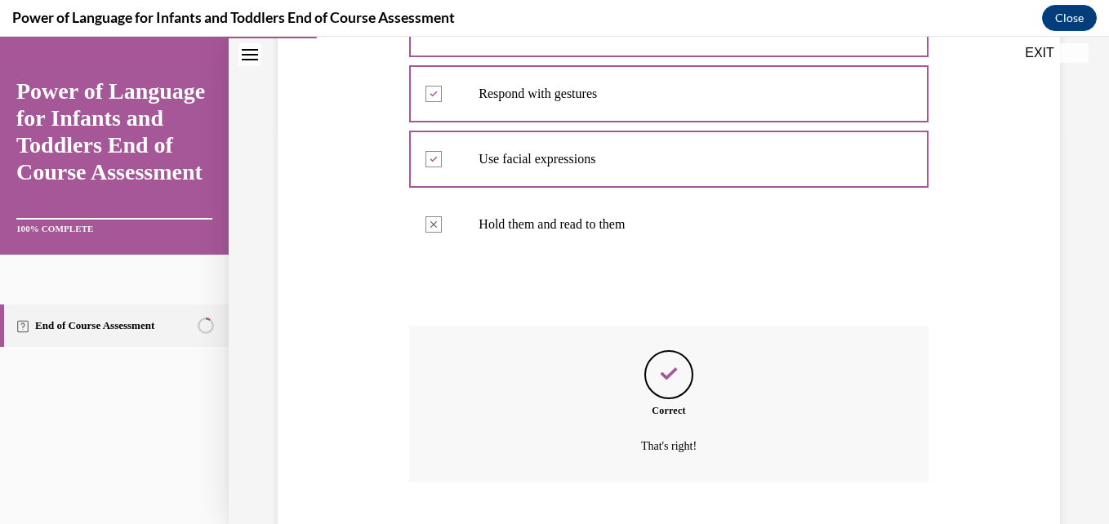
scroll to position [497, 0]
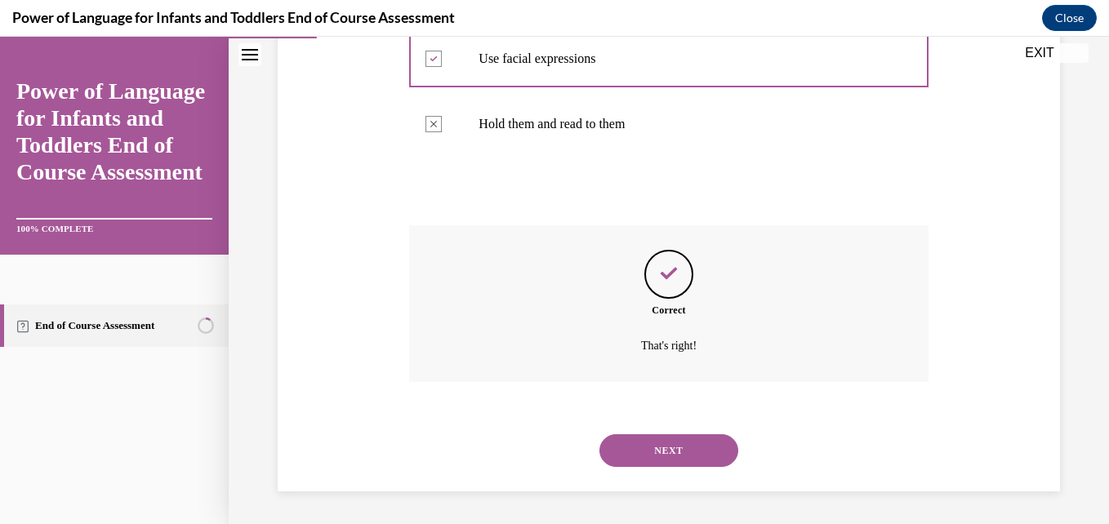
click at [686, 458] on button "NEXT" at bounding box center [669, 451] width 139 height 33
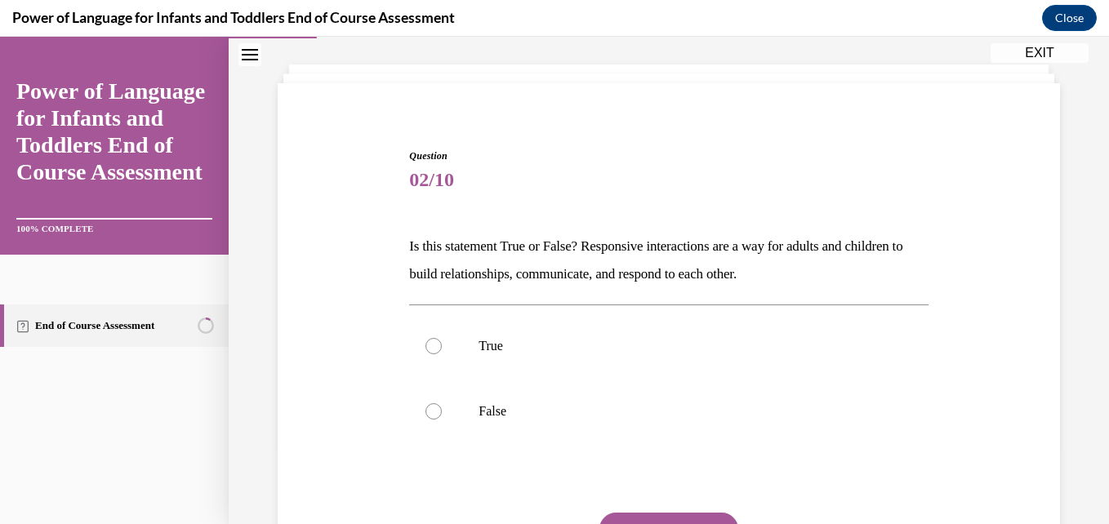
scroll to position [93, 0]
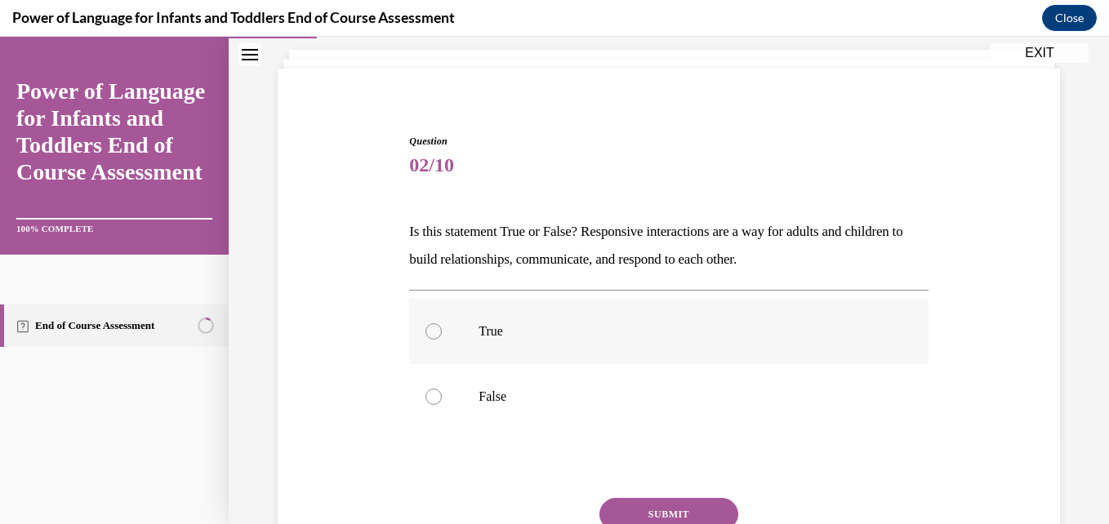
click at [535, 330] on p "True" at bounding box center [683, 331] width 408 height 16
click at [442, 330] on input "True" at bounding box center [434, 331] width 16 height 16
radio input "true"
click at [633, 517] on button "SUBMIT" at bounding box center [669, 514] width 139 height 33
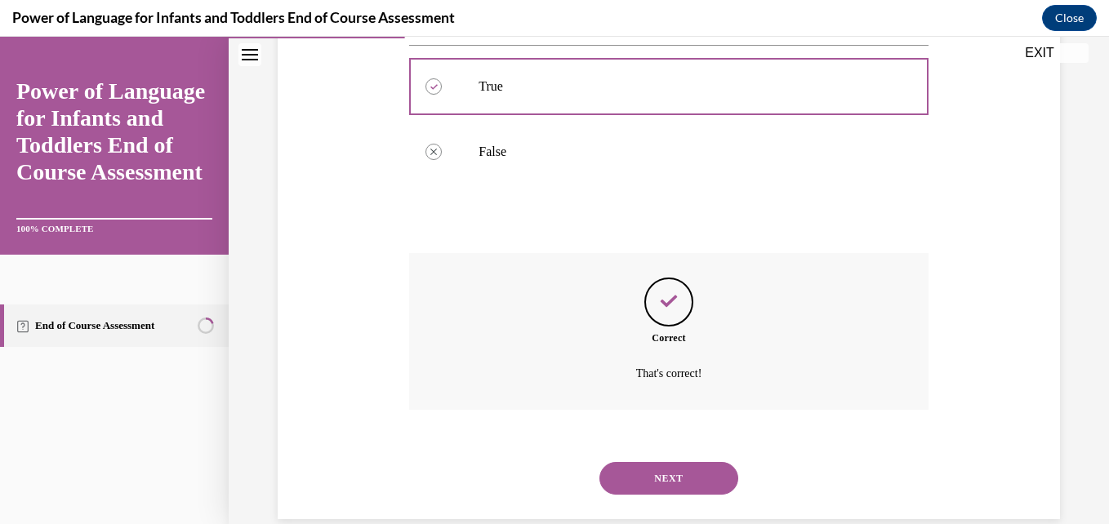
scroll to position [366, 0]
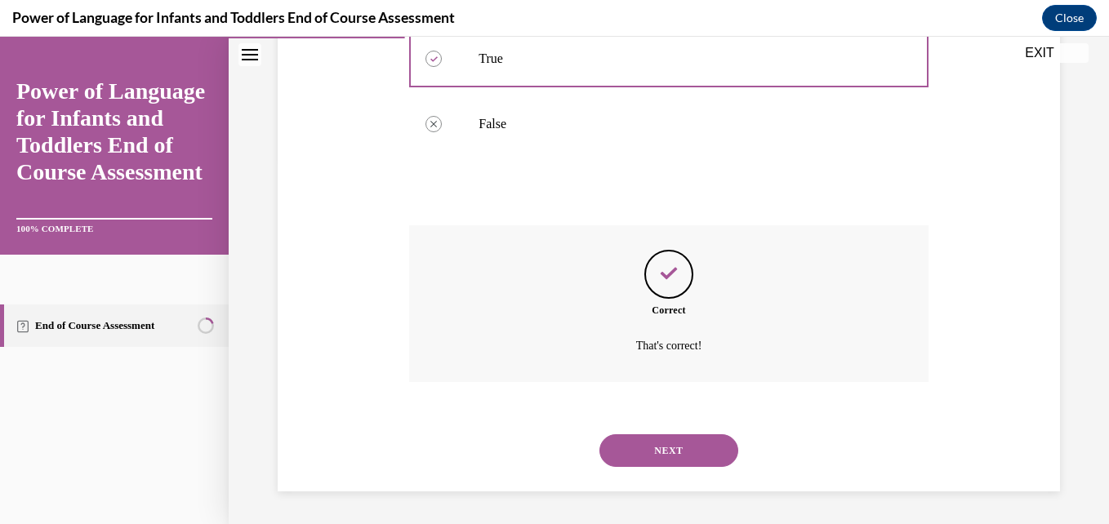
click at [670, 461] on button "NEXT" at bounding box center [669, 451] width 139 height 33
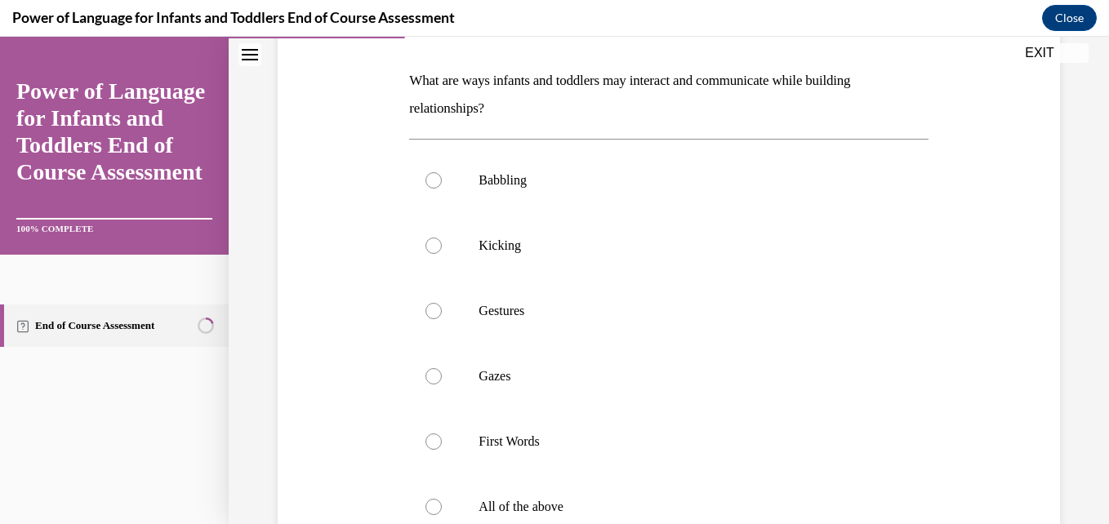
scroll to position [283, 0]
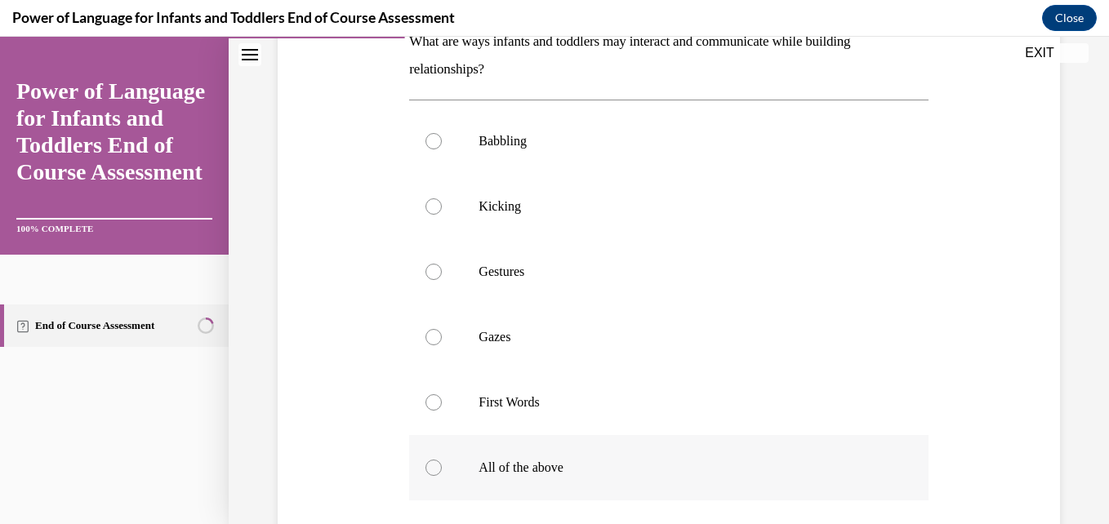
click at [746, 453] on label "All of the above" at bounding box center [668, 467] width 519 height 65
click at [442, 460] on input "All of the above" at bounding box center [434, 468] width 16 height 16
radio input "true"
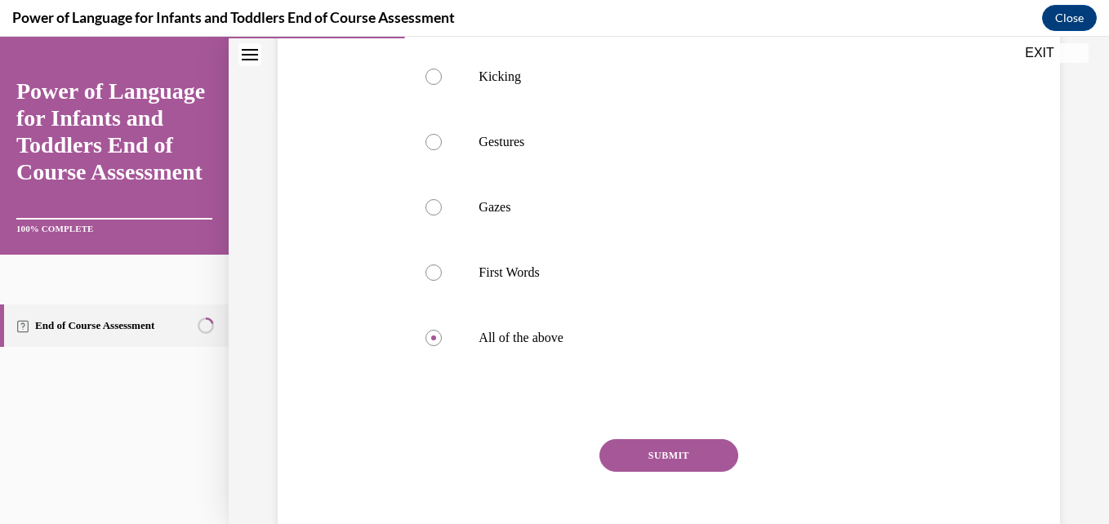
scroll to position [427, 0]
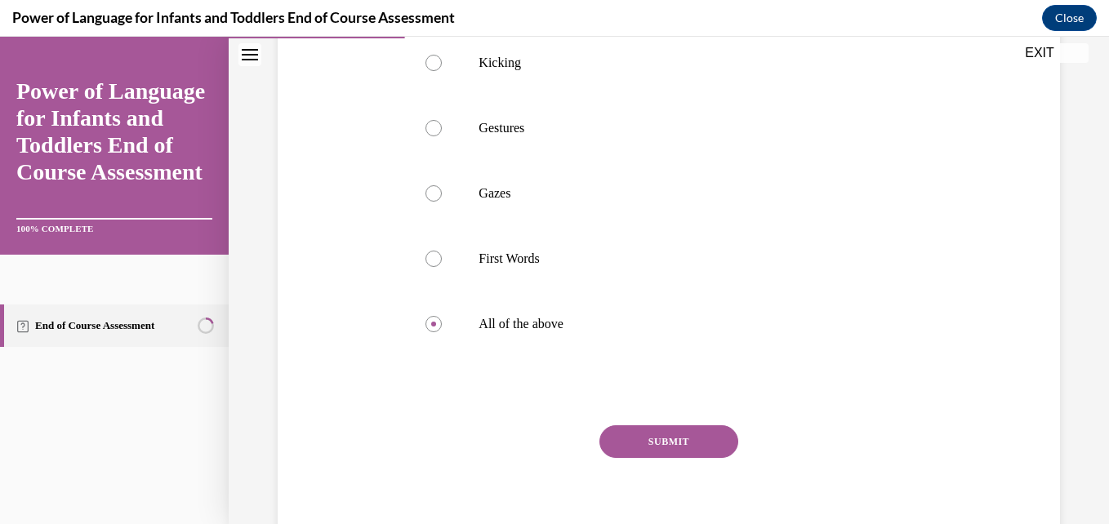
click at [643, 462] on div "SUBMIT" at bounding box center [668, 467] width 519 height 82
click at [674, 447] on button "SUBMIT" at bounding box center [669, 442] width 139 height 33
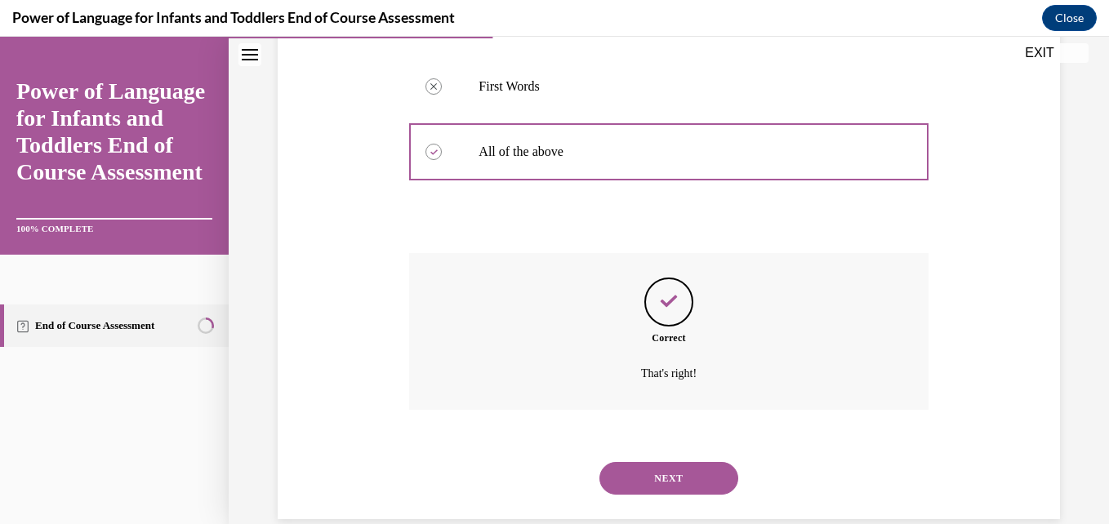
scroll to position [627, 0]
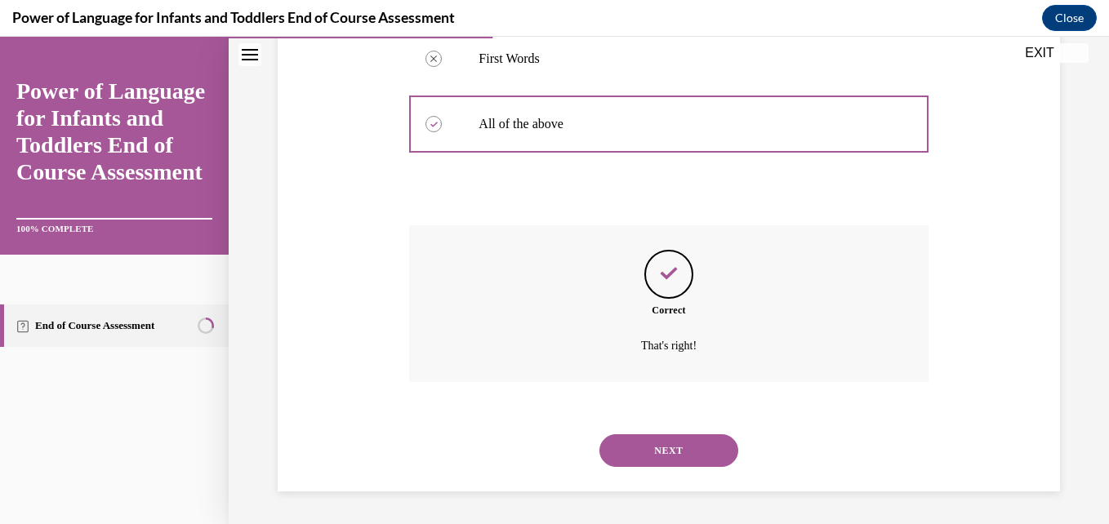
click at [648, 446] on button "NEXT" at bounding box center [669, 451] width 139 height 33
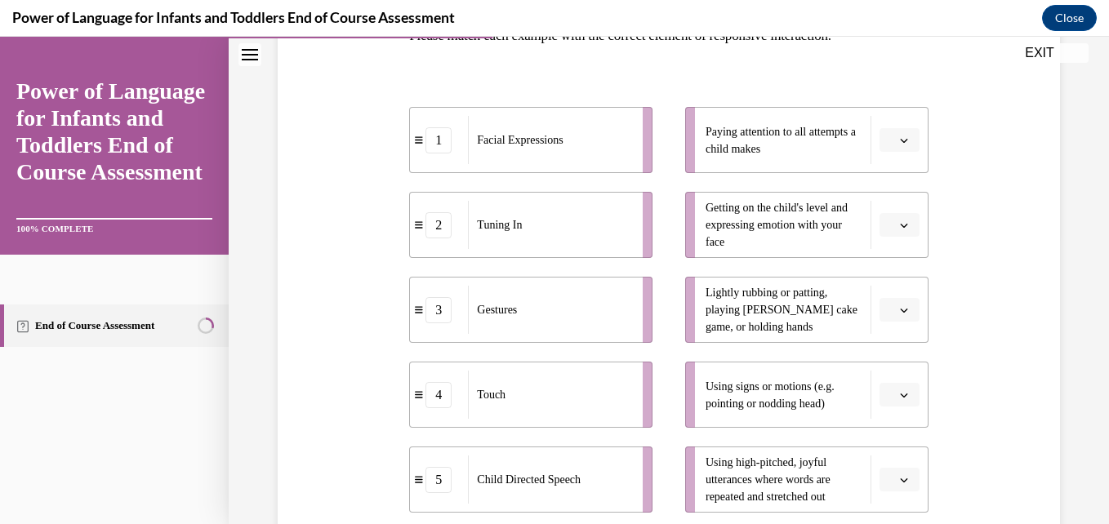
scroll to position [293, 0]
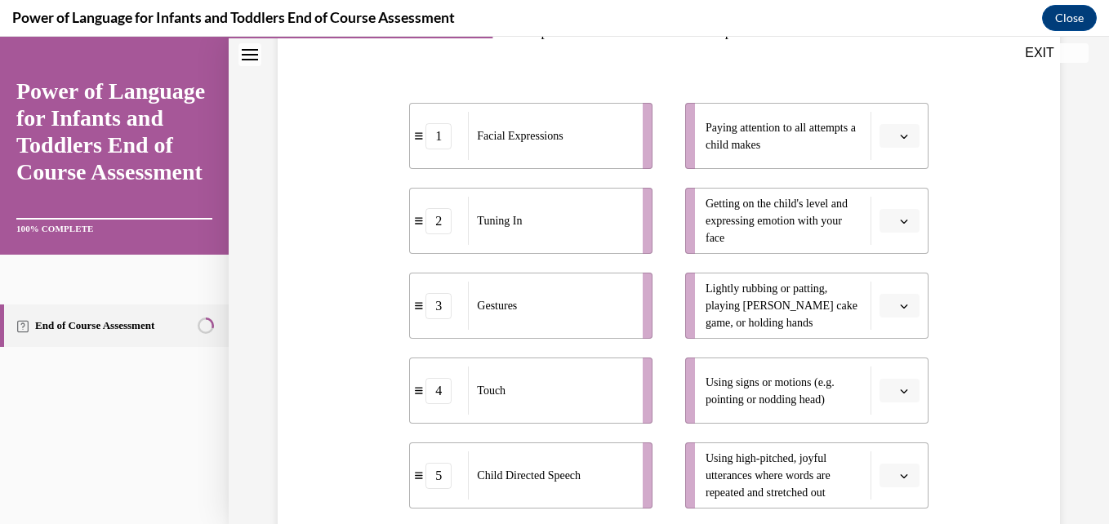
click at [901, 137] on button "button" at bounding box center [900, 136] width 40 height 25
click at [898, 233] on div "2" at bounding box center [887, 237] width 41 height 33
click at [894, 229] on button "button" at bounding box center [900, 221] width 40 height 25
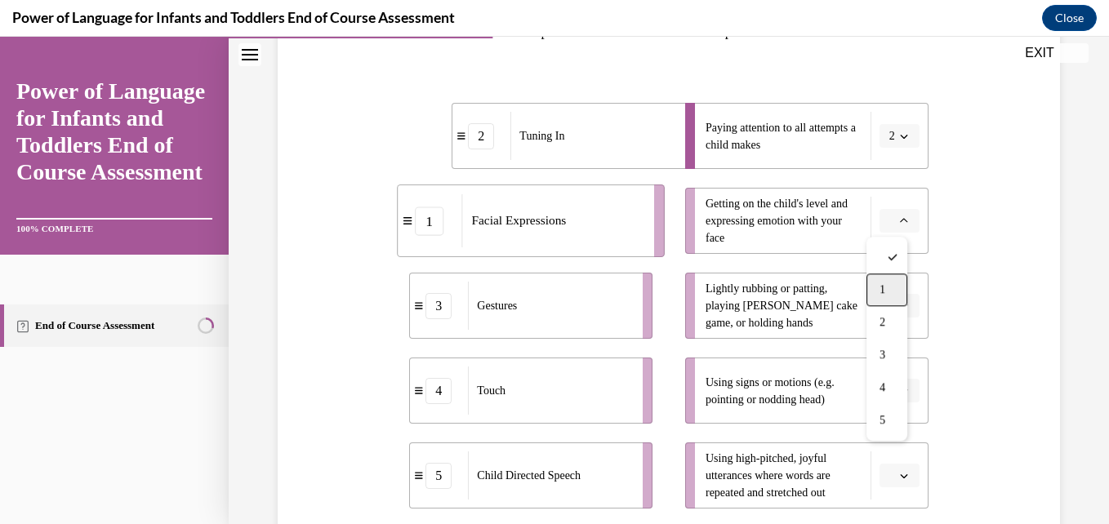
click at [885, 288] on span "1" at bounding box center [883, 289] width 6 height 13
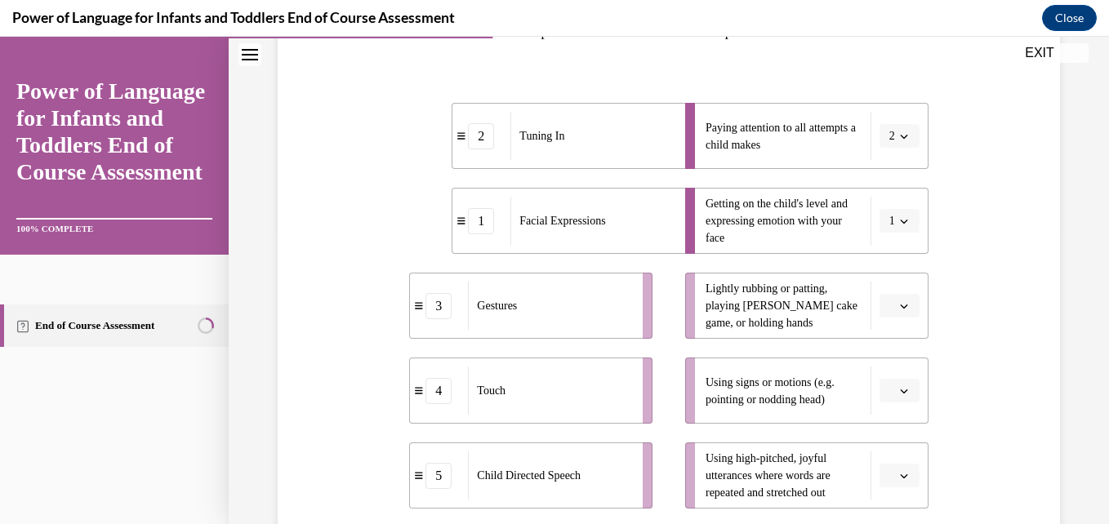
click at [899, 310] on span "button" at bounding box center [904, 306] width 11 height 11
click at [886, 246] on div "4" at bounding box center [887, 237] width 41 height 33
click at [892, 383] on button "button" at bounding box center [900, 391] width 40 height 25
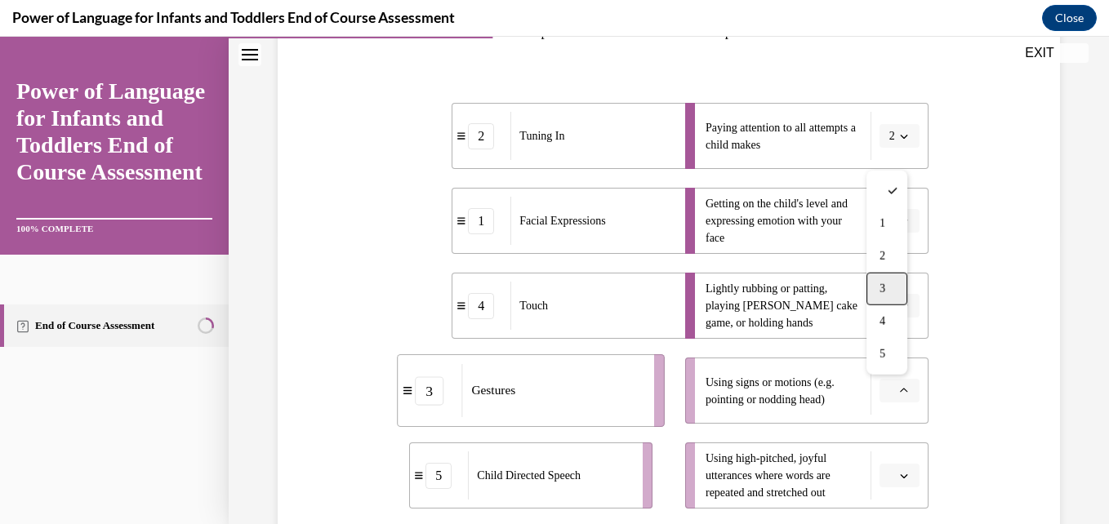
click at [885, 286] on span "3" at bounding box center [883, 289] width 6 height 13
click at [890, 487] on button "button" at bounding box center [900, 476] width 40 height 25
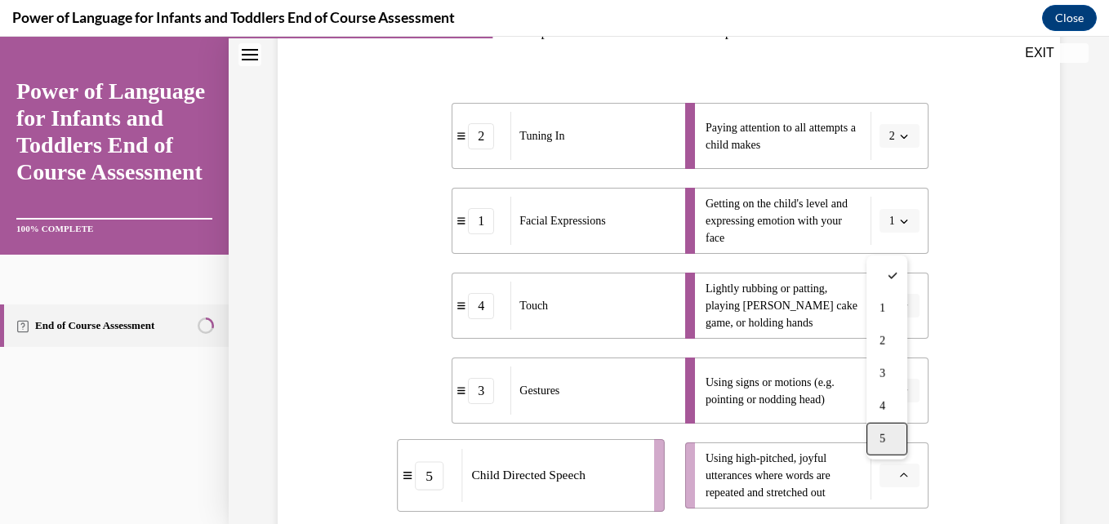
click at [888, 435] on div "5" at bounding box center [887, 439] width 41 height 33
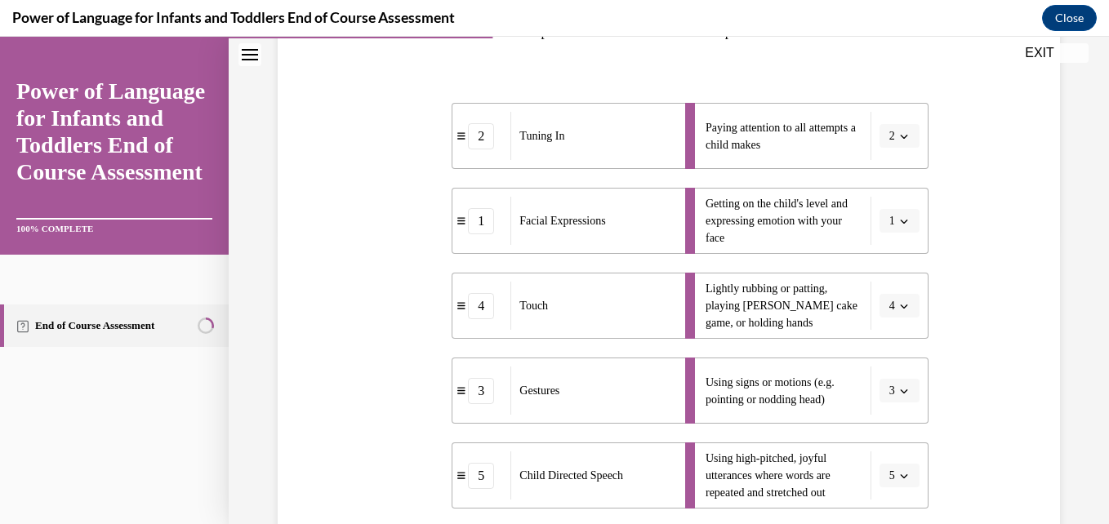
drag, startPoint x: 1096, startPoint y: 362, endPoint x: 1101, endPoint y: 379, distance: 17.8
click at [1096, 379] on div "Home Question 03/10 What are ways infants and toddlers may interact and communi…" at bounding box center [669, 281] width 881 height 488
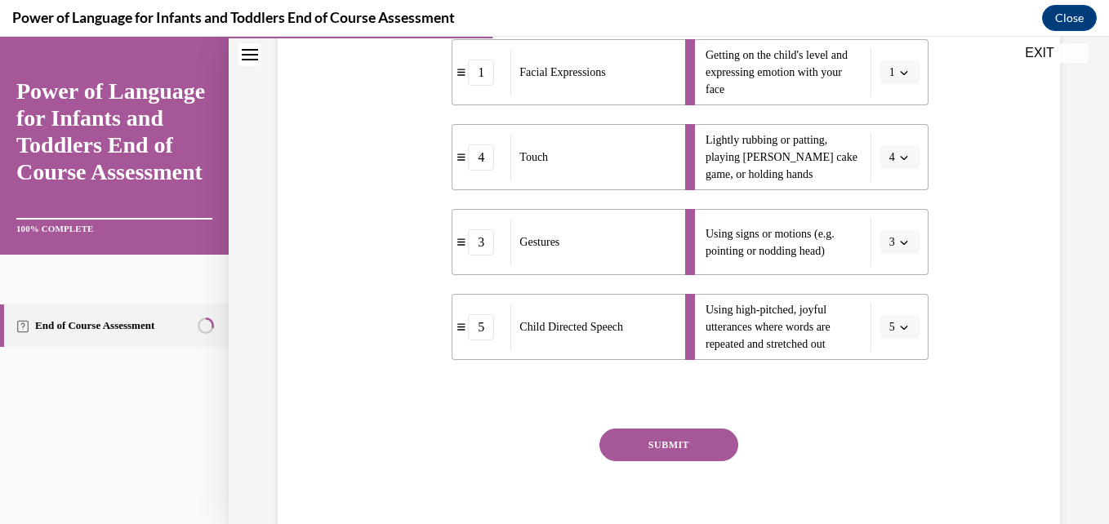
click at [666, 451] on button "SUBMIT" at bounding box center [669, 445] width 139 height 33
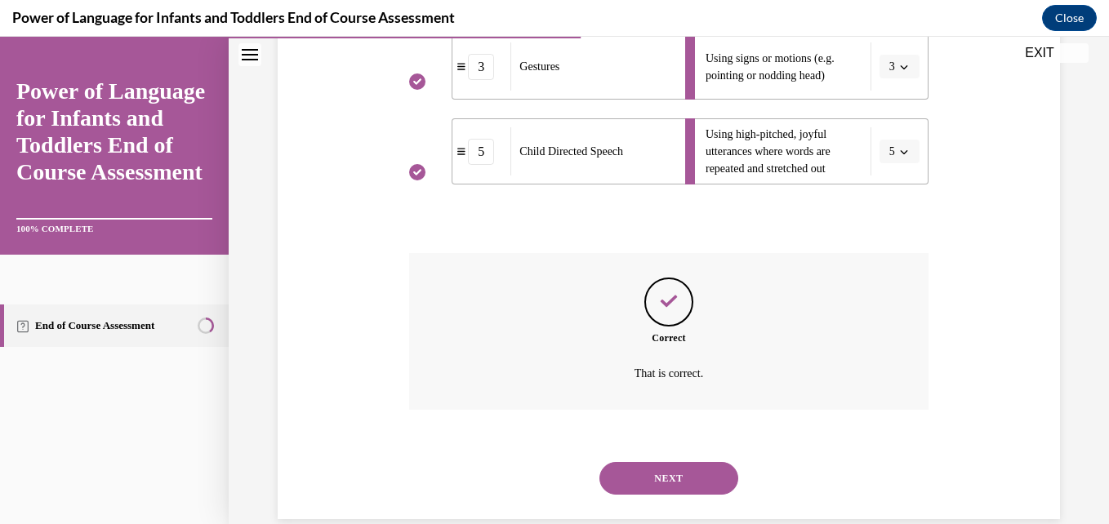
scroll to position [645, 0]
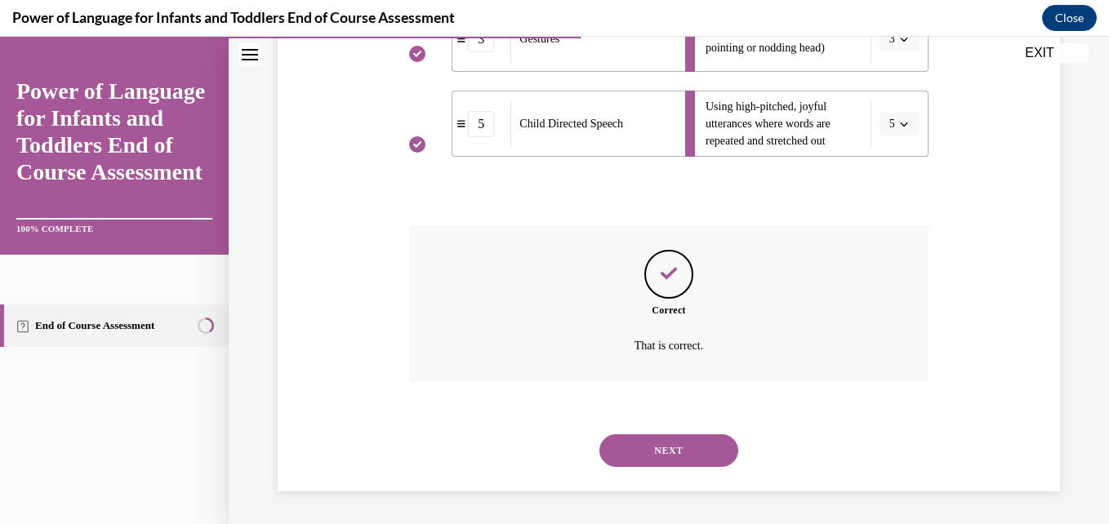
click at [666, 461] on button "NEXT" at bounding box center [669, 451] width 139 height 33
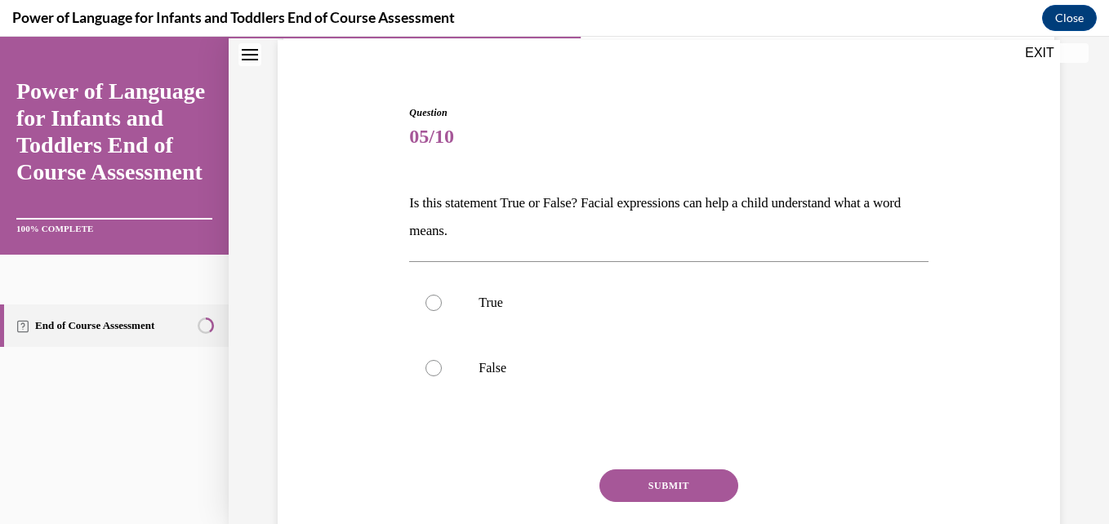
scroll to position [125, 0]
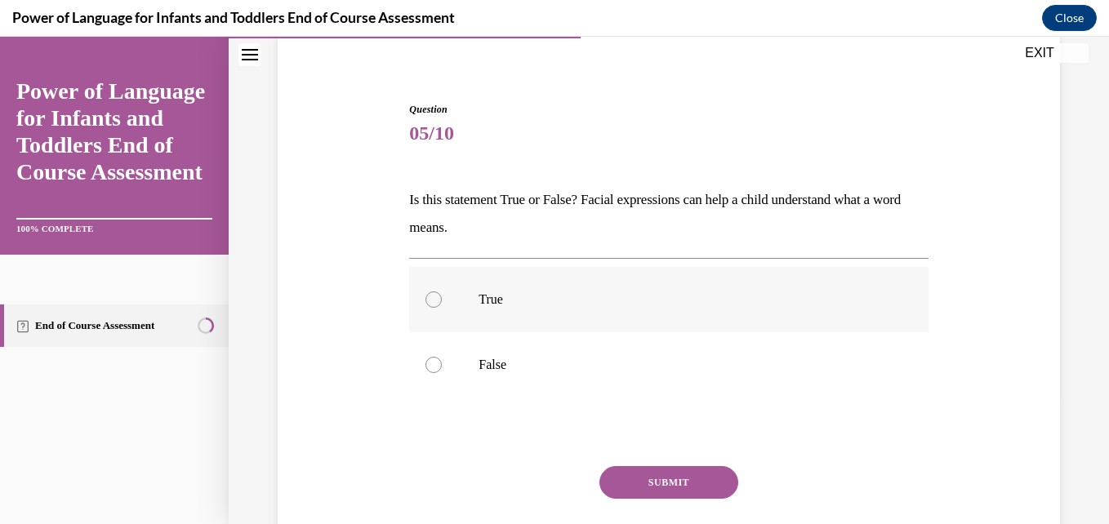
click at [510, 306] on p "True" at bounding box center [683, 300] width 408 height 16
click at [442, 306] on input "True" at bounding box center [434, 300] width 16 height 16
radio input "true"
click at [630, 478] on button "SUBMIT" at bounding box center [669, 482] width 139 height 33
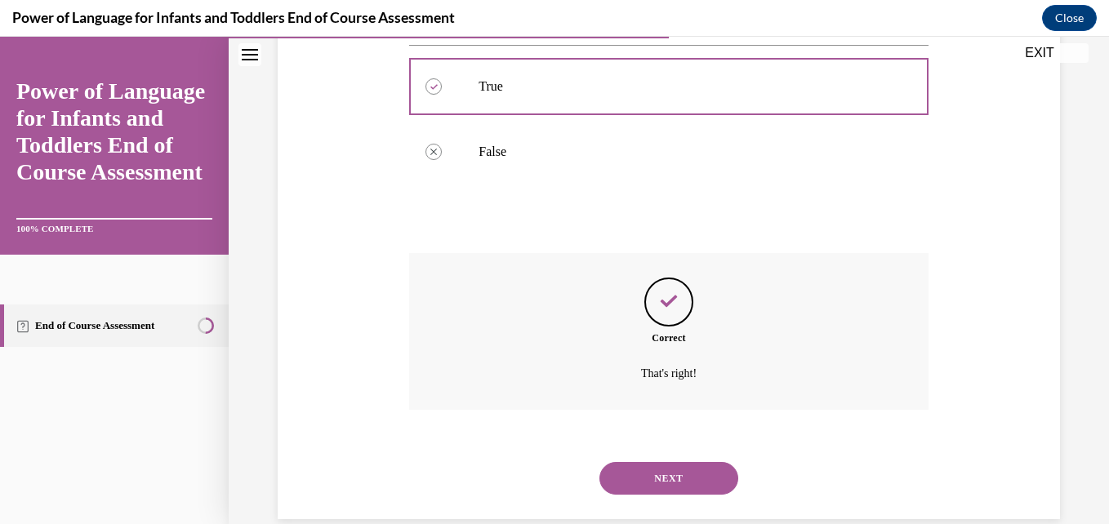
scroll to position [366, 0]
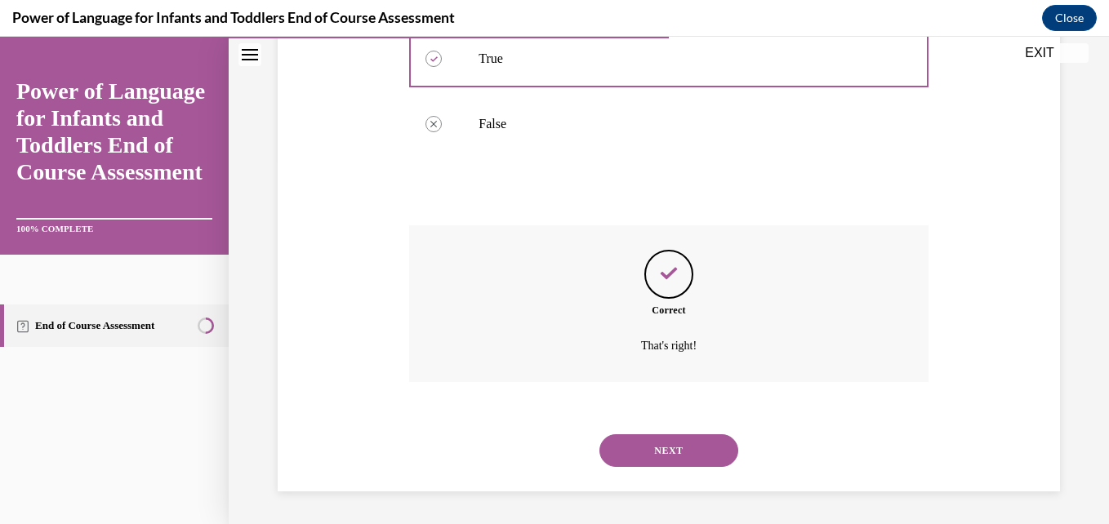
click at [656, 455] on button "NEXT" at bounding box center [669, 451] width 139 height 33
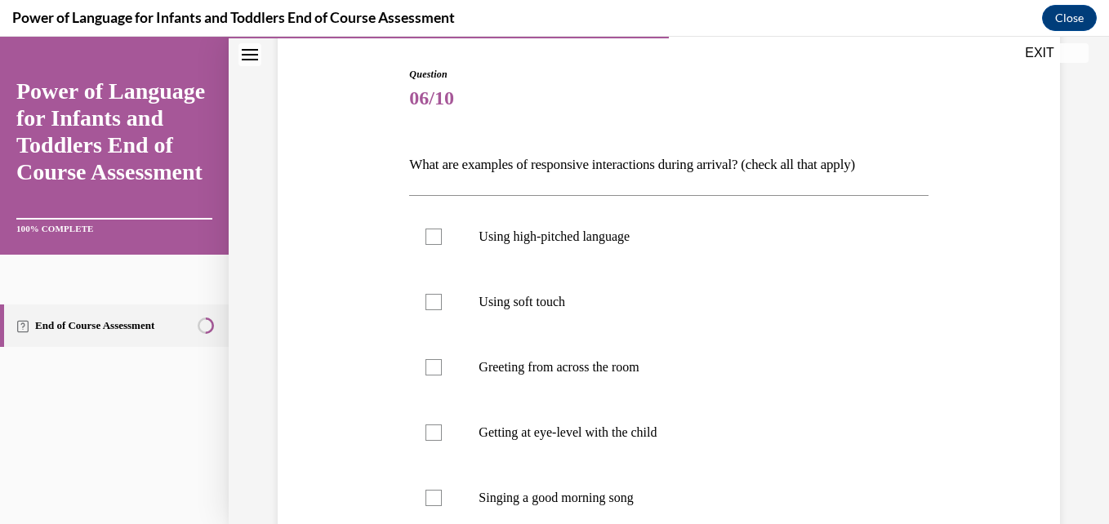
scroll to position [162, 0]
click at [484, 237] on p "Using high-pitched language" at bounding box center [683, 235] width 408 height 16
click at [442, 237] on input "Using high-pitched language" at bounding box center [434, 235] width 16 height 16
checkbox input "true"
click at [509, 312] on label "Using soft touch" at bounding box center [668, 300] width 519 height 65
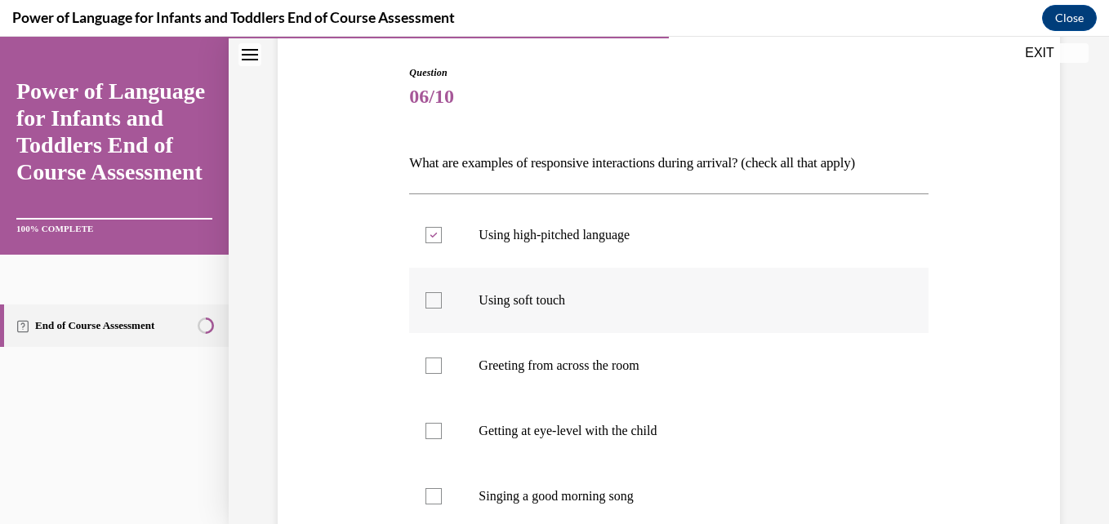
click at [442, 309] on input "Using soft touch" at bounding box center [434, 300] width 16 height 16
checkbox input "true"
click at [529, 435] on p "Getting at eye-level with the child" at bounding box center [683, 431] width 408 height 16
click at [442, 435] on input "Getting at eye-level with the child" at bounding box center [434, 431] width 16 height 16
checkbox input "true"
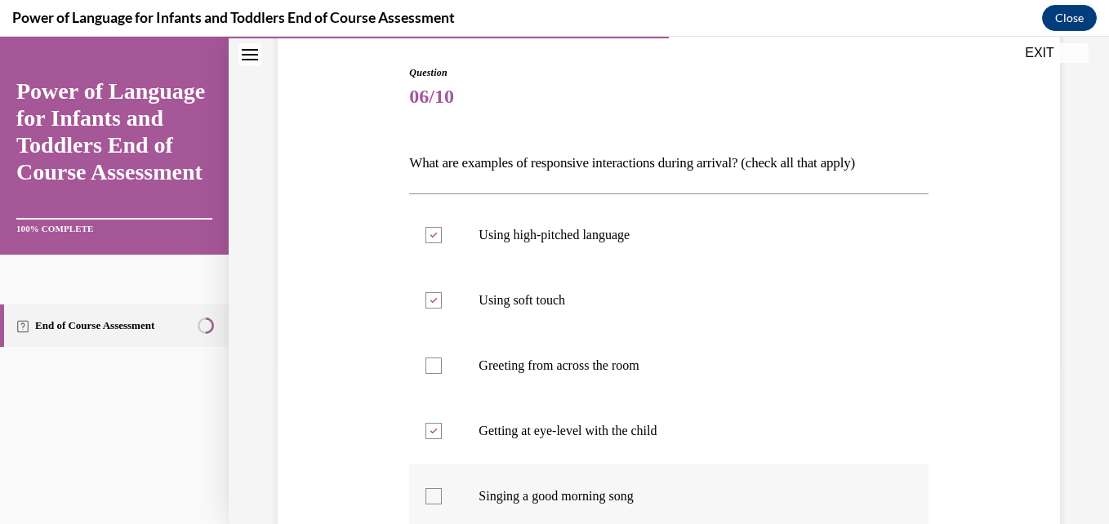
click at [555, 507] on label "Singing a good morning song" at bounding box center [668, 496] width 519 height 65
click at [442, 505] on input "Singing a good morning song" at bounding box center [434, 496] width 16 height 16
checkbox input "true"
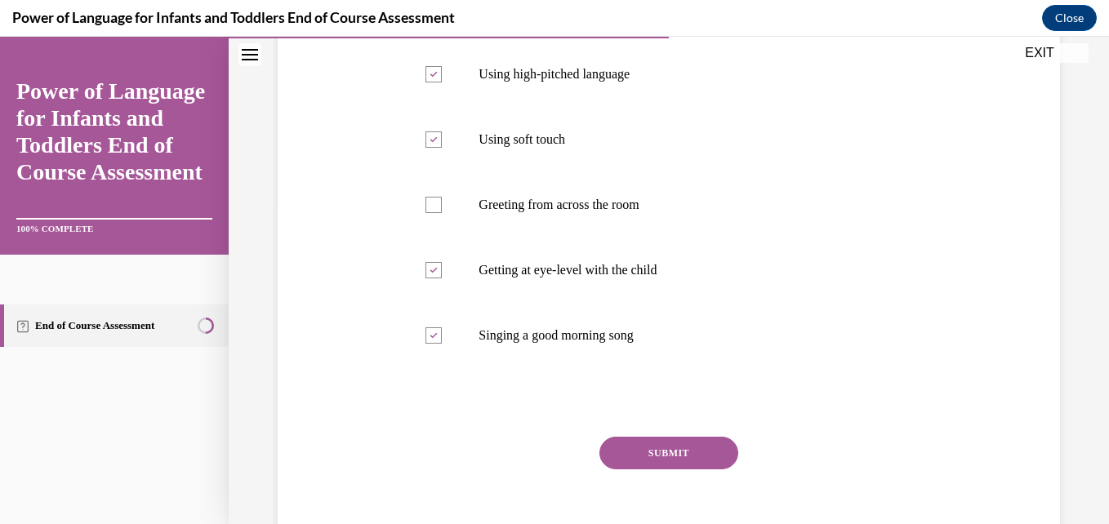
click at [698, 450] on button "SUBMIT" at bounding box center [669, 453] width 139 height 33
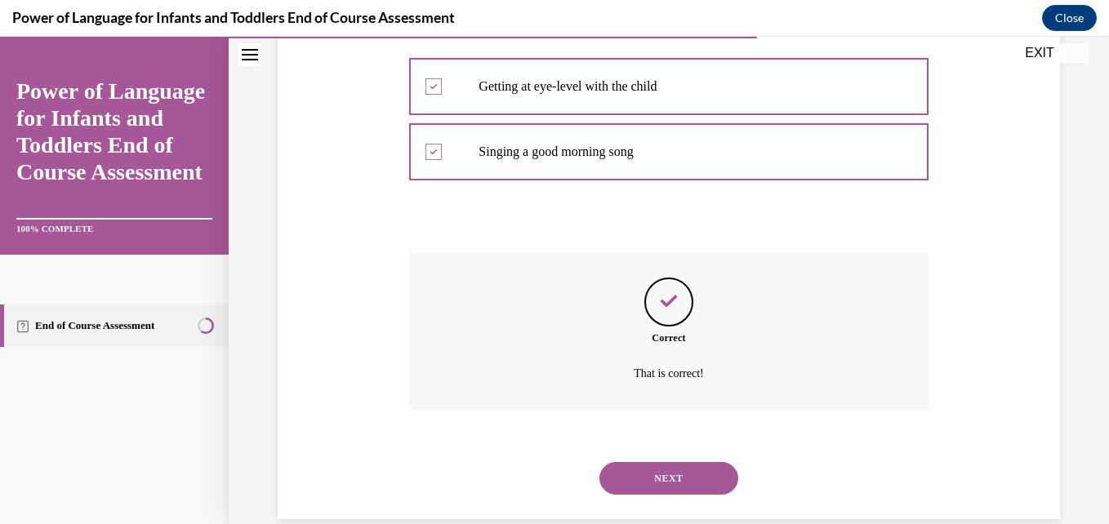
scroll to position [534, 0]
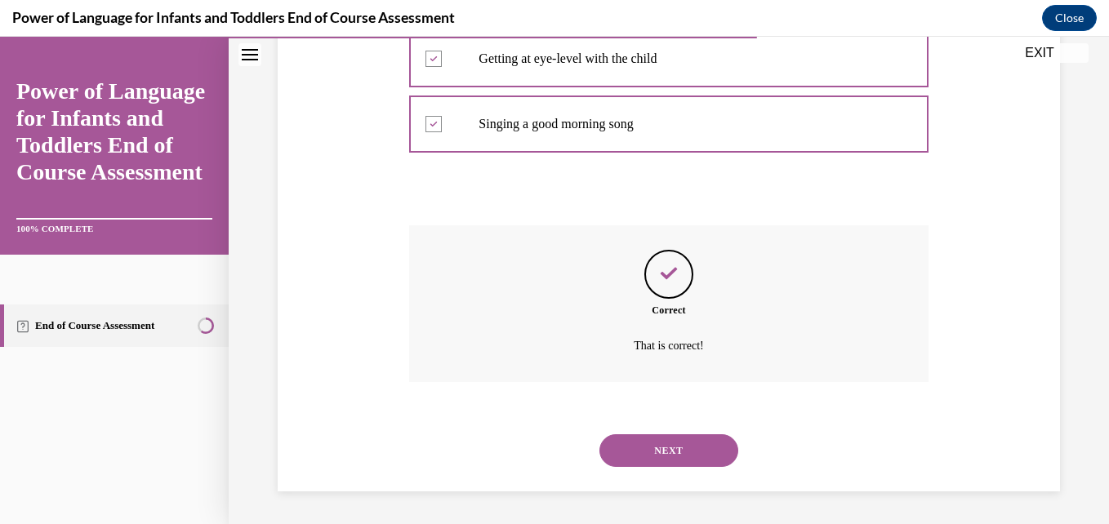
click at [671, 452] on button "NEXT" at bounding box center [669, 451] width 139 height 33
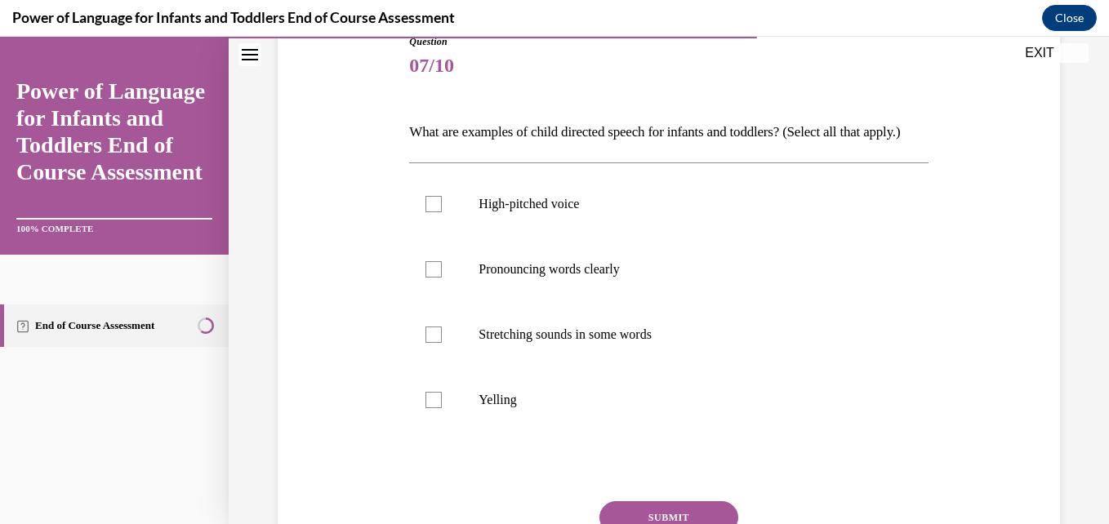
scroll to position [194, 0]
click at [564, 211] on p "High-pitched voice" at bounding box center [683, 202] width 408 height 16
click at [442, 211] on input "High-pitched voice" at bounding box center [434, 202] width 16 height 16
checkbox input "true"
click at [567, 280] on label "Pronouncing words clearly" at bounding box center [668, 267] width 519 height 65
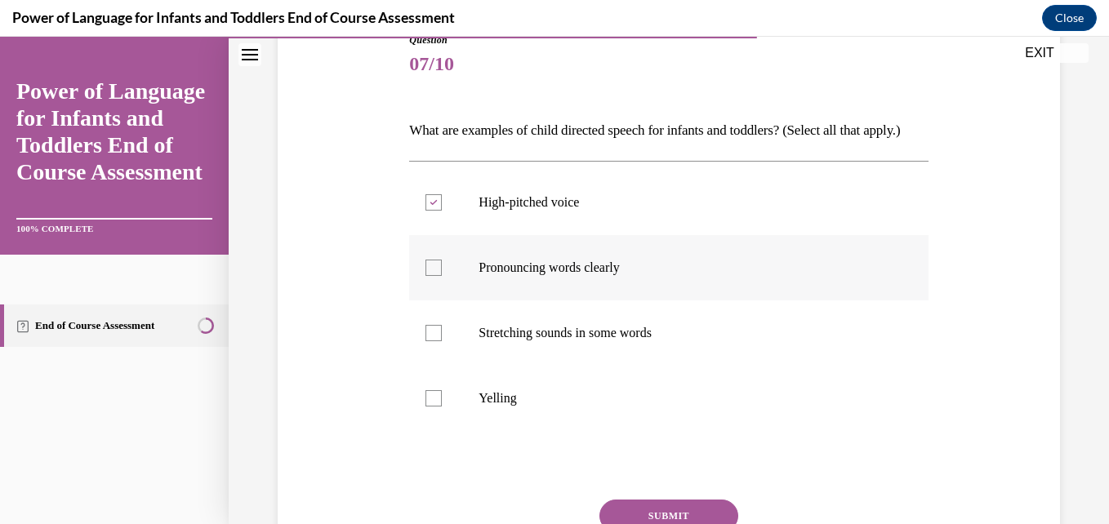
click at [442, 276] on input "Pronouncing words clearly" at bounding box center [434, 268] width 16 height 16
checkbox input "true"
click at [572, 341] on p "Stretching sounds in some words" at bounding box center [683, 333] width 408 height 16
click at [442, 341] on input "Stretching sounds in some words" at bounding box center [434, 333] width 16 height 16
checkbox input "true"
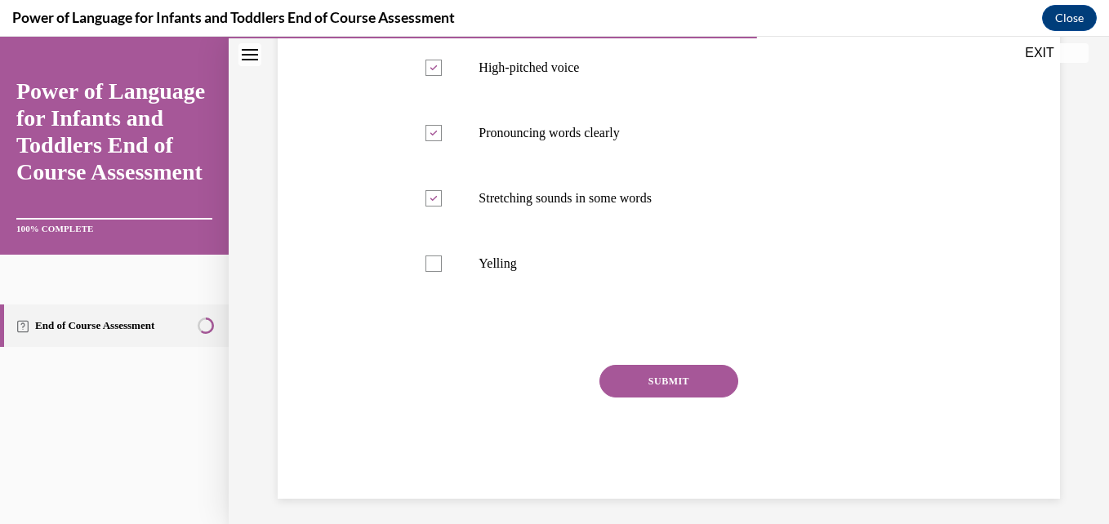
scroll to position [359, 0]
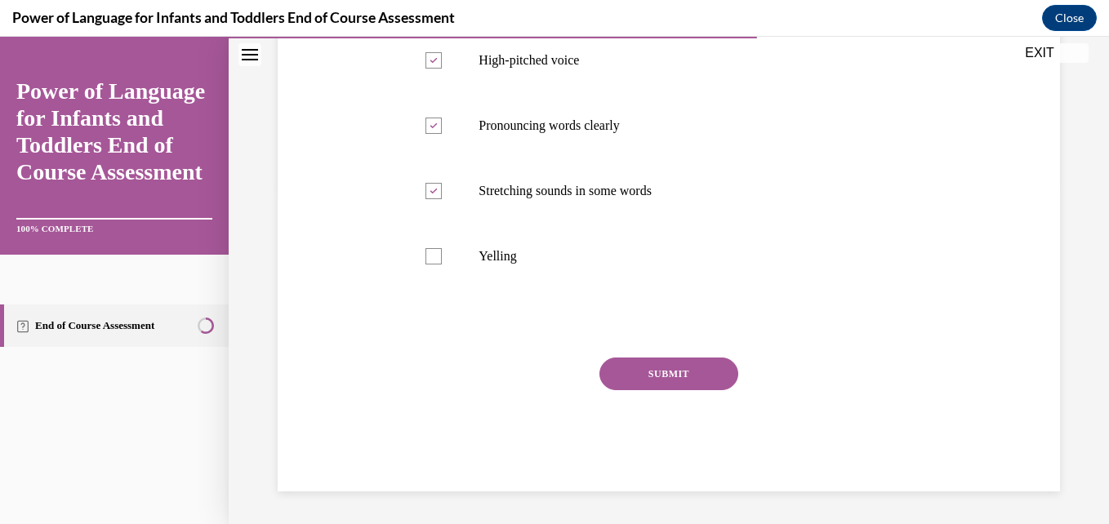
click at [654, 376] on button "SUBMIT" at bounding box center [669, 374] width 139 height 33
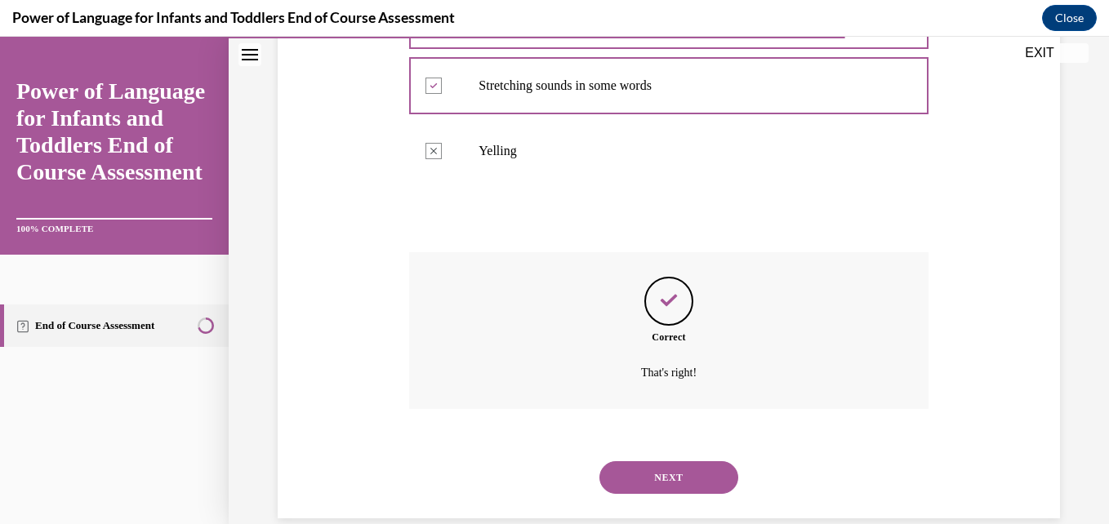
scroll to position [497, 0]
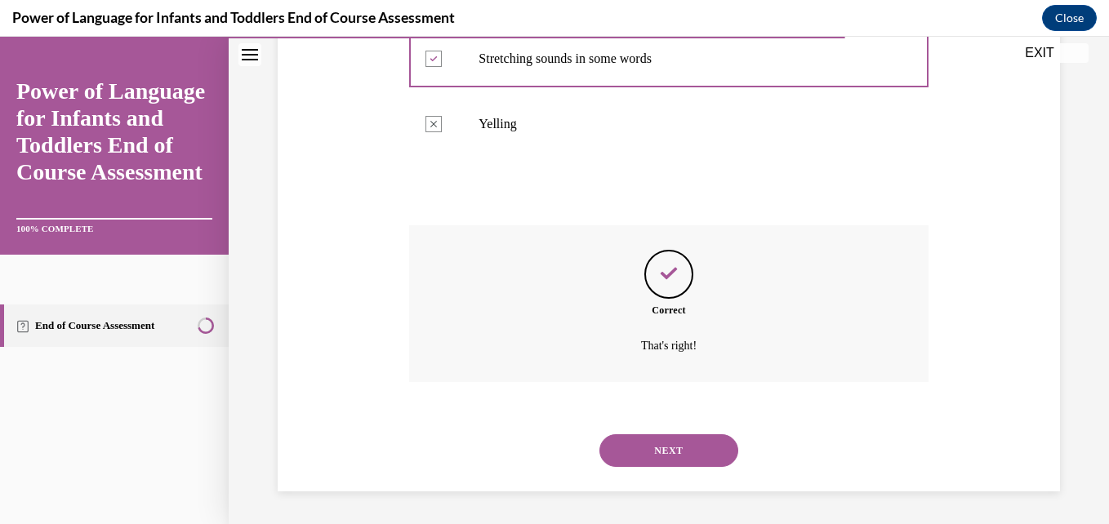
click at [670, 453] on button "NEXT" at bounding box center [669, 451] width 139 height 33
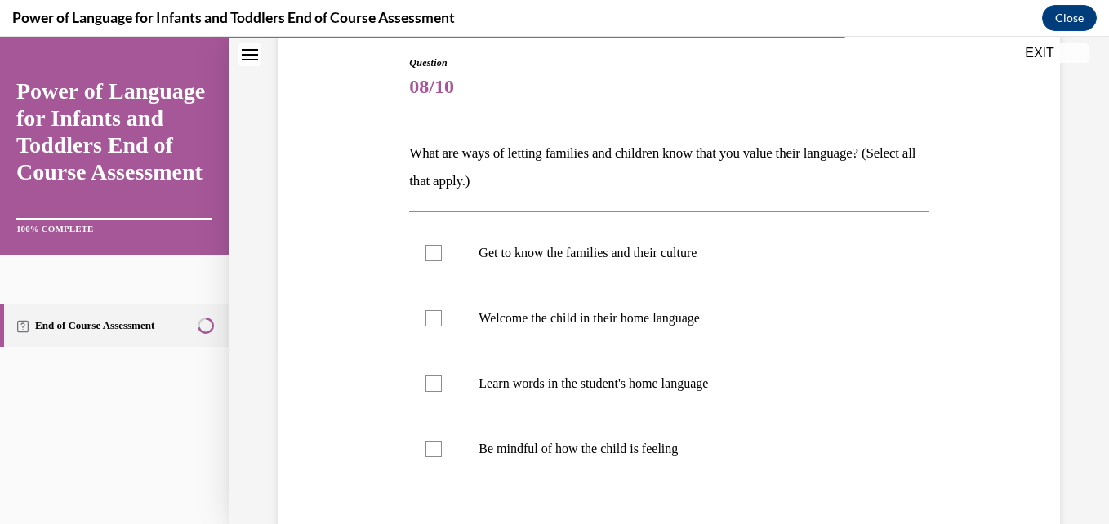
scroll to position [175, 0]
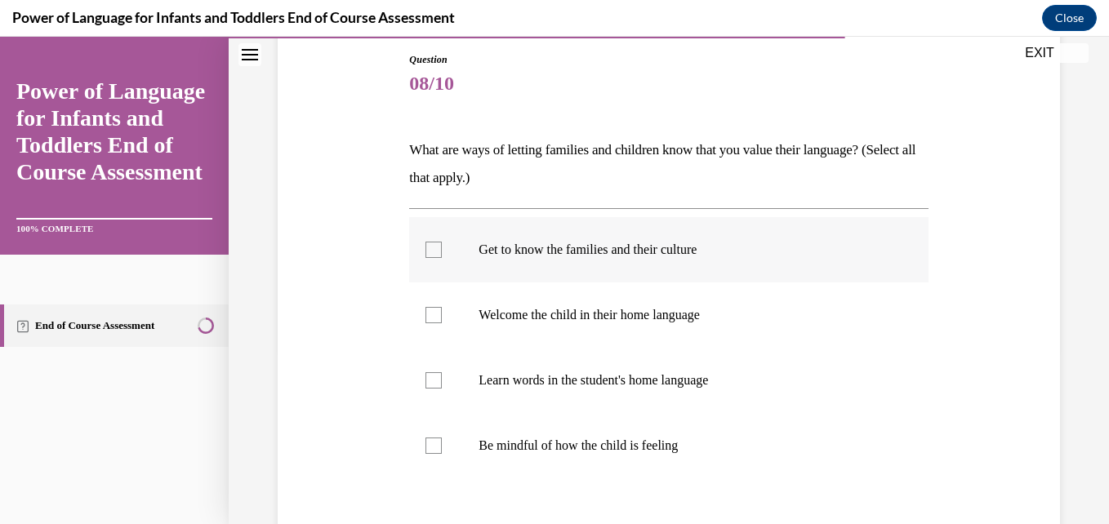
click at [717, 281] on label "Get to know the families and their culture" at bounding box center [668, 249] width 519 height 65
click at [442, 258] on input "Get to know the families and their culture" at bounding box center [434, 250] width 16 height 16
checkbox input "true"
click at [708, 328] on label "Welcome the child in their home language" at bounding box center [668, 315] width 519 height 65
click at [442, 323] on input "Welcome the child in their home language" at bounding box center [434, 315] width 16 height 16
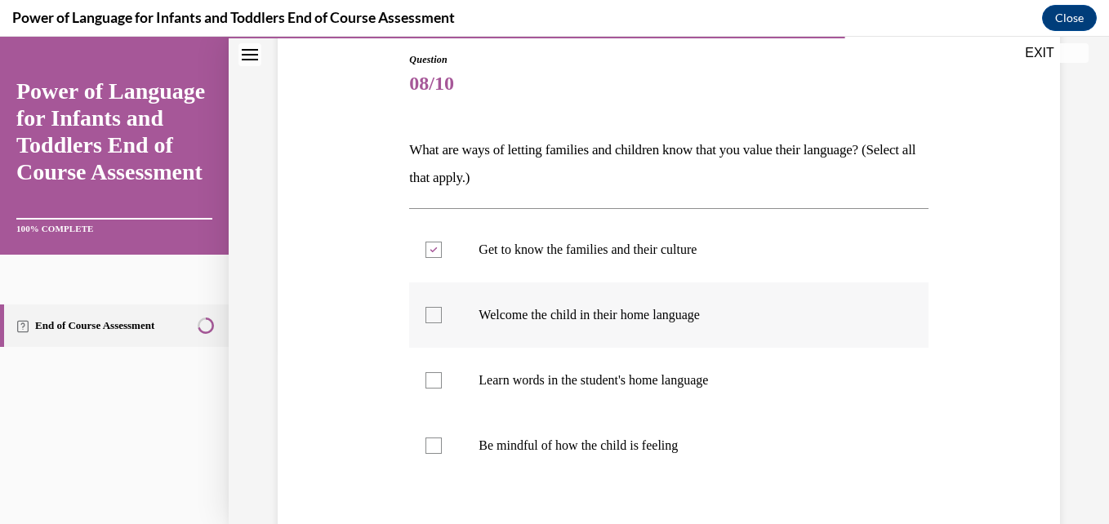
checkbox input "true"
click at [709, 380] on p "Learn words in the student's home language" at bounding box center [683, 380] width 408 height 16
click at [442, 380] on input "Learn words in the student's home language" at bounding box center [434, 380] width 16 height 16
checkbox input "true"
click at [692, 426] on label "Be mindful of how the child is feeling" at bounding box center [668, 445] width 519 height 65
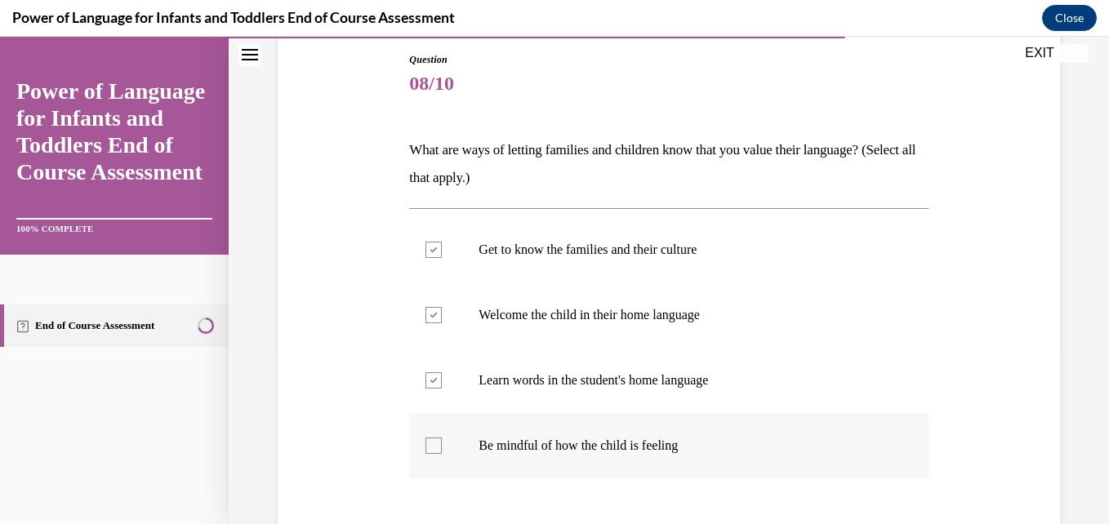
click at [442, 438] on input "Be mindful of how the child is feeling" at bounding box center [434, 446] width 16 height 16
checkbox input "true"
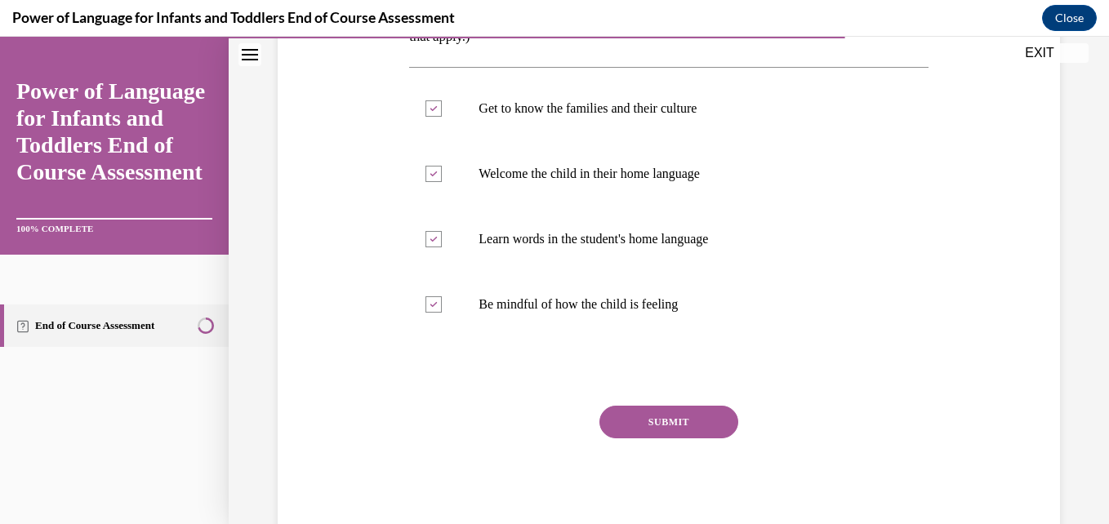
scroll to position [346, 0]
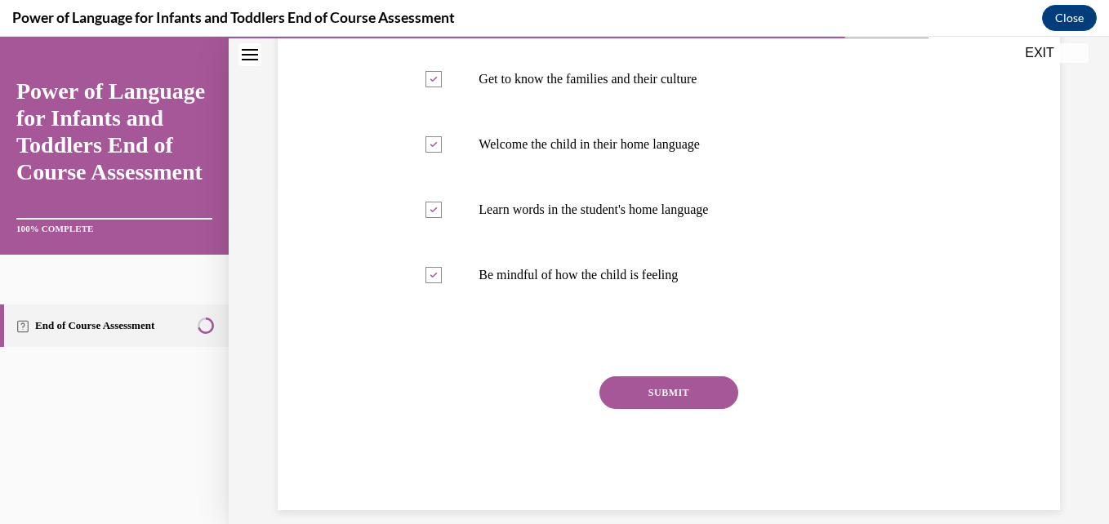
click at [685, 411] on div "SUBMIT" at bounding box center [668, 418] width 519 height 82
click at [662, 393] on button "SUBMIT" at bounding box center [669, 393] width 139 height 33
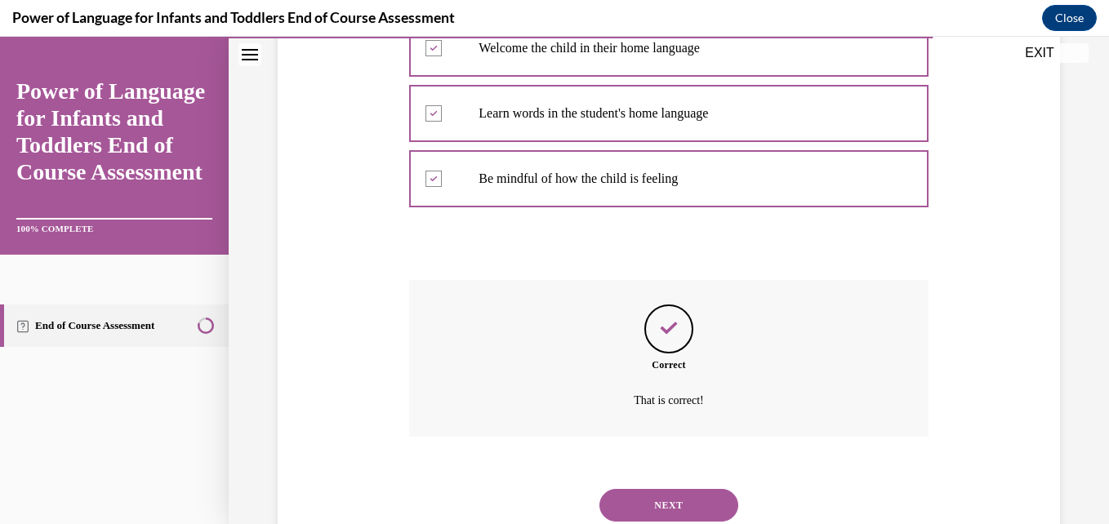
scroll to position [497, 0]
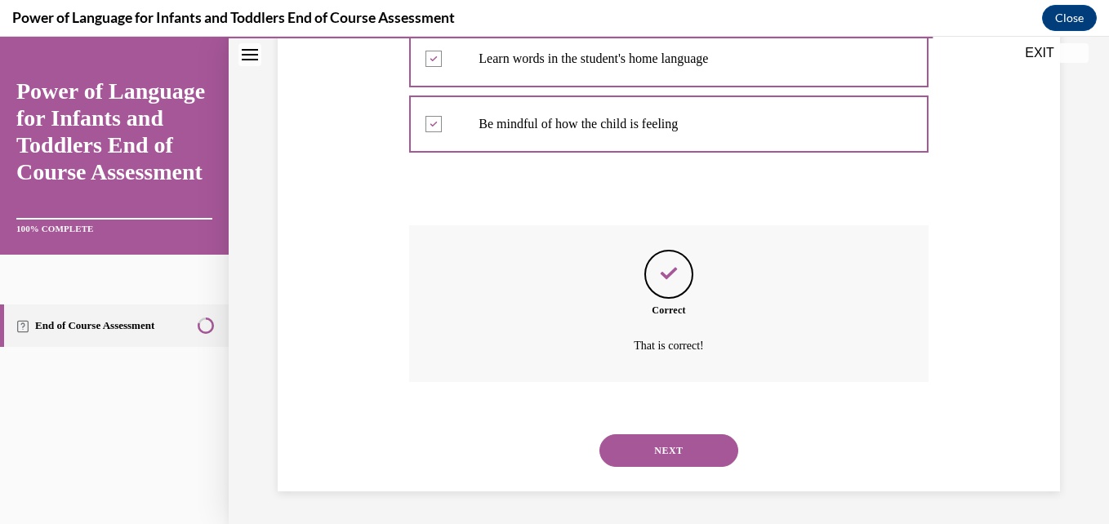
click at [673, 463] on button "NEXT" at bounding box center [669, 451] width 139 height 33
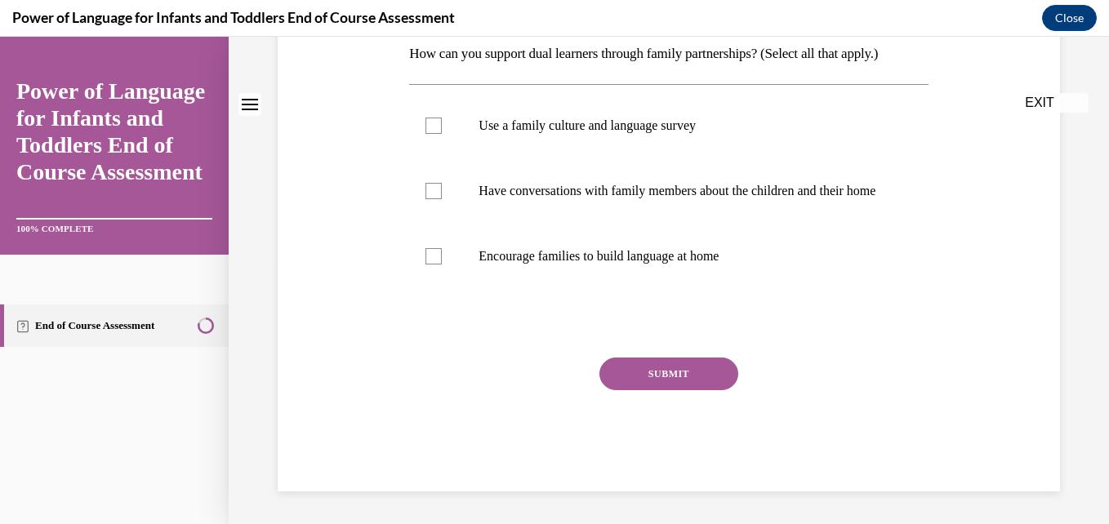
scroll to position [0, 0]
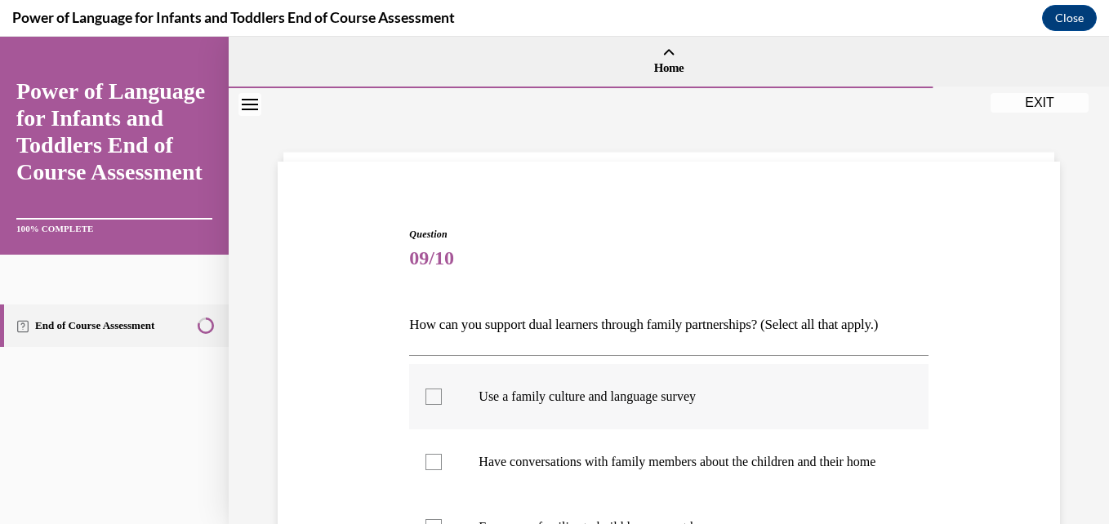
click at [742, 394] on p "Use a family culture and language survey" at bounding box center [683, 397] width 408 height 16
click at [442, 394] on input "Use a family culture and language survey" at bounding box center [434, 397] width 16 height 16
checkbox input "true"
click at [741, 459] on p "Have conversations with family members about the children and their home" at bounding box center [683, 462] width 408 height 16
click at [442, 459] on input "Have conversations with family members about the children and their home" at bounding box center [434, 462] width 16 height 16
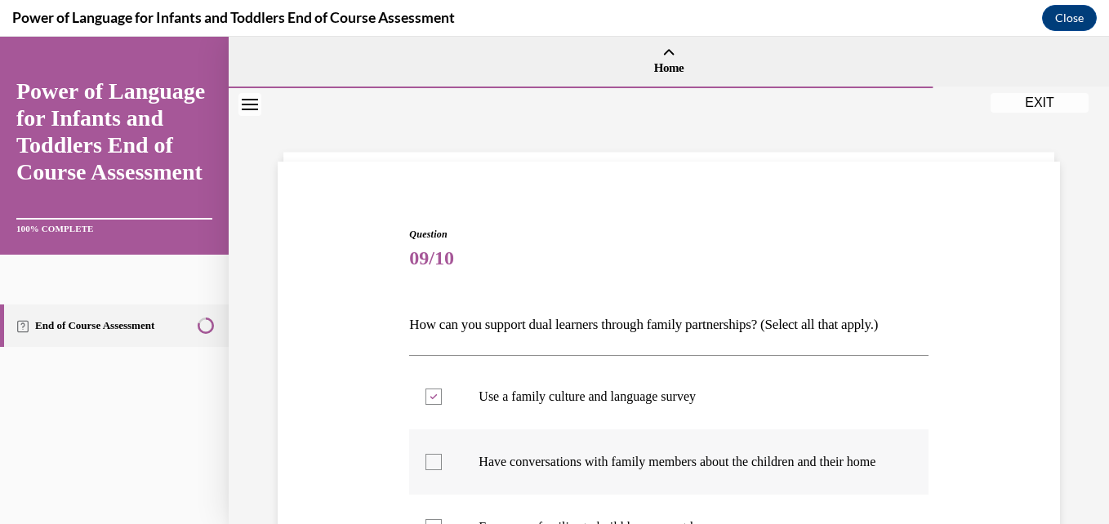
checkbox input "true"
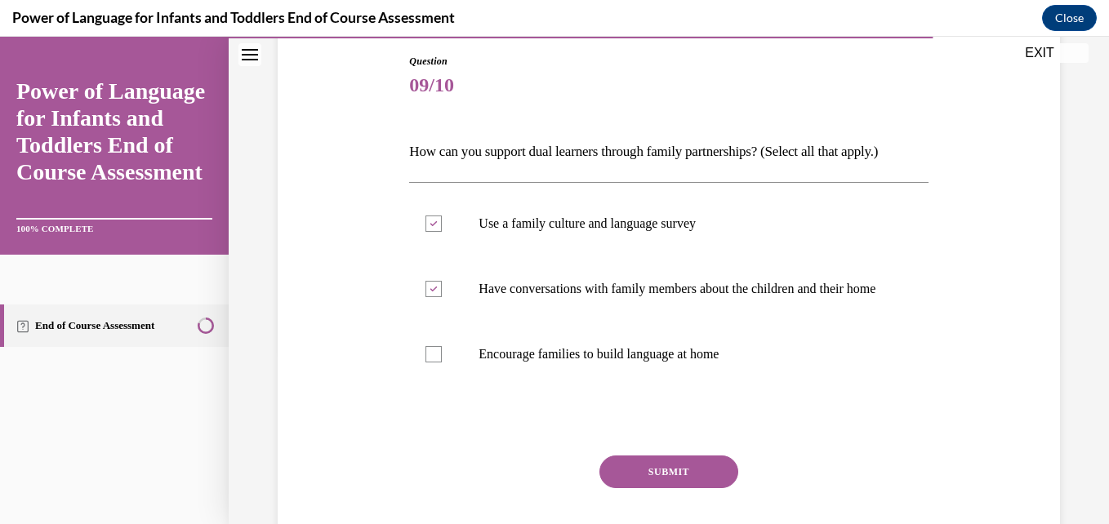
scroll to position [175, 0]
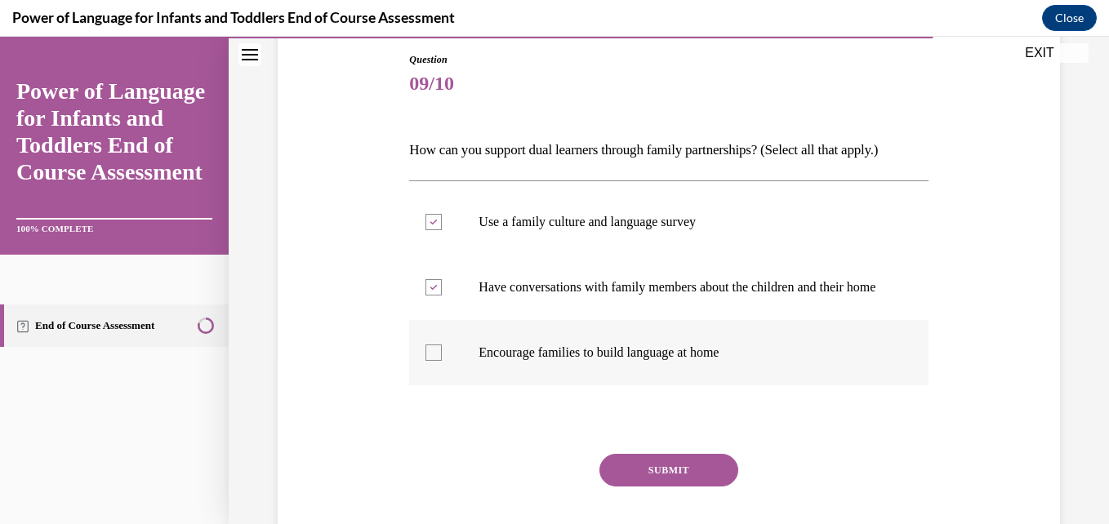
click at [722, 361] on p "Encourage families to build language at home" at bounding box center [683, 353] width 408 height 16
click at [442, 361] on input "Encourage families to build language at home" at bounding box center [434, 353] width 16 height 16
checkbox input "true"
click at [694, 483] on button "SUBMIT" at bounding box center [669, 470] width 139 height 33
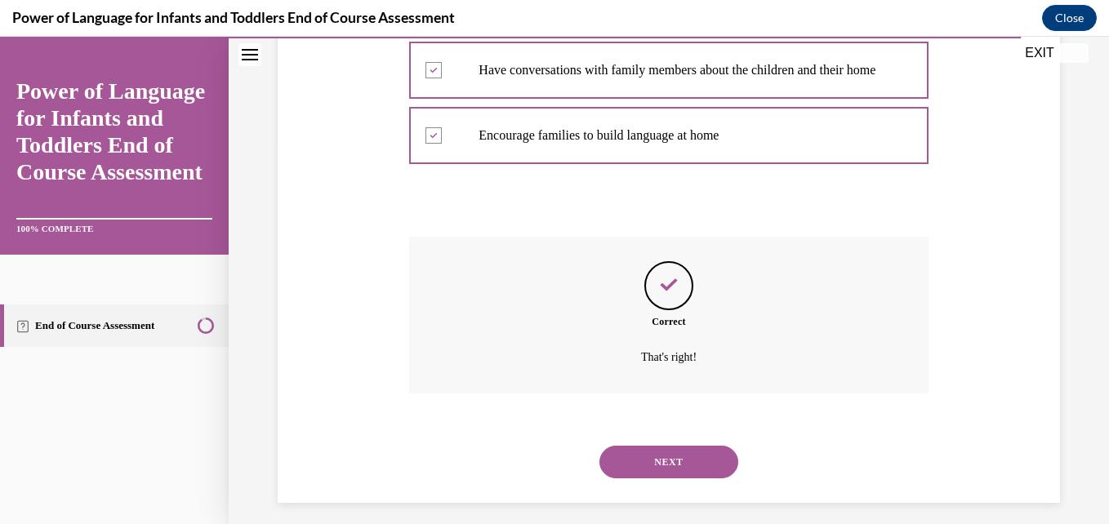
scroll to position [420, 0]
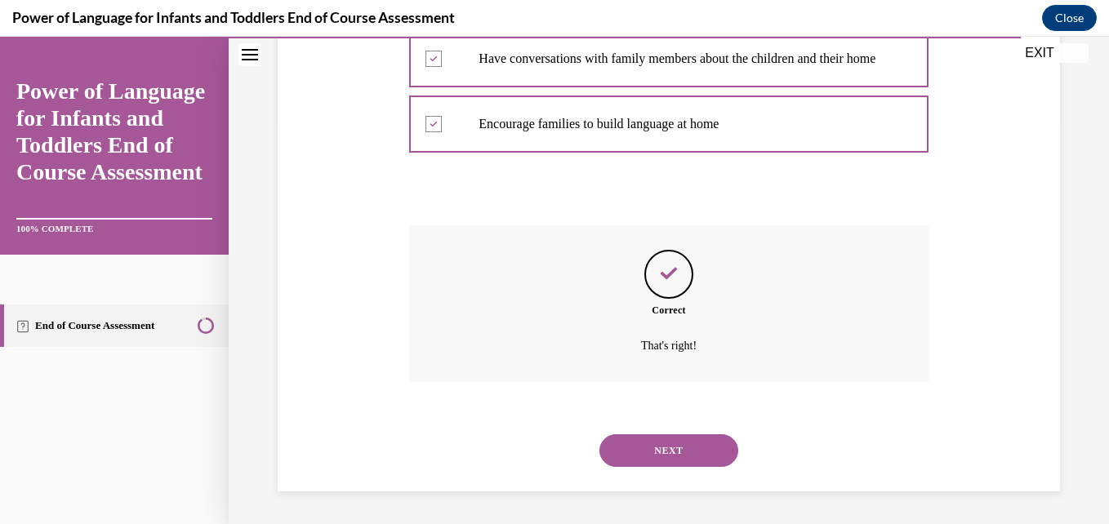
click at [670, 445] on button "NEXT" at bounding box center [669, 451] width 139 height 33
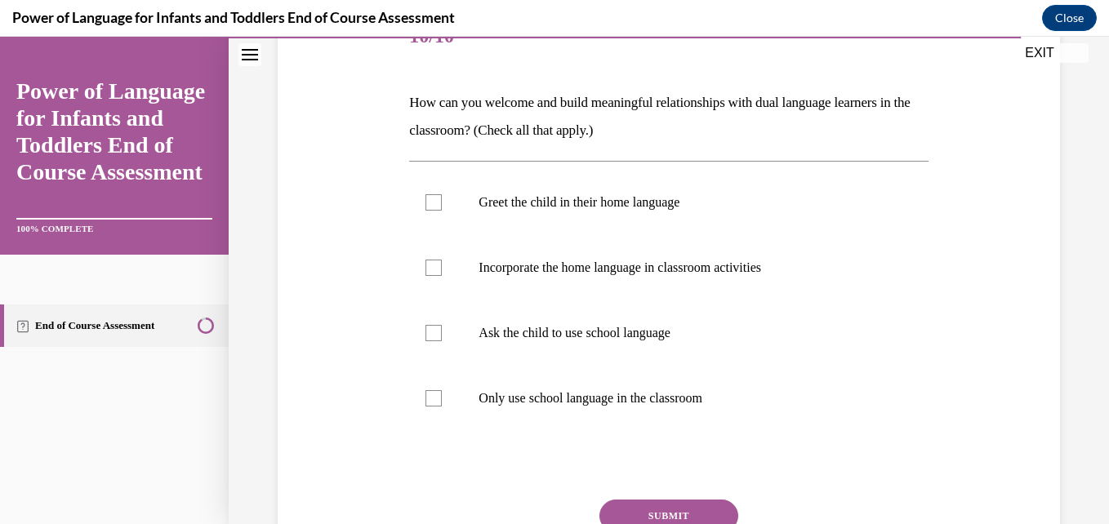
scroll to position [225, 0]
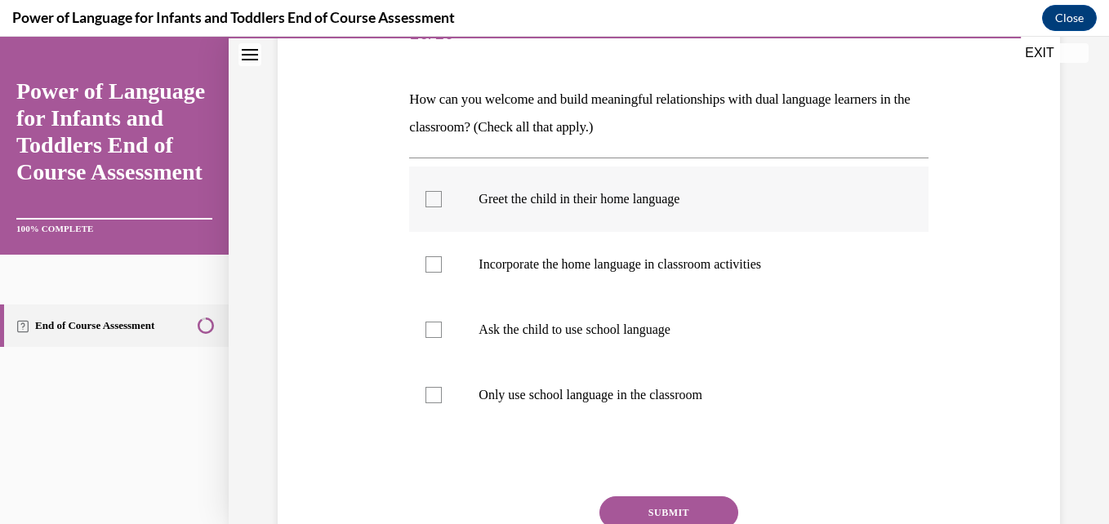
click at [689, 227] on label "Greet the child in their home language" at bounding box center [668, 199] width 519 height 65
click at [442, 207] on input "Greet the child in their home language" at bounding box center [434, 199] width 16 height 16
checkbox input "true"
click at [685, 266] on p "Incorporate the home language in classroom activities" at bounding box center [683, 264] width 408 height 16
click at [442, 266] on input "Incorporate the home language in classroom activities" at bounding box center [434, 264] width 16 height 16
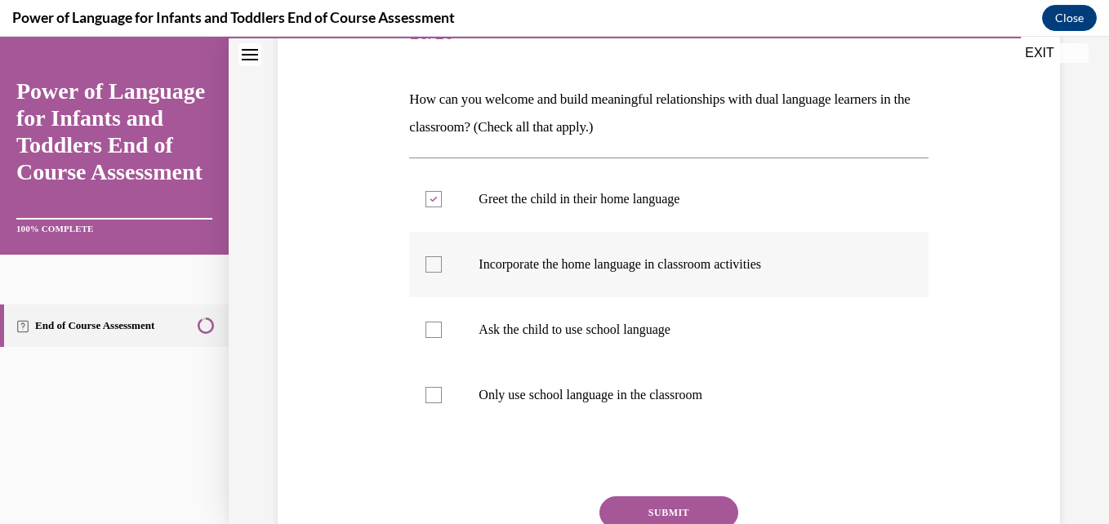
checkbox input "true"
click at [680, 499] on button "SUBMIT" at bounding box center [669, 513] width 139 height 33
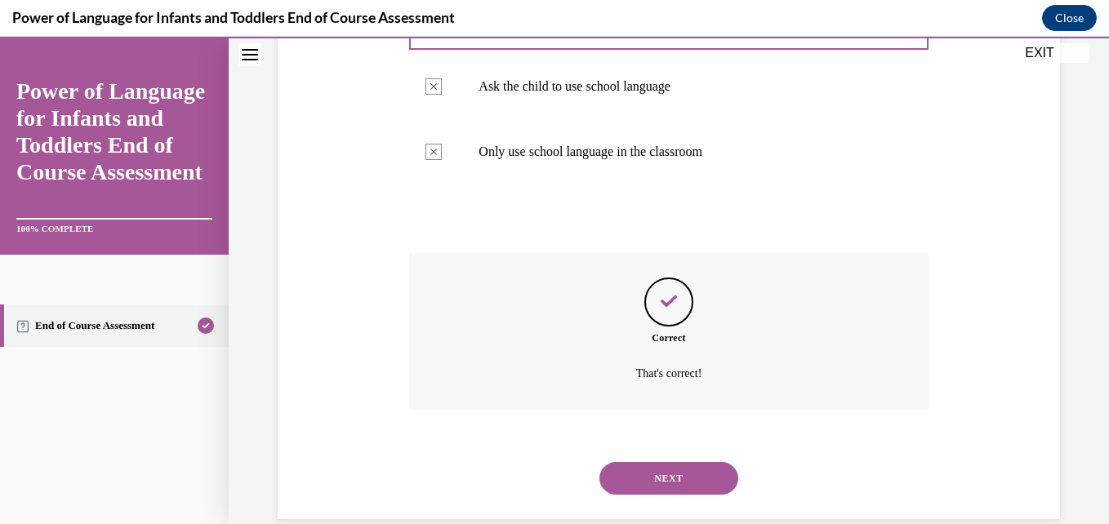
scroll to position [497, 0]
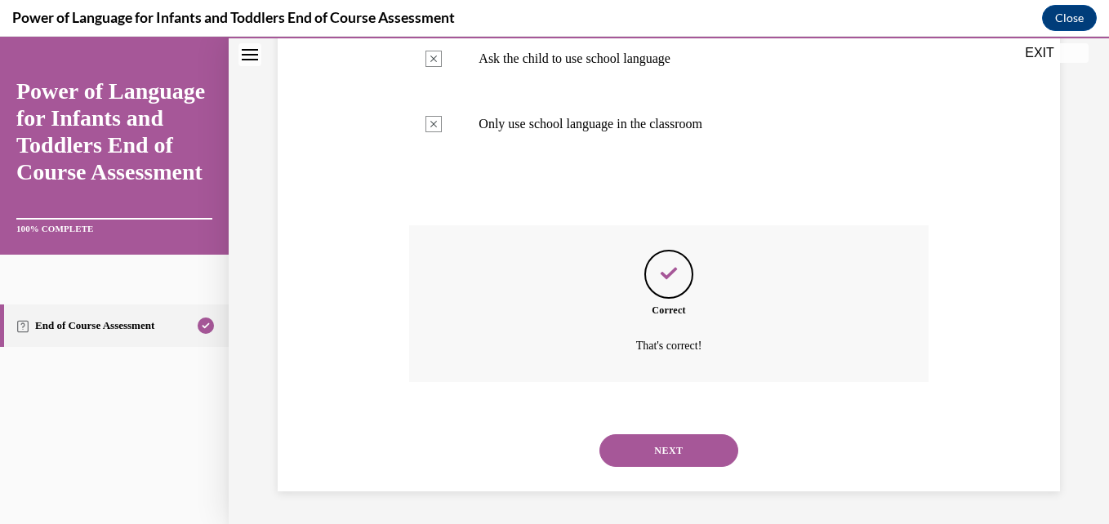
click at [667, 450] on button "NEXT" at bounding box center [669, 451] width 139 height 33
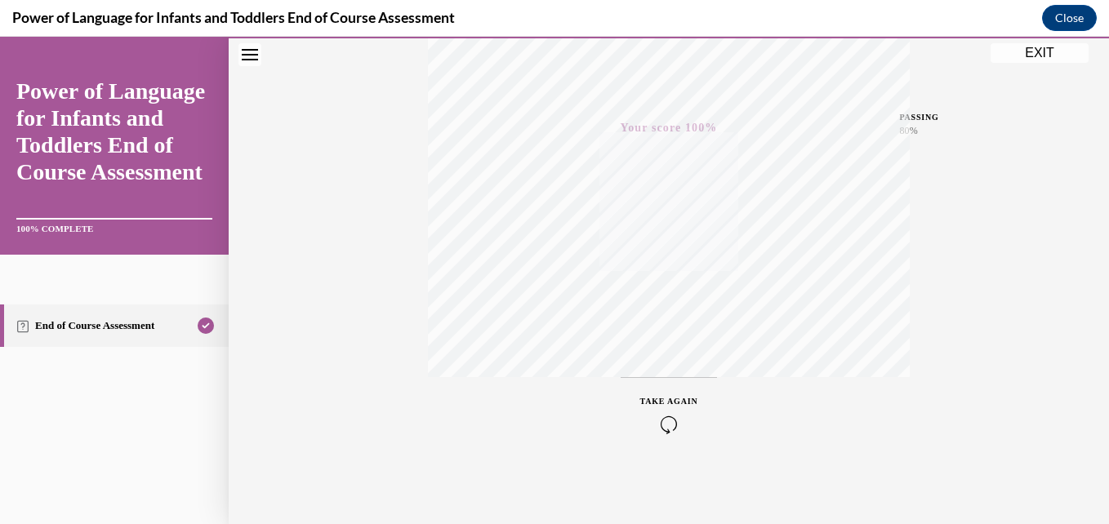
scroll to position [14, 0]
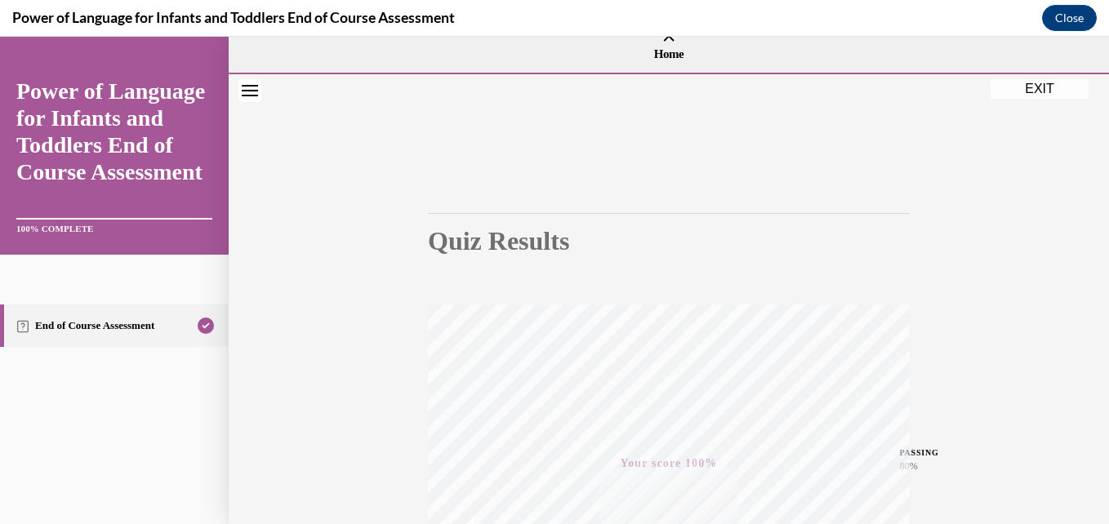
click at [1026, 84] on button "EXIT" at bounding box center [1040, 89] width 98 height 20
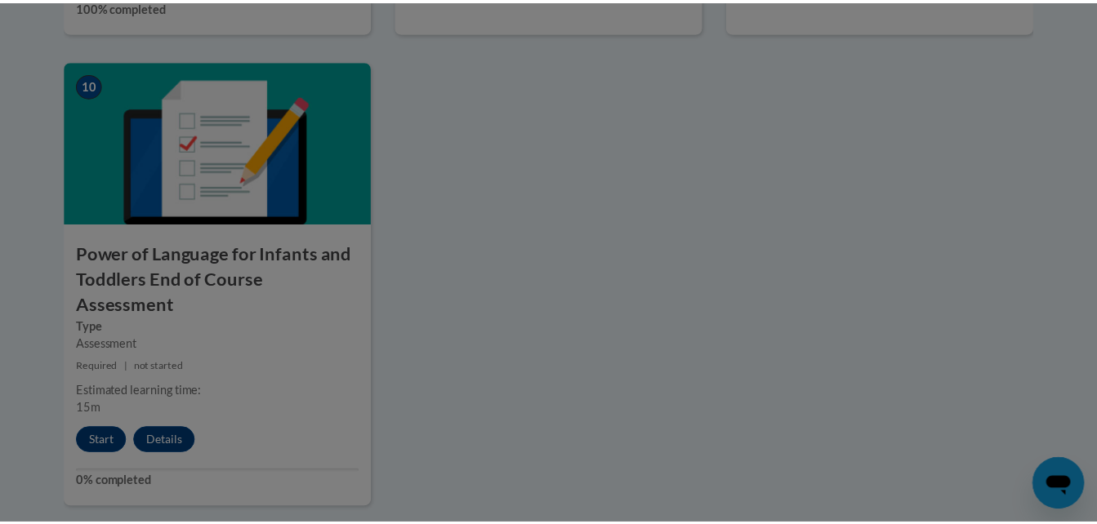
scroll to position [0, 0]
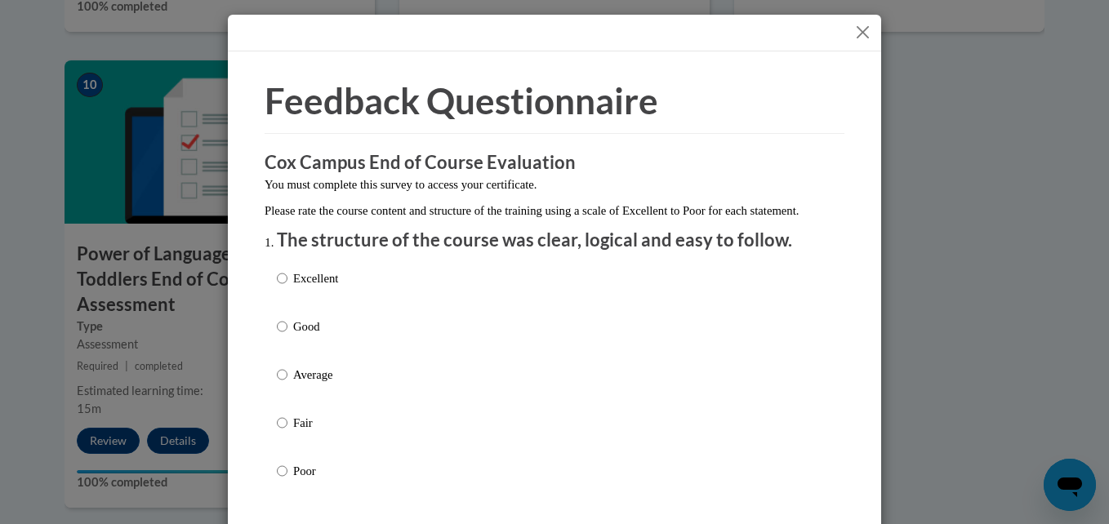
click at [328, 288] on p "Excellent" at bounding box center [315, 279] width 45 height 18
click at [288, 288] on input "Excellent" at bounding box center [282, 279] width 11 height 18
radio input "true"
click at [856, 33] on button "Close" at bounding box center [863, 32] width 20 height 20
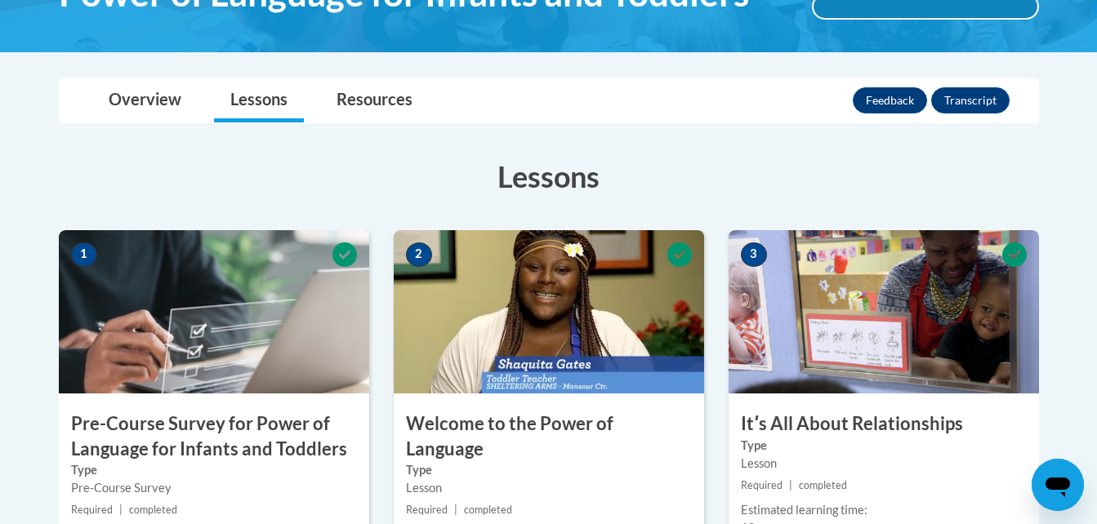
scroll to position [306, 0]
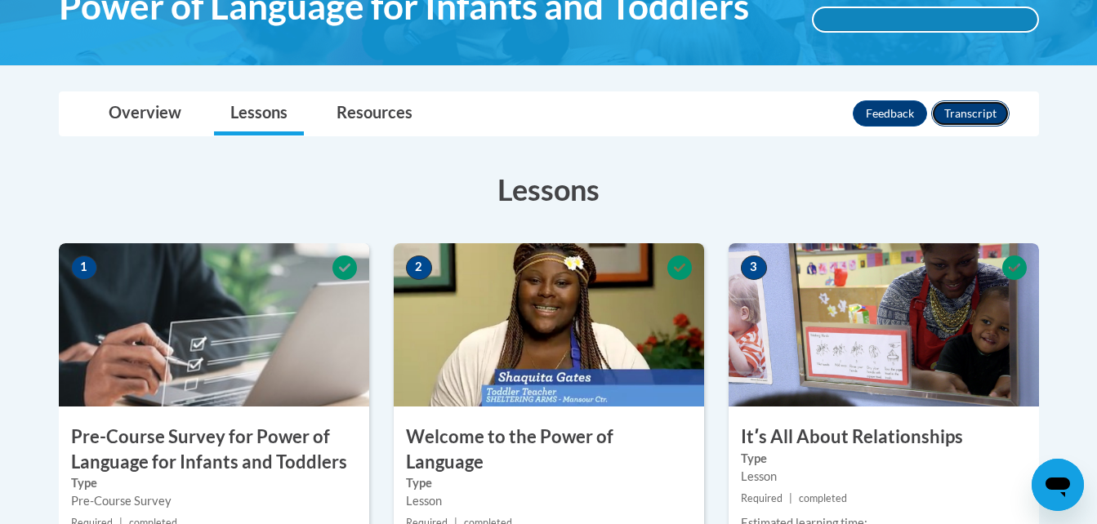
click at [964, 116] on button "Transcript" at bounding box center [970, 113] width 78 height 26
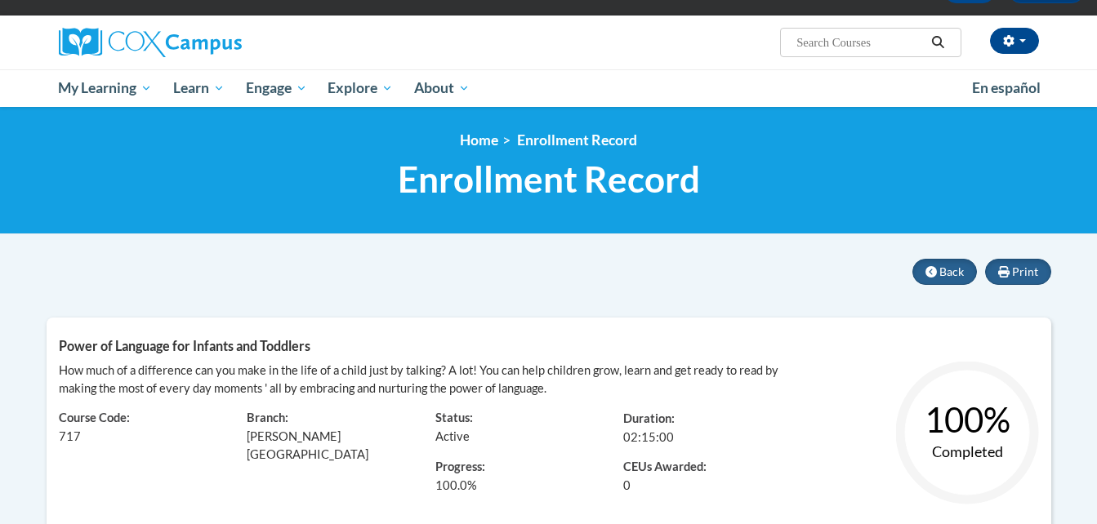
scroll to position [104, 0]
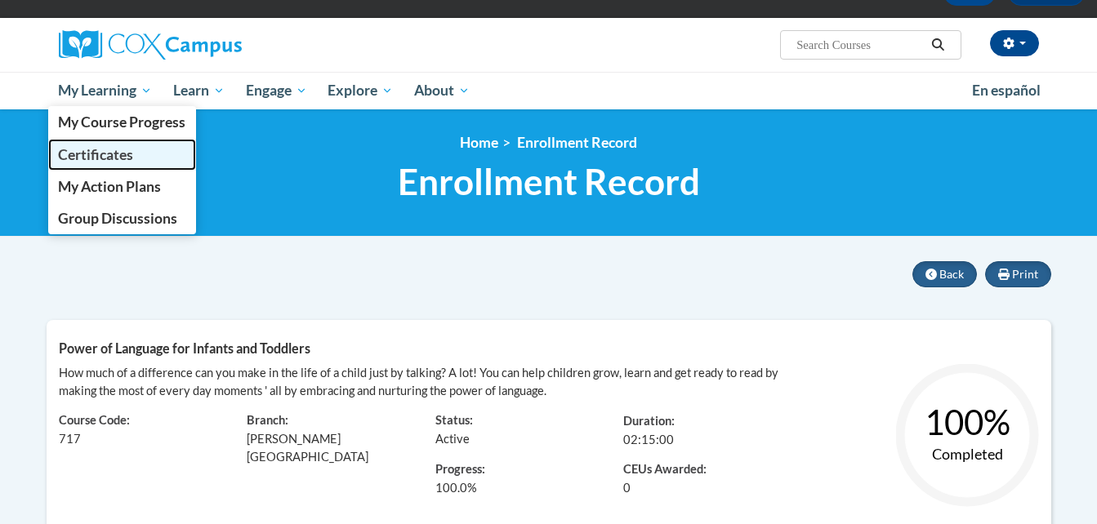
click at [133, 149] on span "Certificates" at bounding box center [95, 154] width 75 height 17
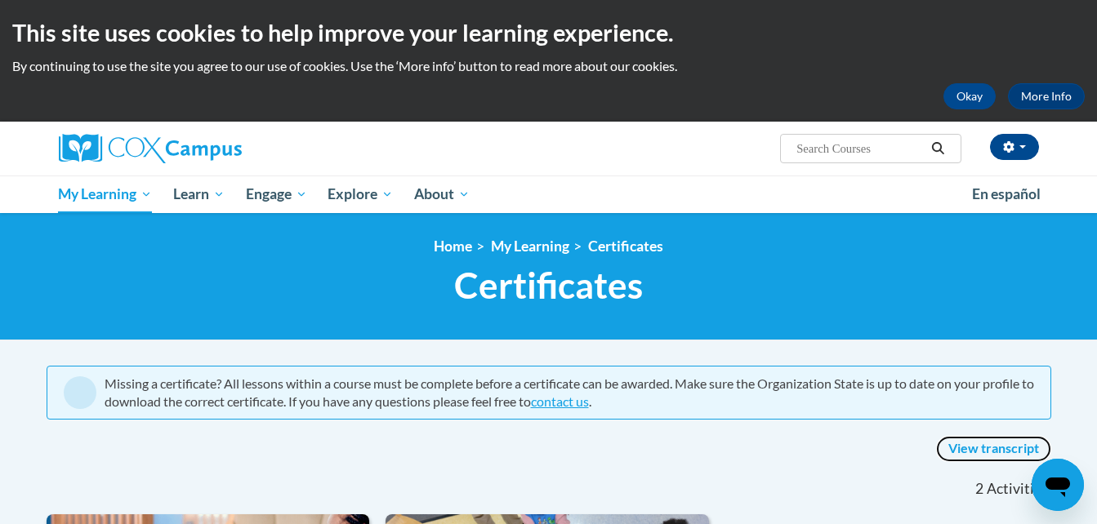
click at [967, 447] on link "View transcript" at bounding box center [993, 449] width 115 height 26
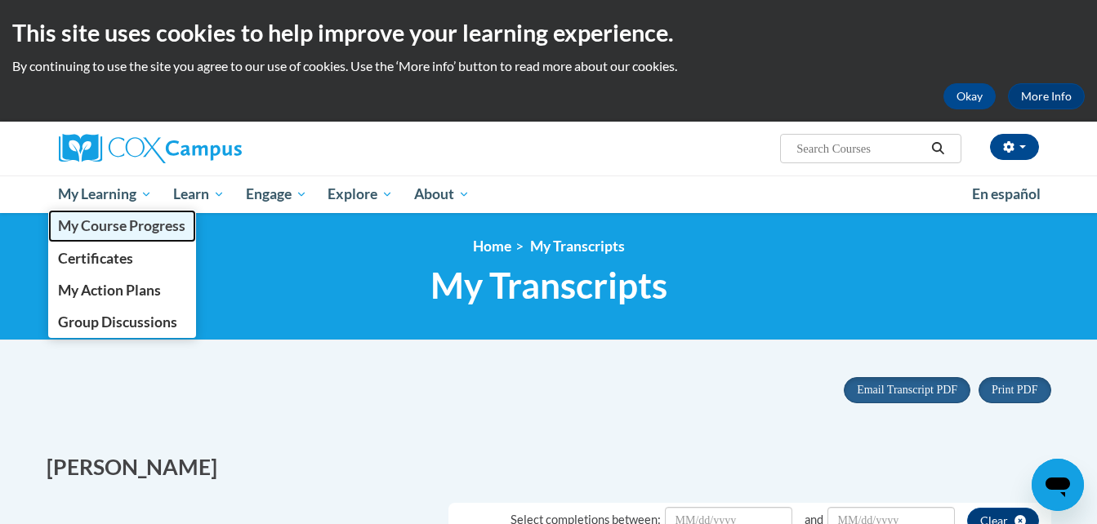
click at [97, 223] on span "My Course Progress" at bounding box center [121, 225] width 127 height 17
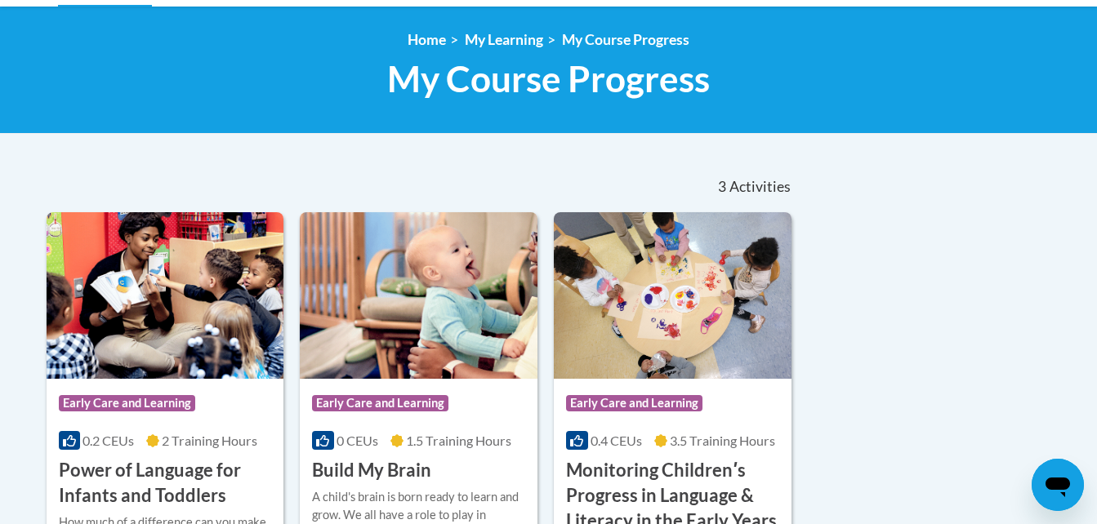
scroll to position [10, 0]
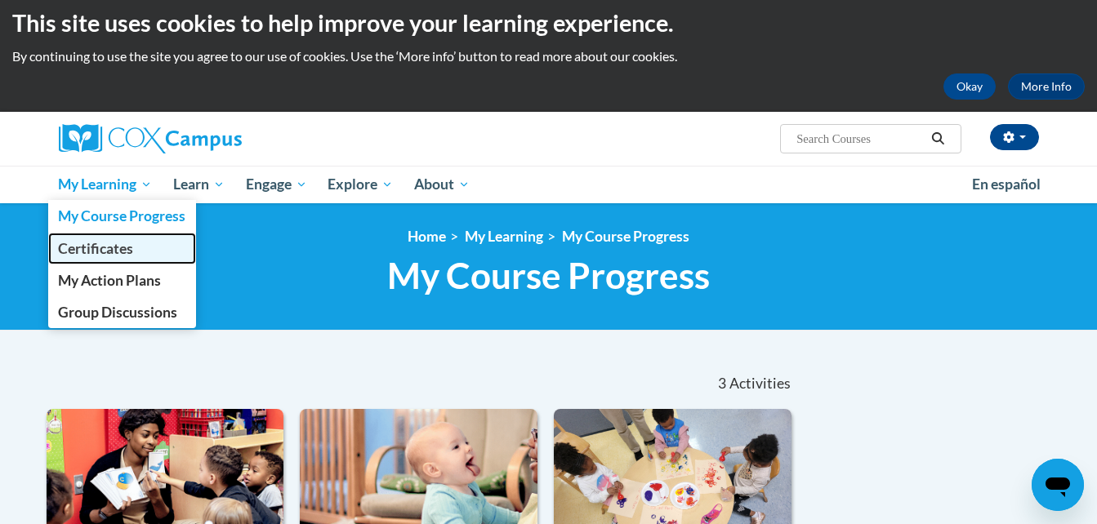
click at [96, 241] on span "Certificates" at bounding box center [95, 248] width 75 height 17
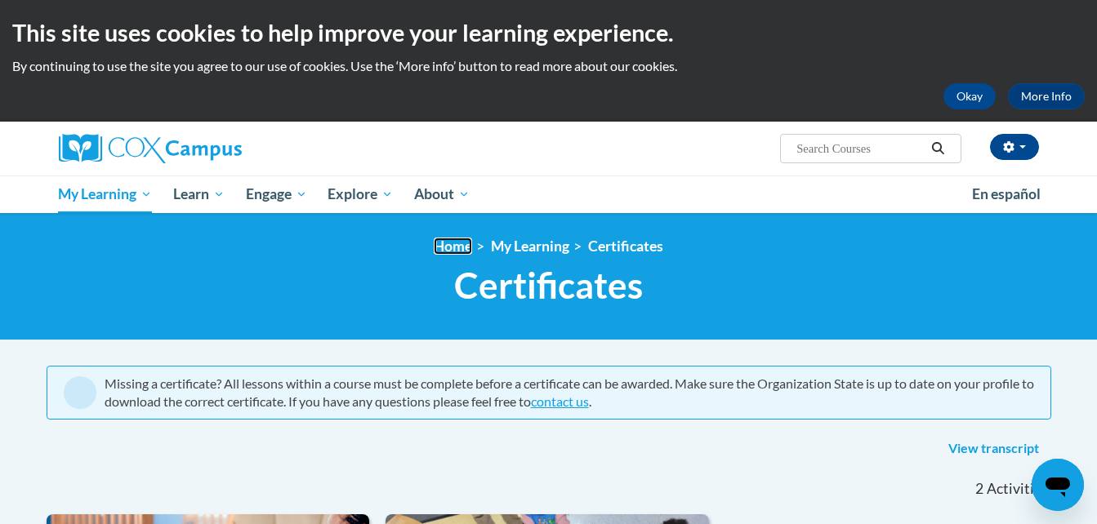
click at [464, 239] on link "Home" at bounding box center [453, 246] width 38 height 17
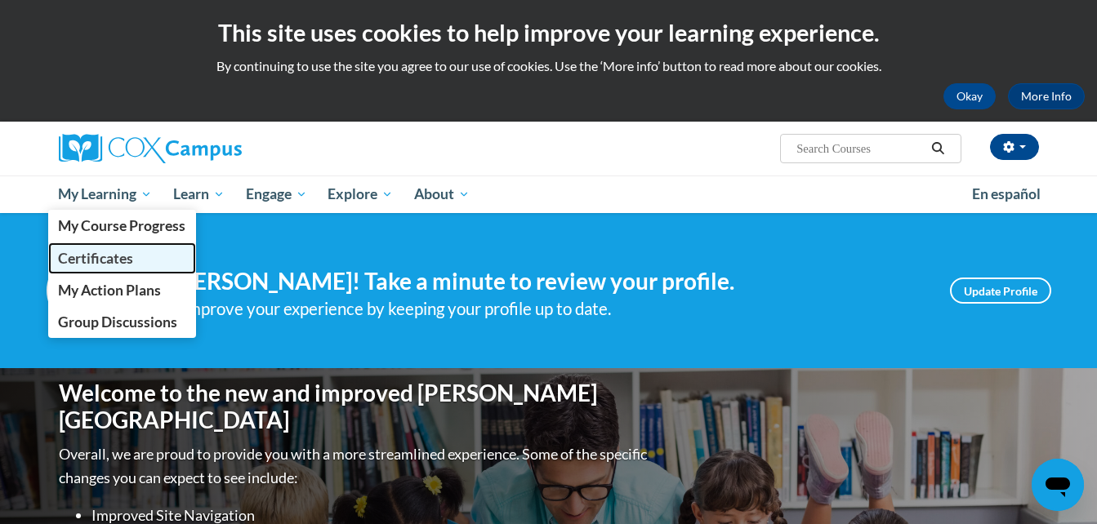
click at [118, 268] on link "Certificates" at bounding box center [122, 259] width 149 height 32
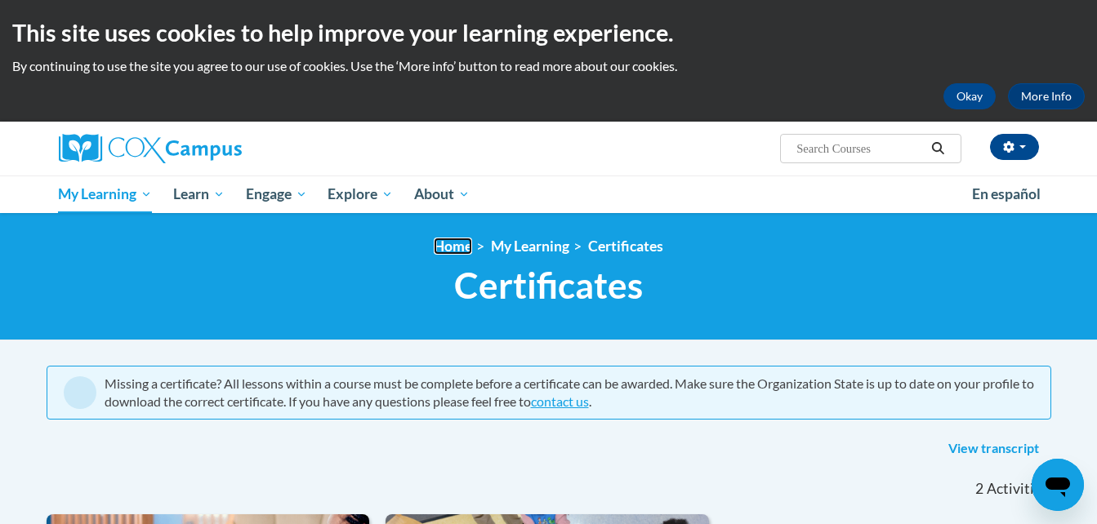
click at [458, 239] on link "Home" at bounding box center [453, 246] width 38 height 17
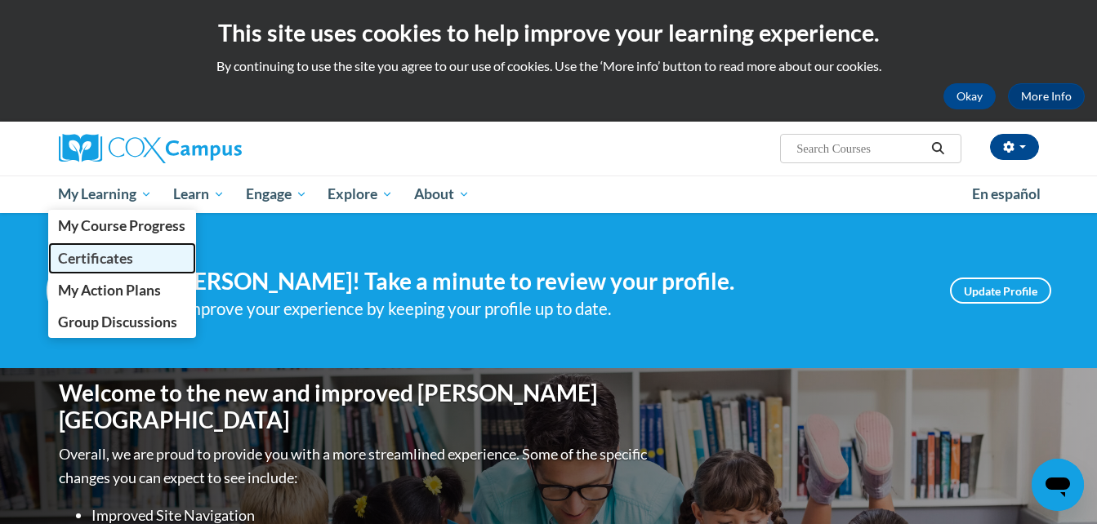
click at [128, 264] on span "Certificates" at bounding box center [95, 258] width 75 height 17
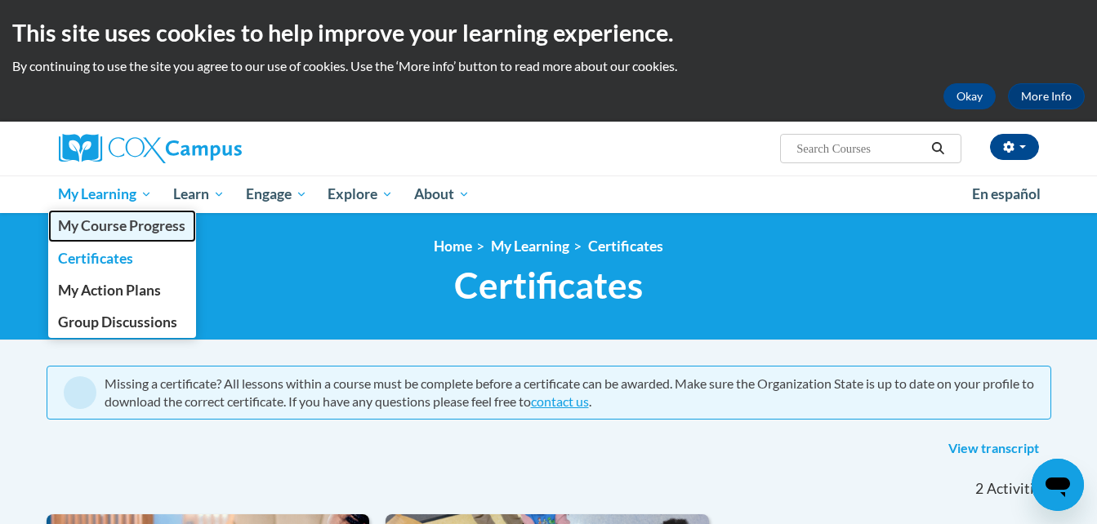
click at [153, 223] on span "My Course Progress" at bounding box center [121, 225] width 127 height 17
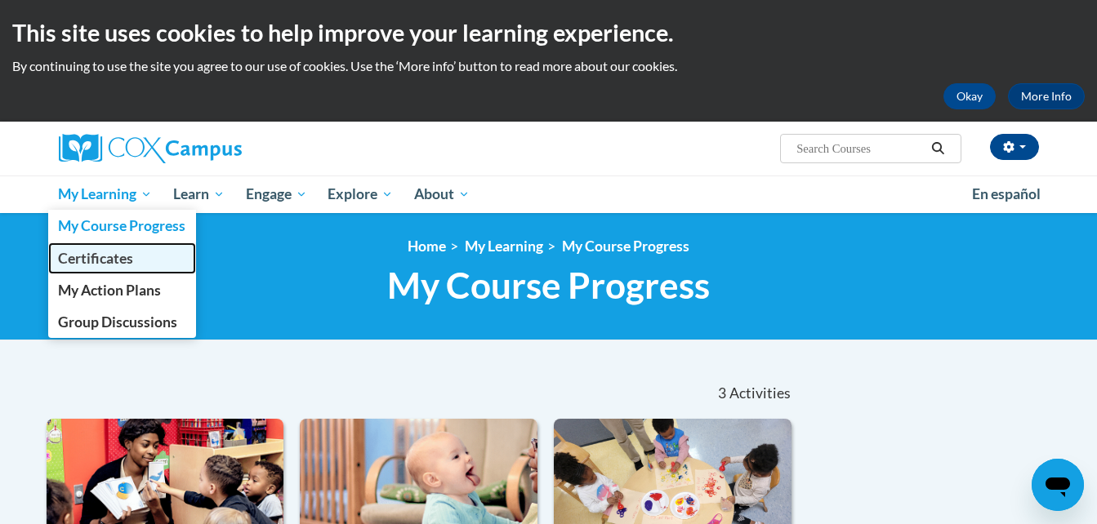
click at [110, 243] on link "Certificates" at bounding box center [122, 259] width 149 height 32
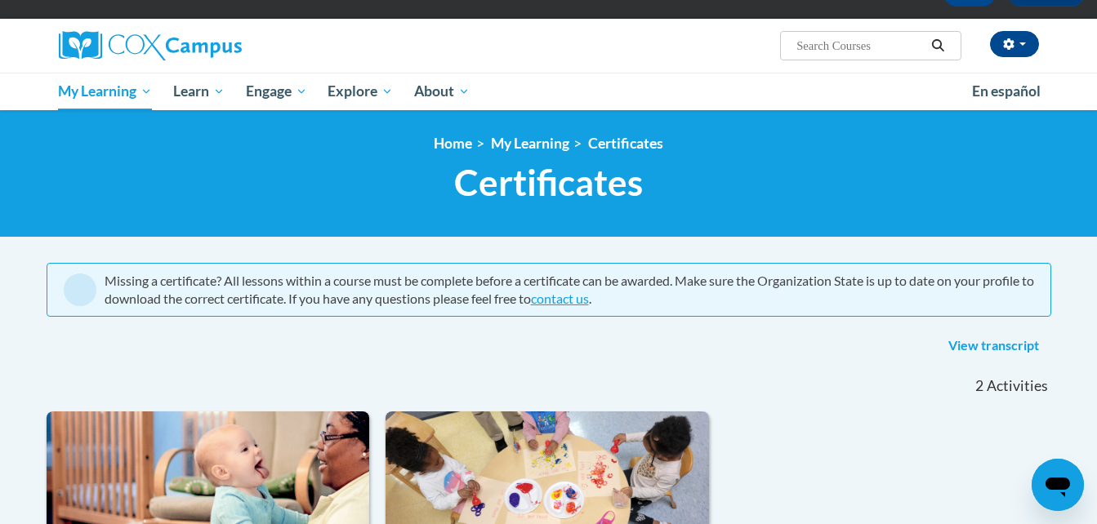
scroll to position [92, 0]
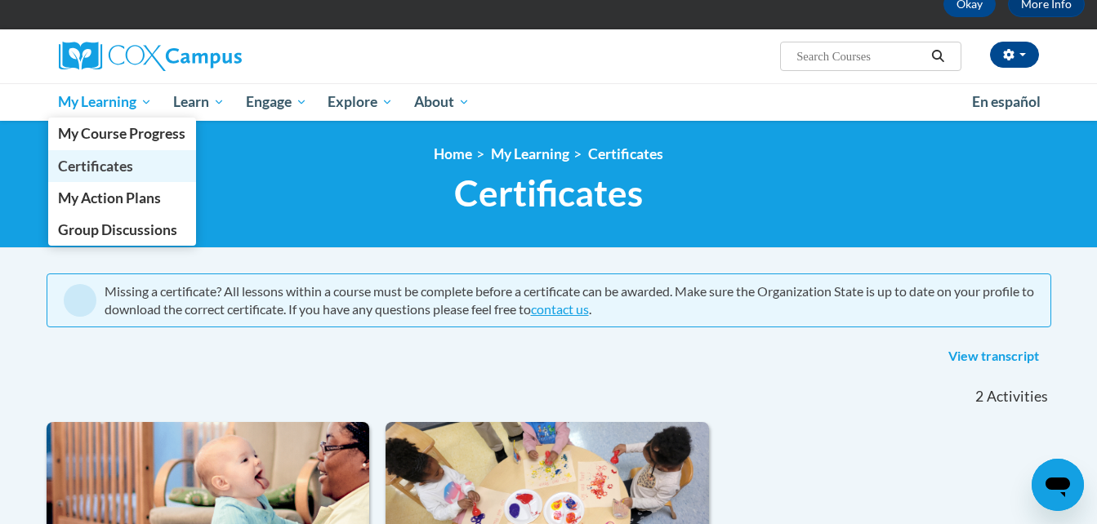
click at [101, 169] on span "Certificates" at bounding box center [95, 166] width 75 height 17
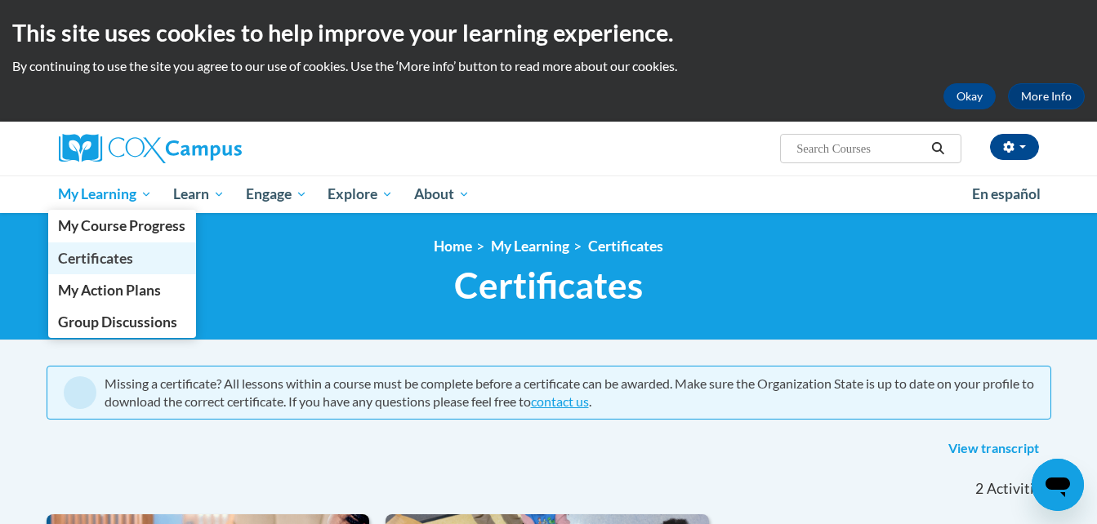
click at [113, 253] on span "Certificates" at bounding box center [95, 258] width 75 height 17
